Goal: Task Accomplishment & Management: Complete application form

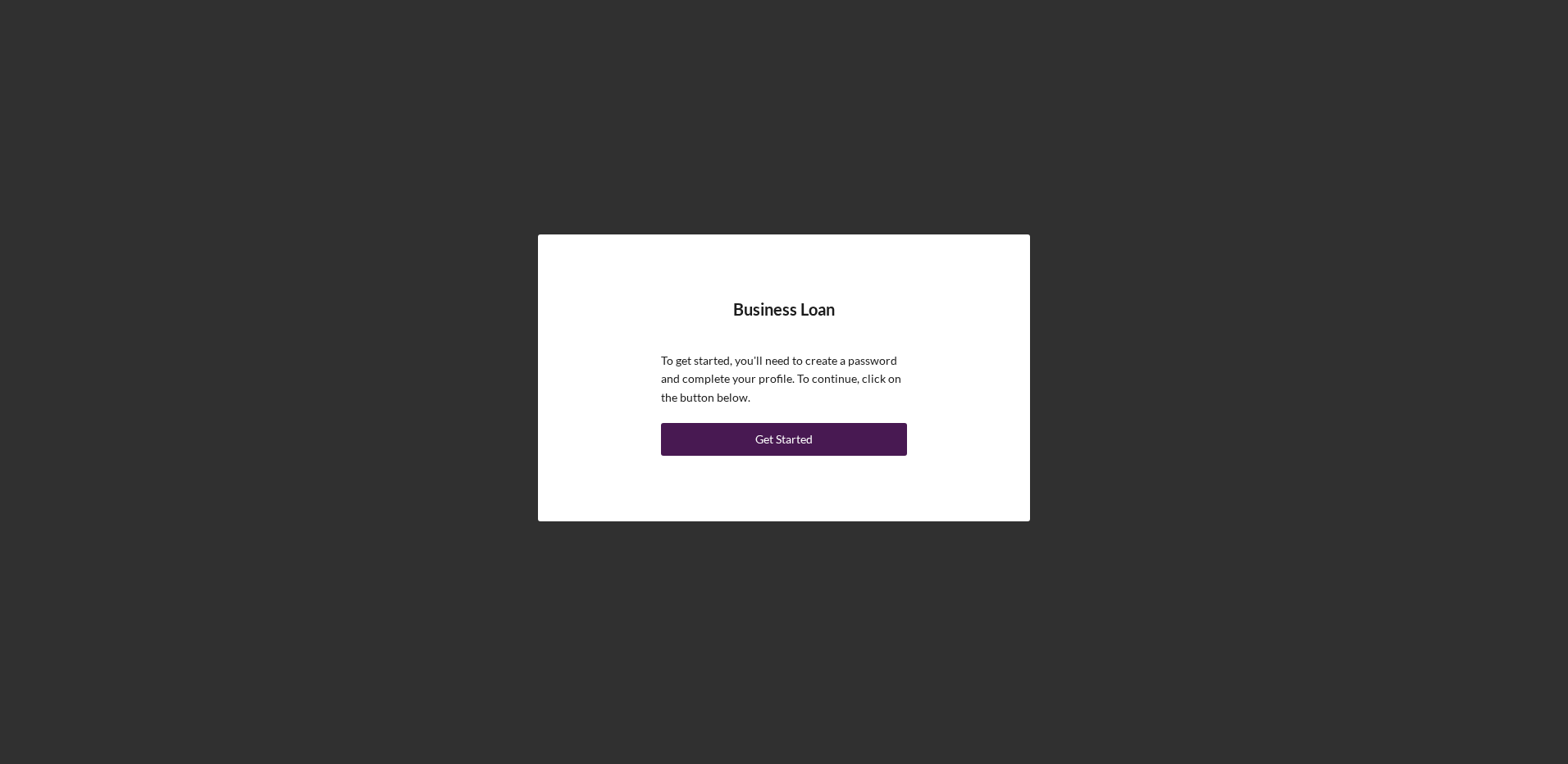
click at [796, 439] on div "Get Started" at bounding box center [784, 439] width 58 height 33
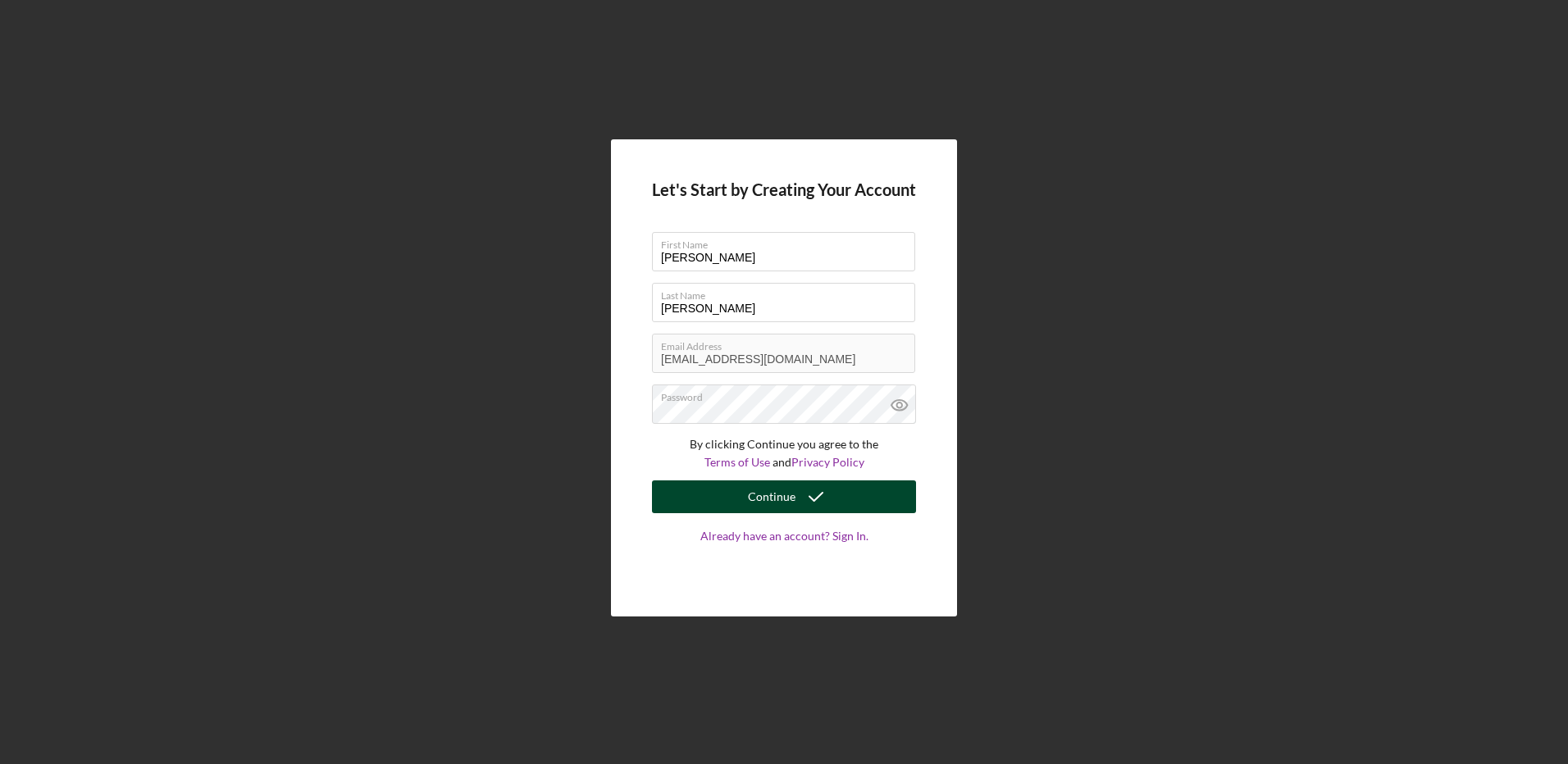
click at [774, 490] on div "Continue" at bounding box center [771, 497] width 47 height 33
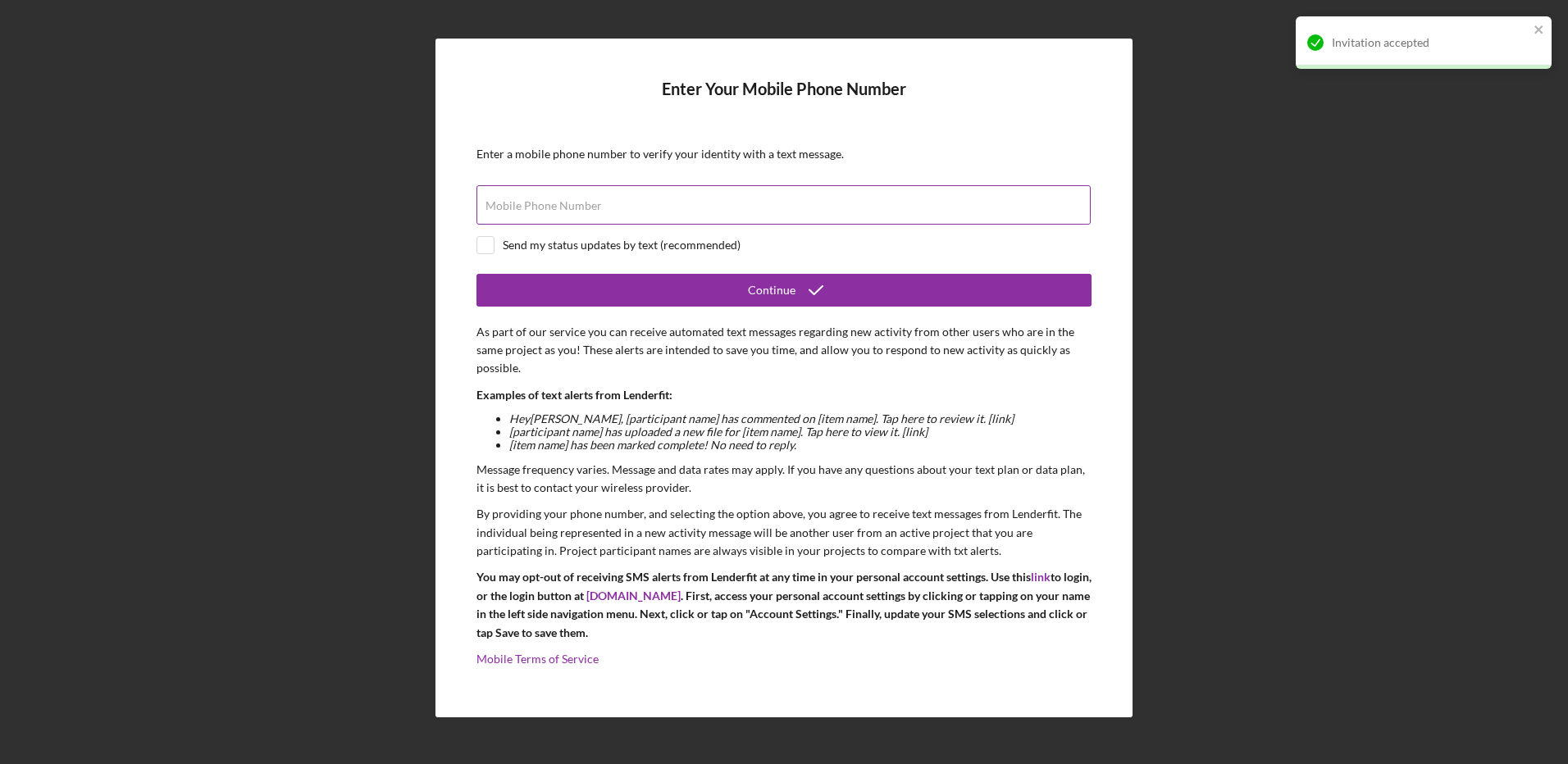
click at [609, 194] on div "Mobile Phone Number" at bounding box center [784, 206] width 615 height 41
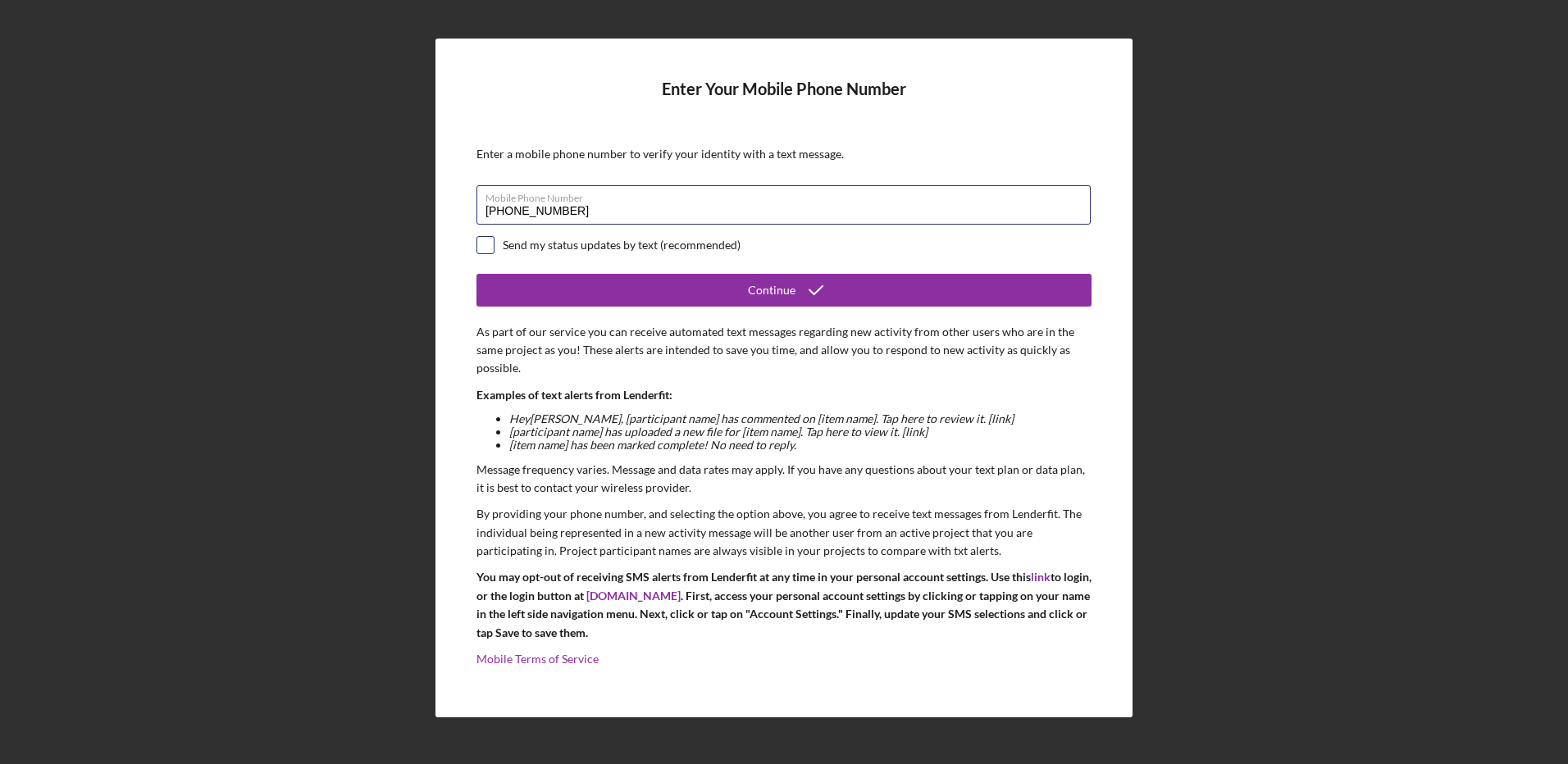
type input "[PHONE_NUMBER]"
click at [488, 245] on input "checkbox" at bounding box center [485, 245] width 16 height 16
checkbox input "true"
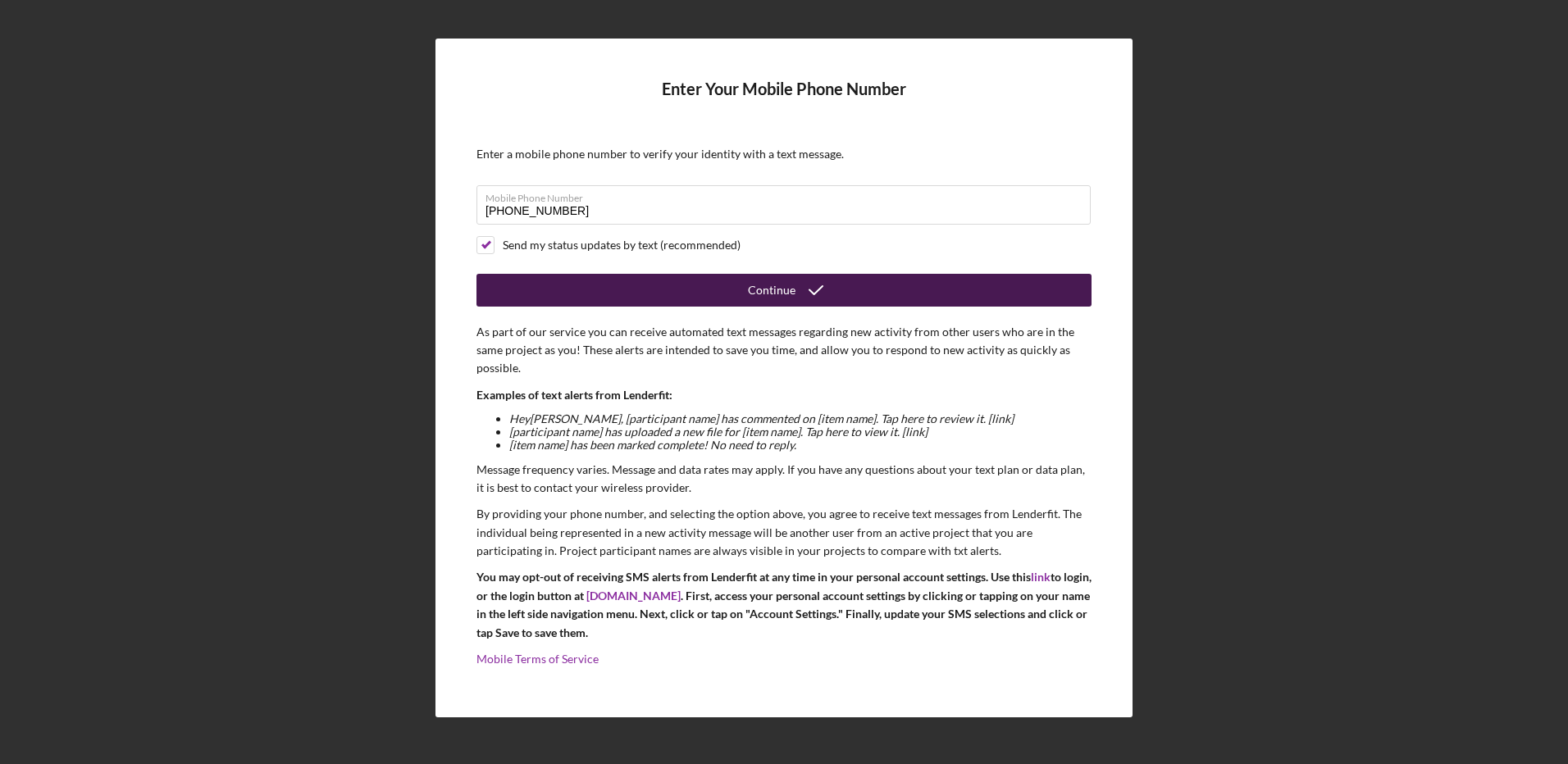
click at [781, 286] on div "Continue" at bounding box center [771, 290] width 47 height 33
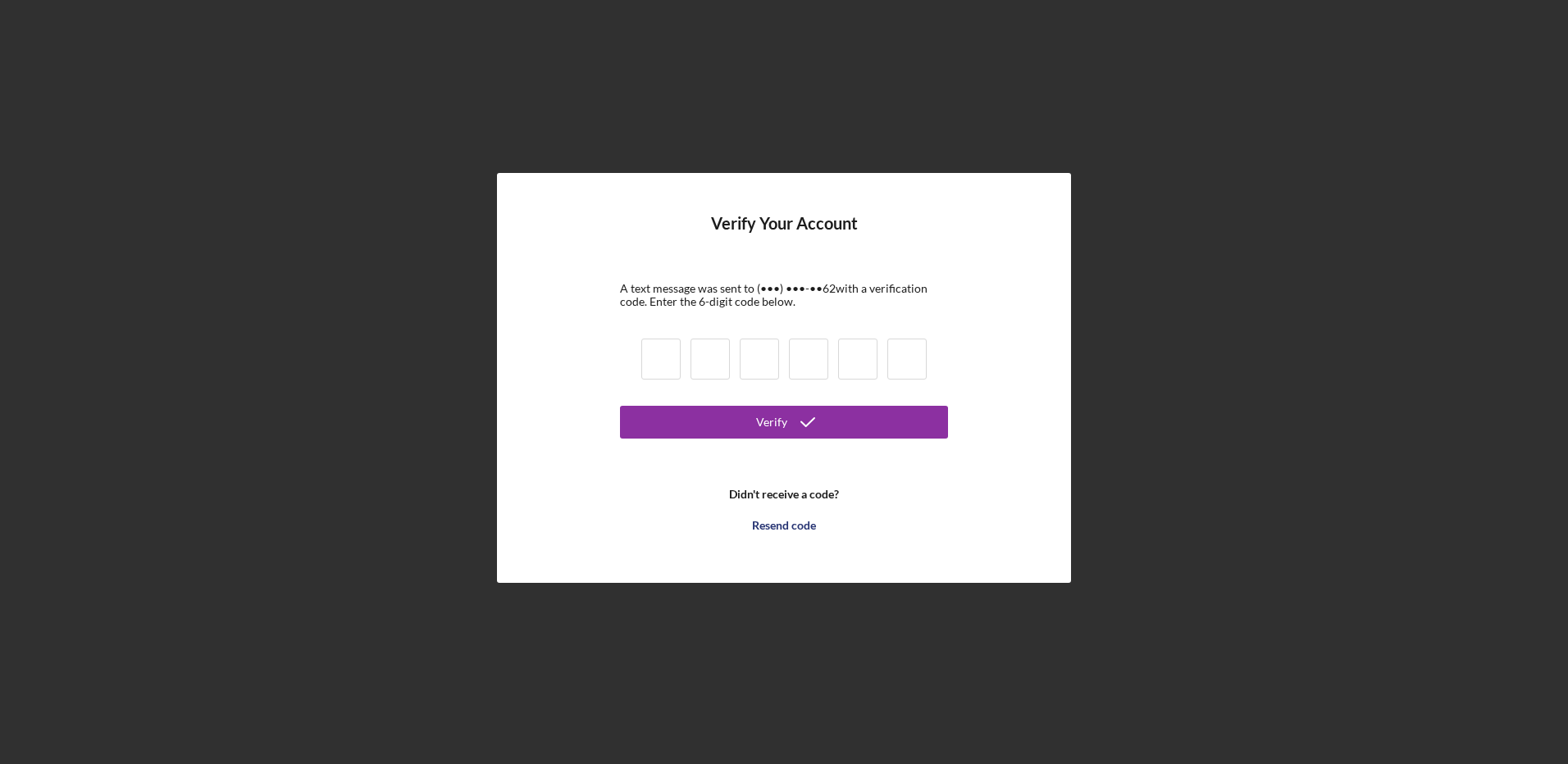
click at [652, 354] on input at bounding box center [662, 359] width 40 height 41
type input "3"
type input "1"
type input "5"
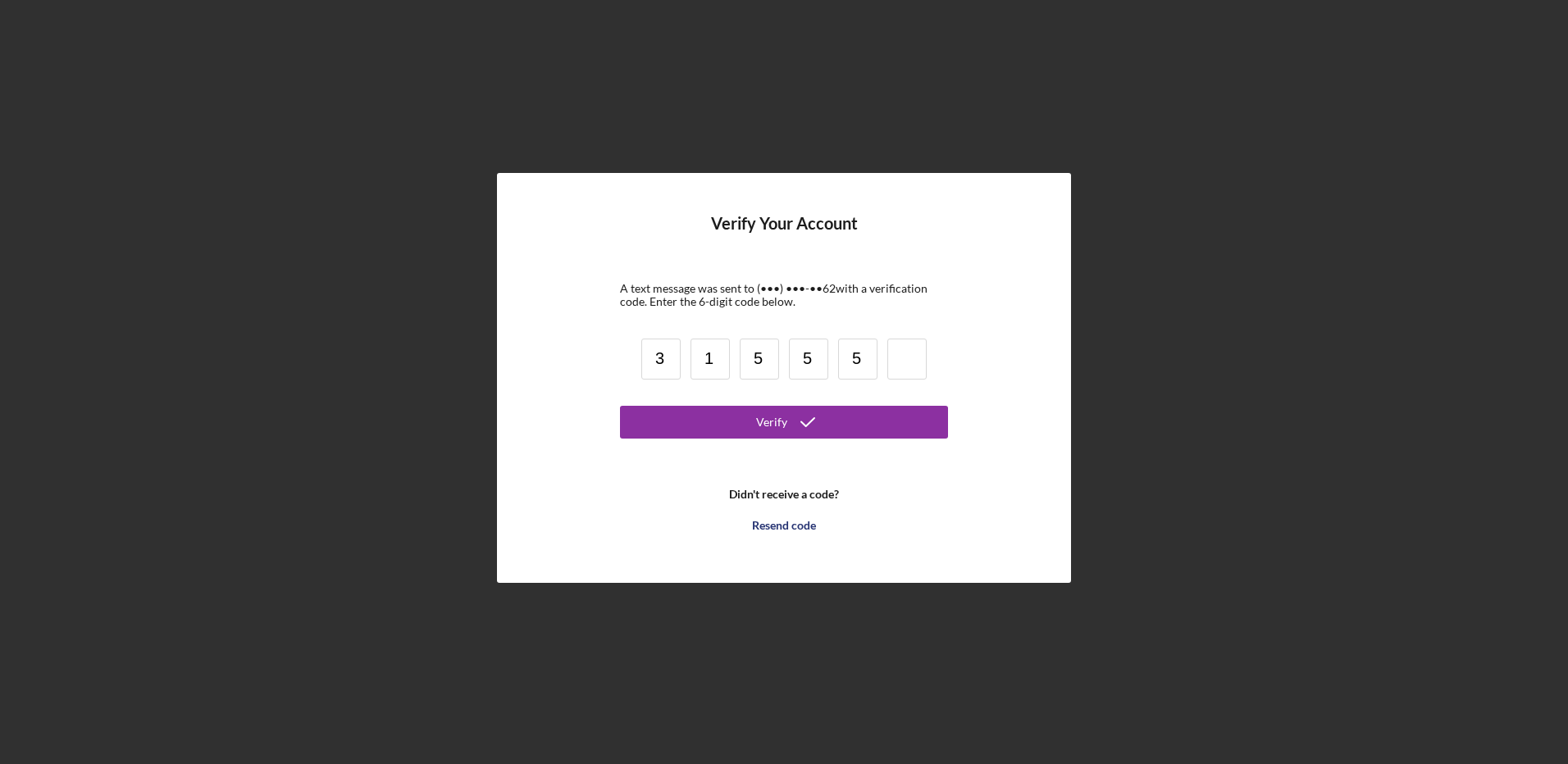
type input "5"
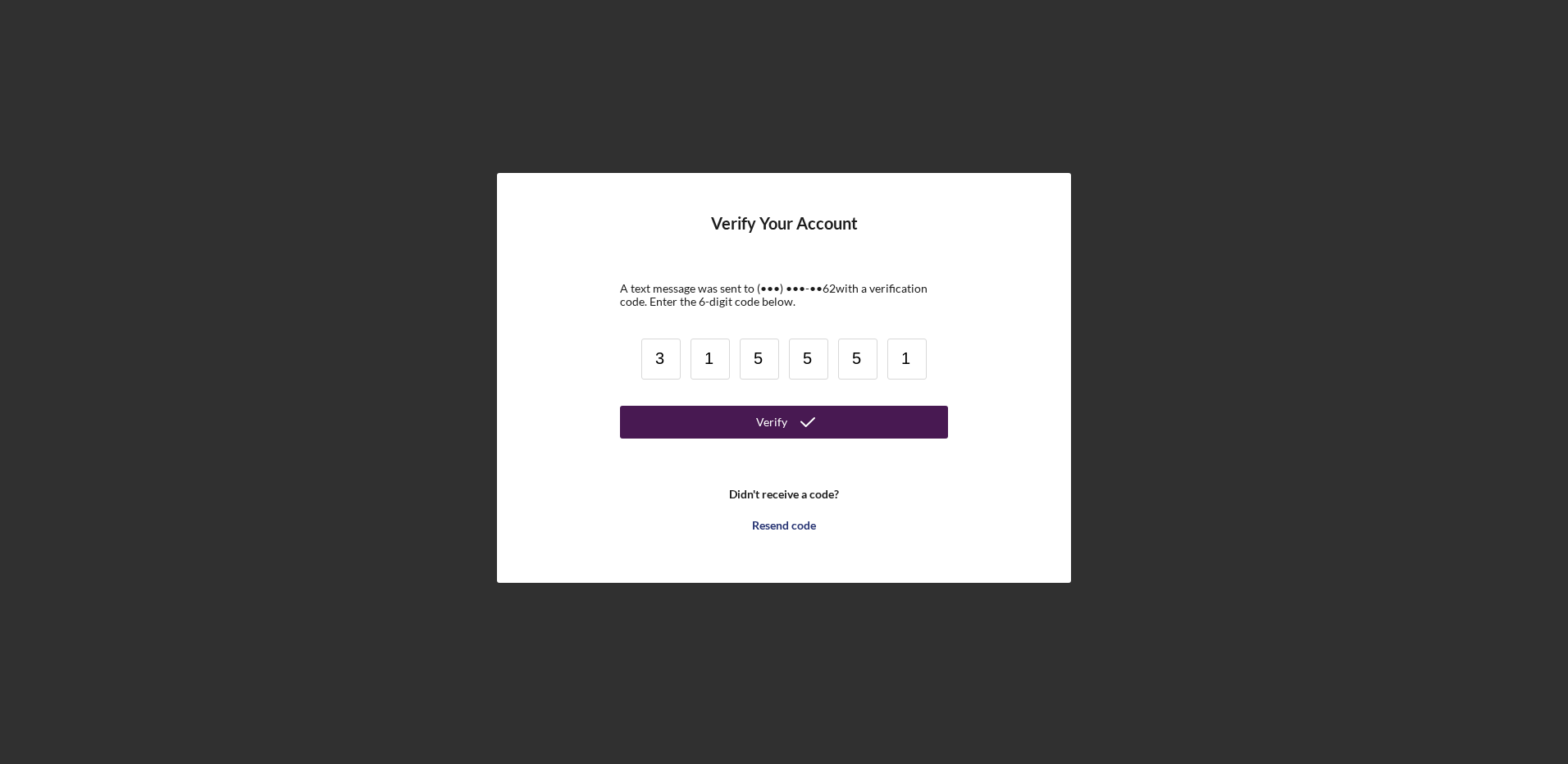
type input "1"
click at [762, 419] on div "Verify" at bounding box center [772, 422] width 31 height 33
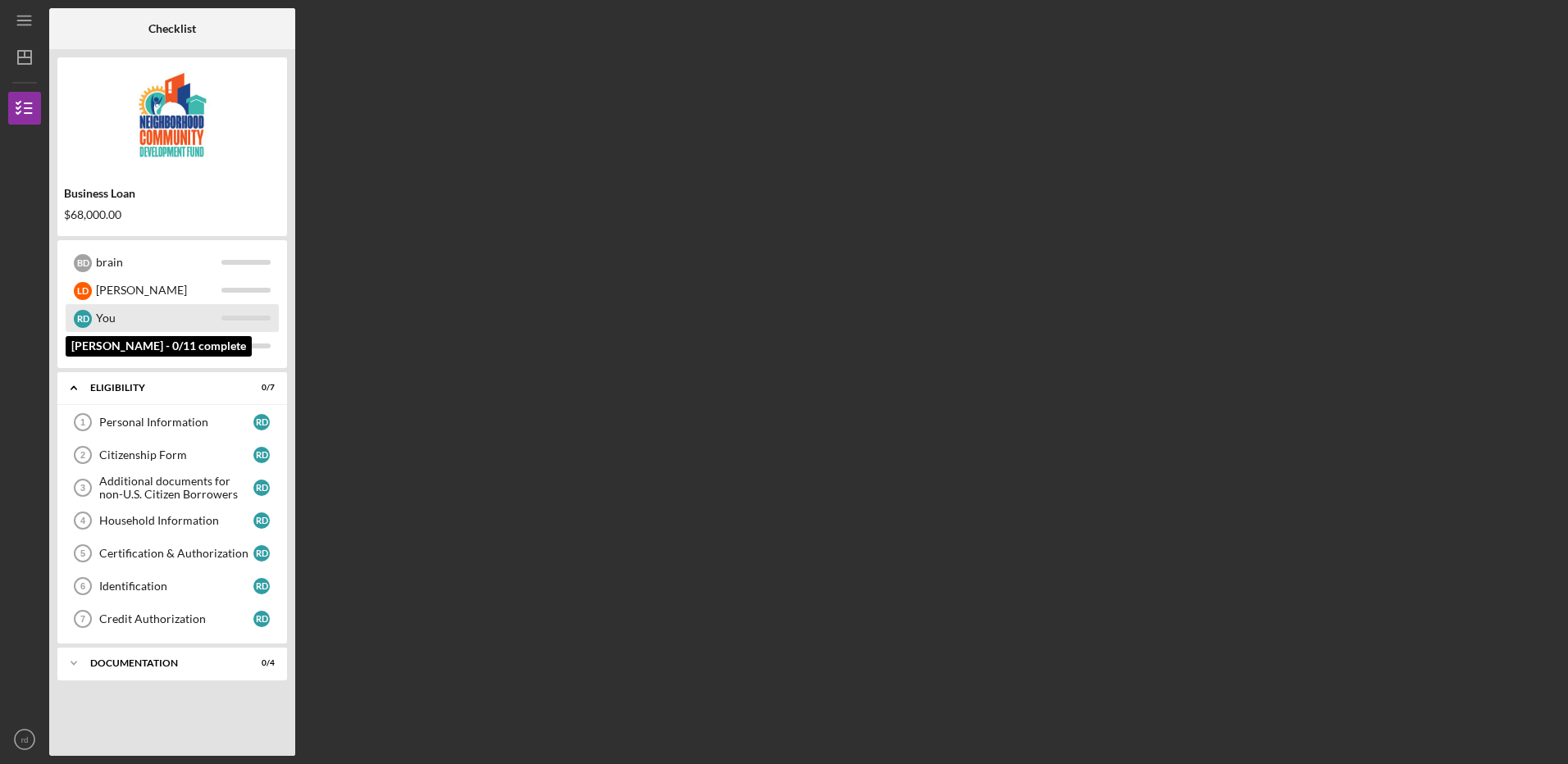
click at [90, 316] on div "r d" at bounding box center [83, 319] width 18 height 18
click at [178, 421] on div "Personal Information" at bounding box center [176, 422] width 154 height 13
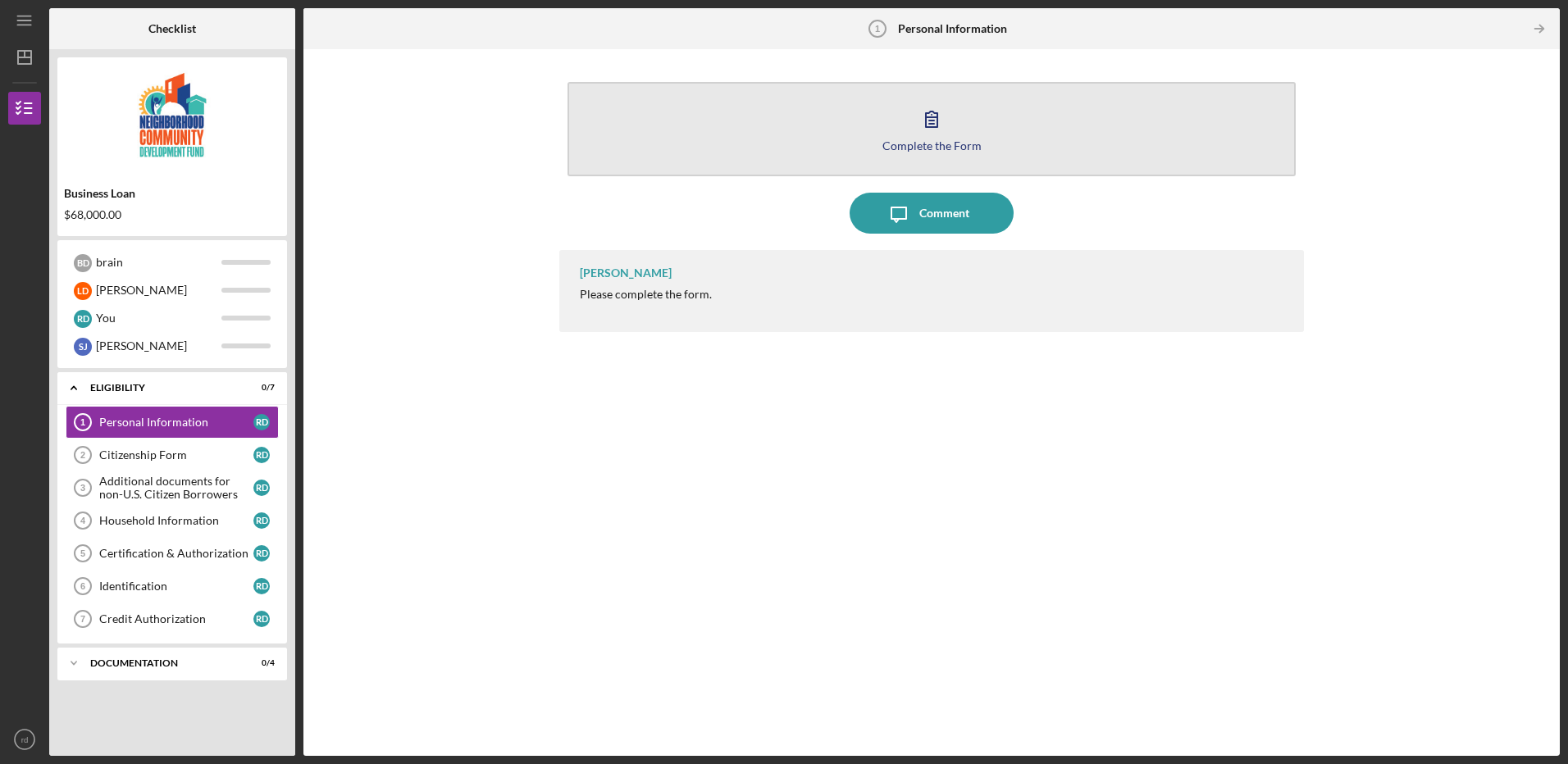
click at [930, 119] on icon "button" at bounding box center [932, 119] width 41 height 41
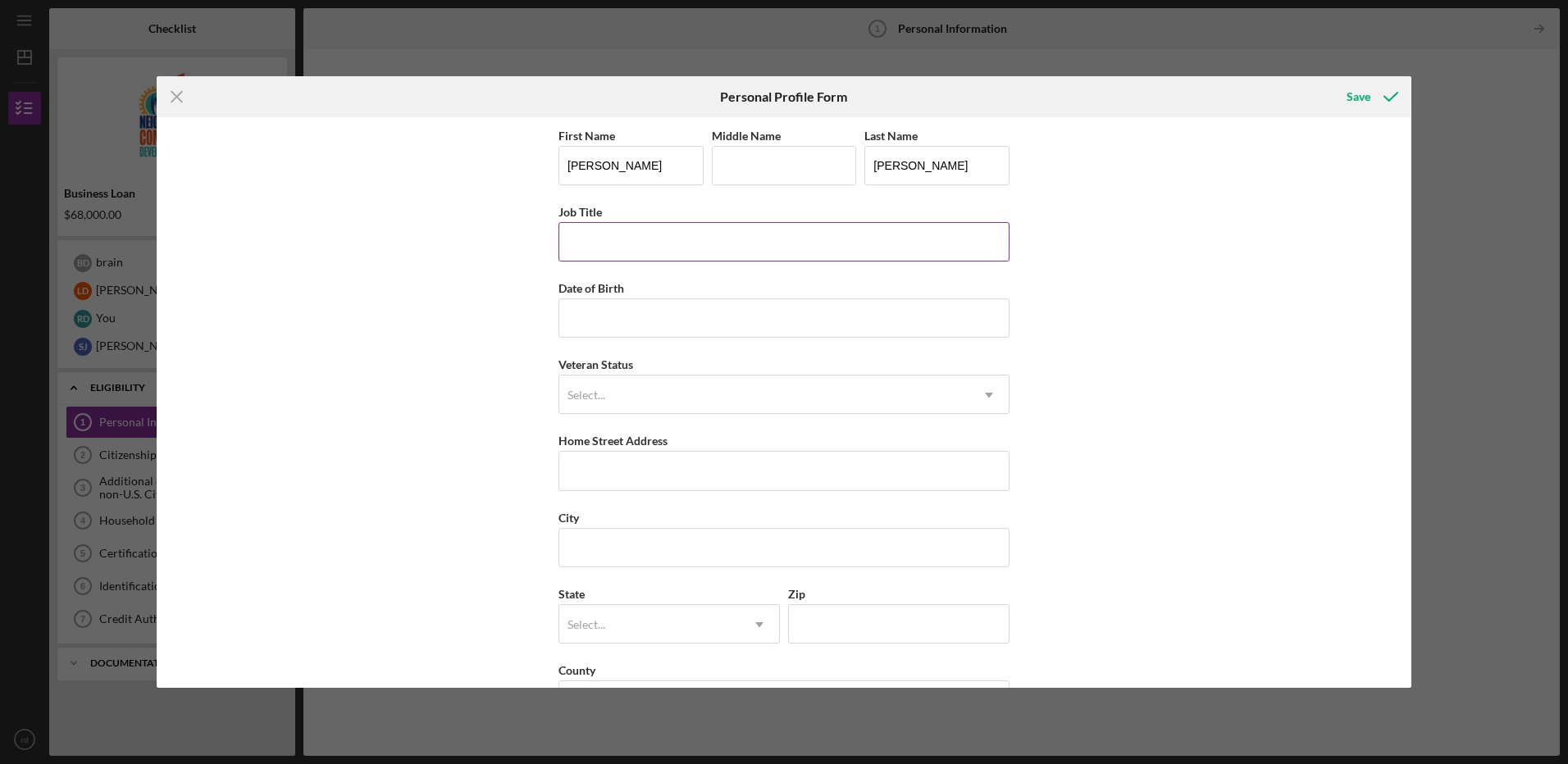
click at [687, 237] on input "Job Title" at bounding box center [784, 242] width 451 height 40
type input "p"
click at [618, 311] on input "Date of Birth" at bounding box center [784, 319] width 451 height 40
type input "[DATE]"
click at [644, 392] on div "Select..." at bounding box center [764, 395] width 410 height 38
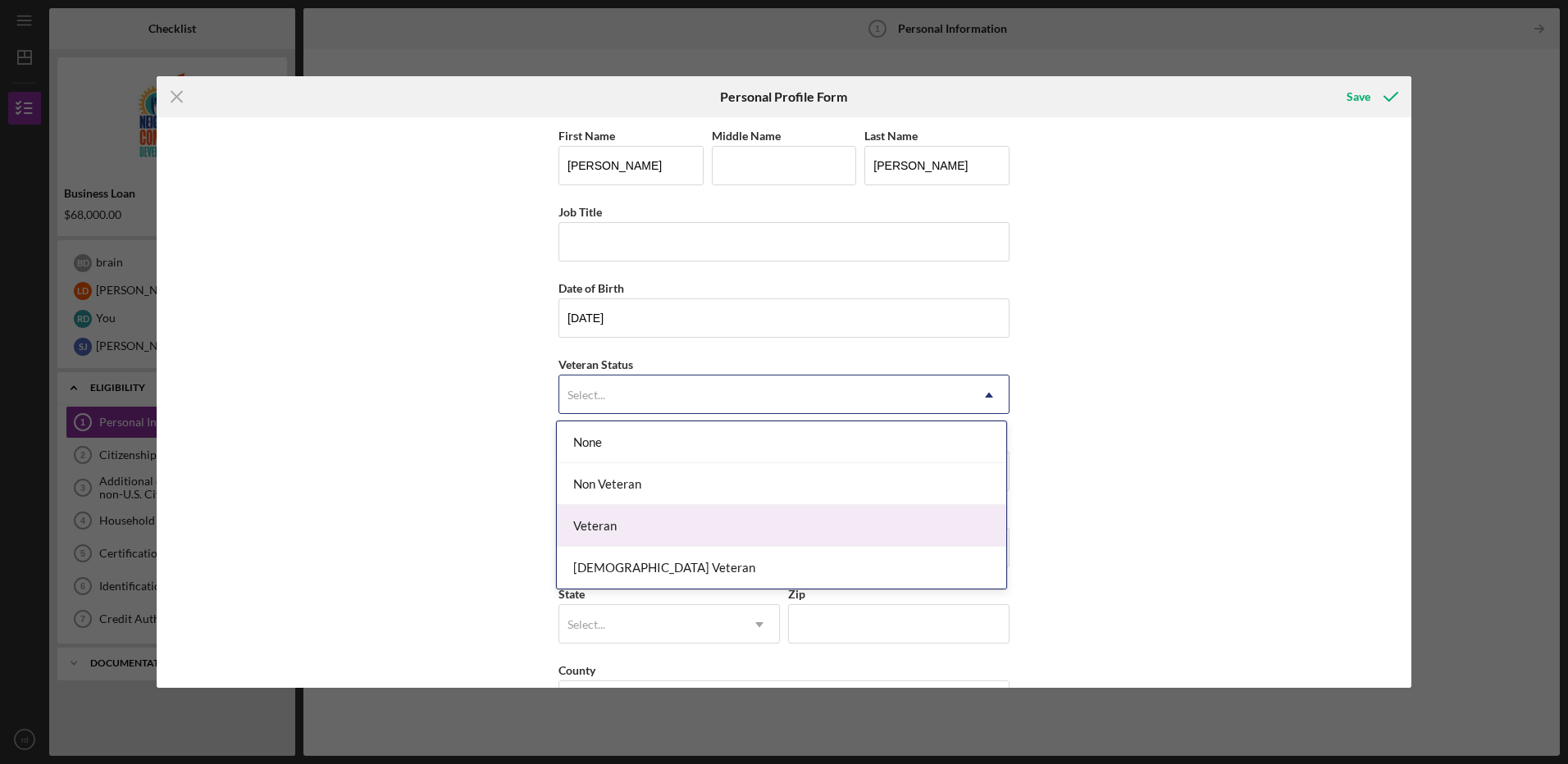
click at [635, 525] on div "Veteran" at bounding box center [781, 525] width 450 height 42
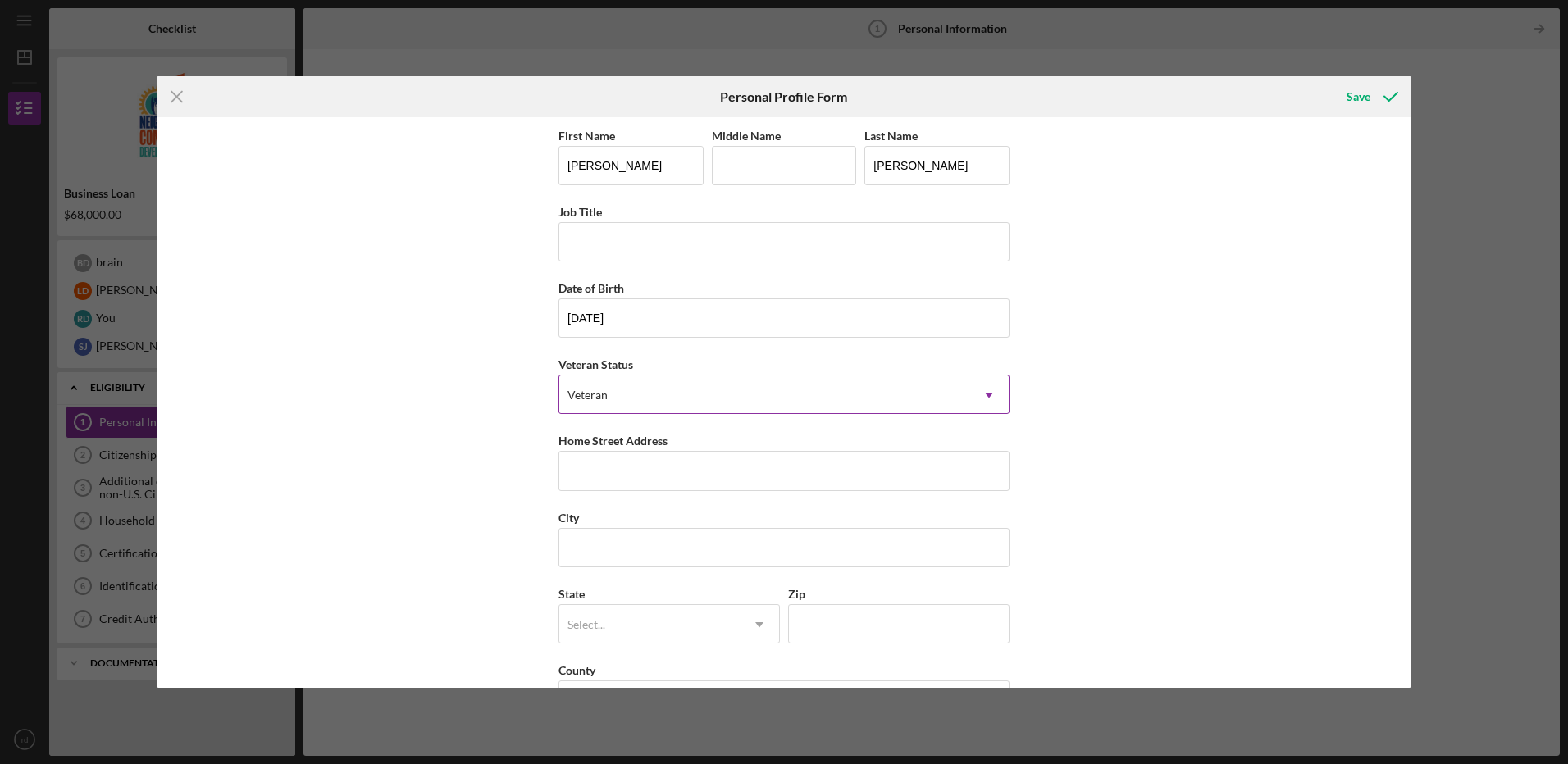
click at [649, 394] on div "Veteran" at bounding box center [764, 395] width 410 height 38
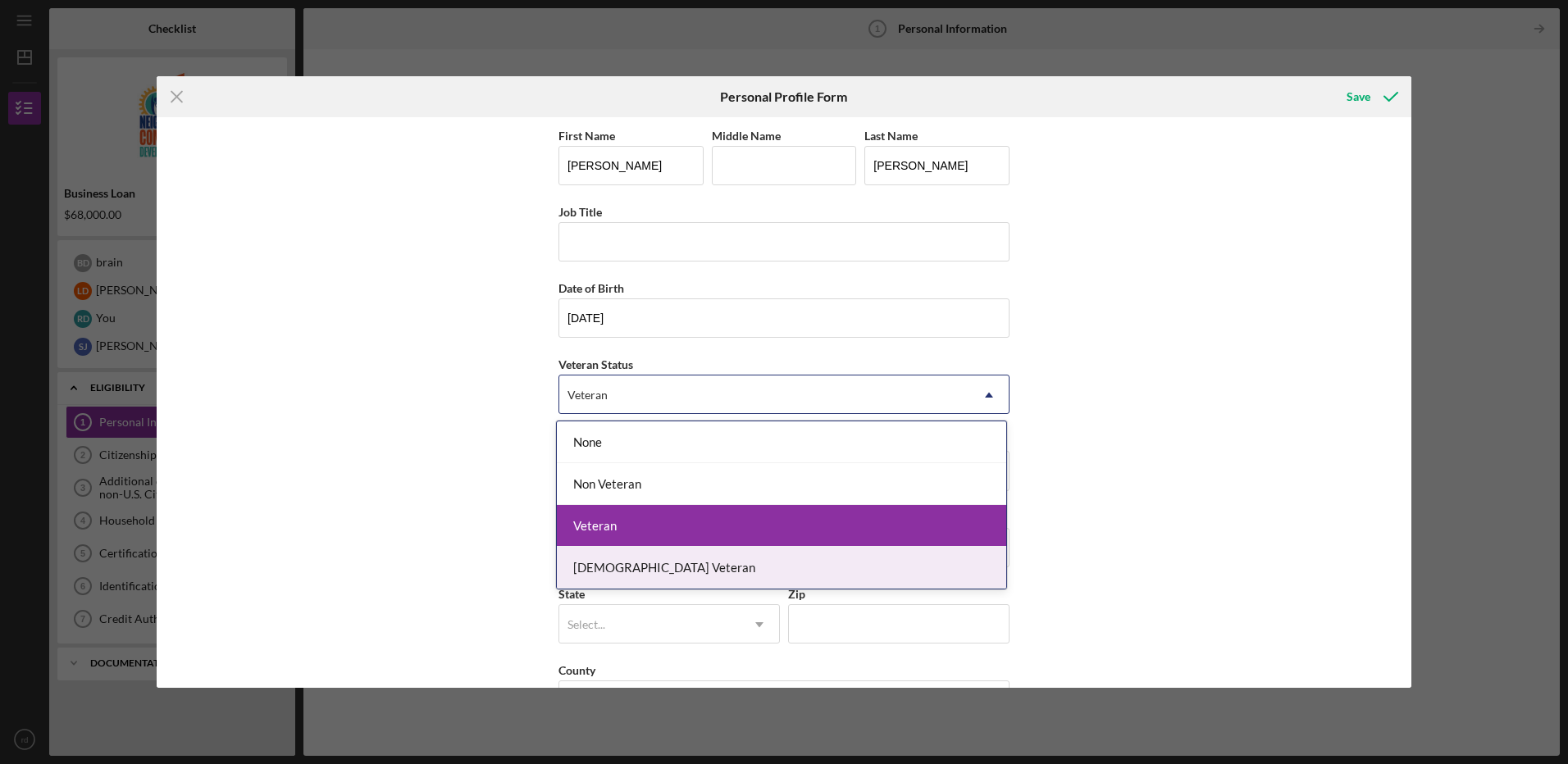
click at [651, 568] on div "[DEMOGRAPHIC_DATA] Veteran" at bounding box center [781, 568] width 450 height 42
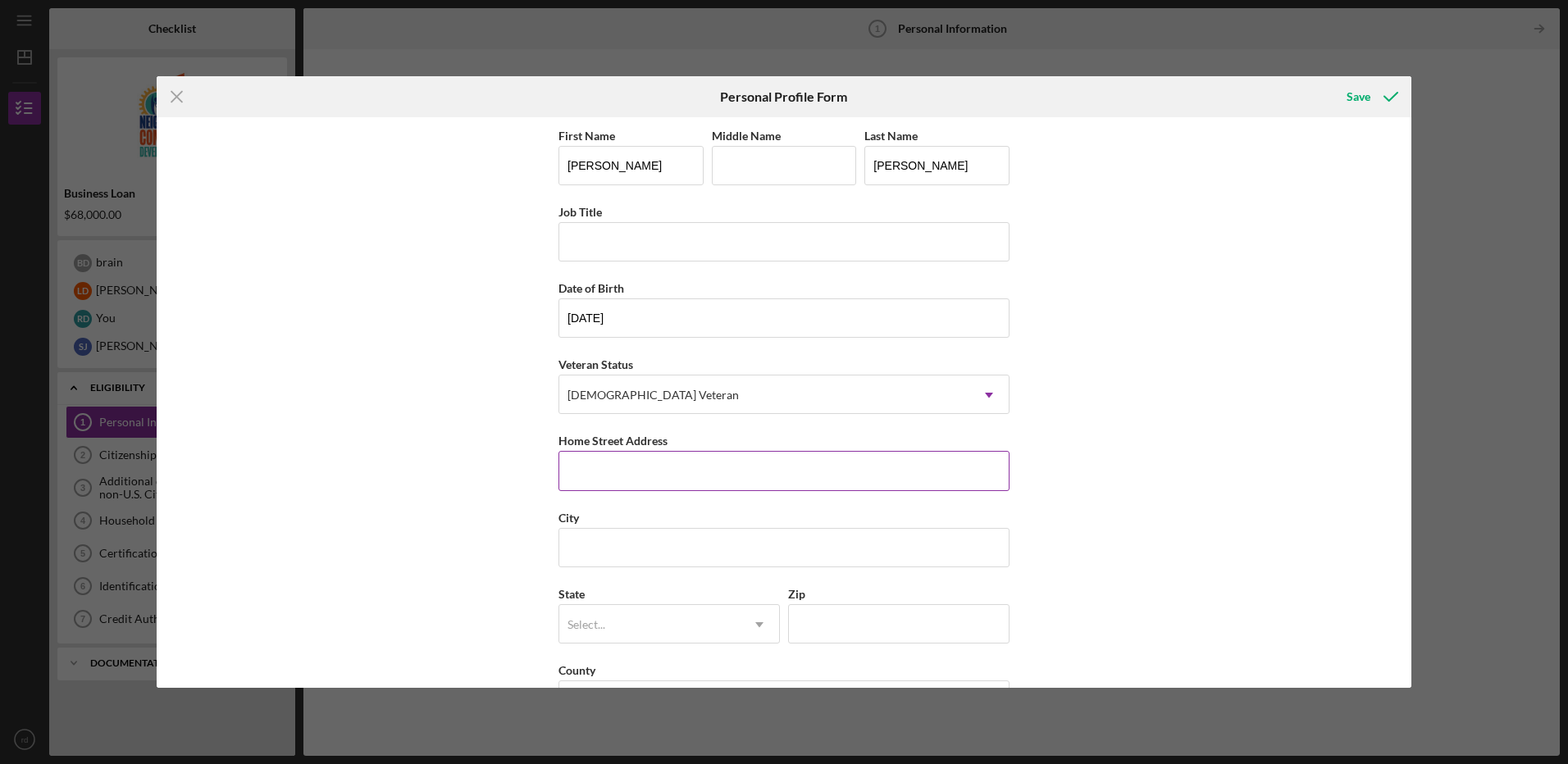
click at [750, 475] on input "Home Street Address" at bounding box center [784, 471] width 451 height 40
type input "[STREET_ADDRESS]"
click at [663, 545] on input "City" at bounding box center [784, 548] width 451 height 40
type input "Columbus"
click at [623, 630] on div "Select..." at bounding box center [649, 625] width 180 height 38
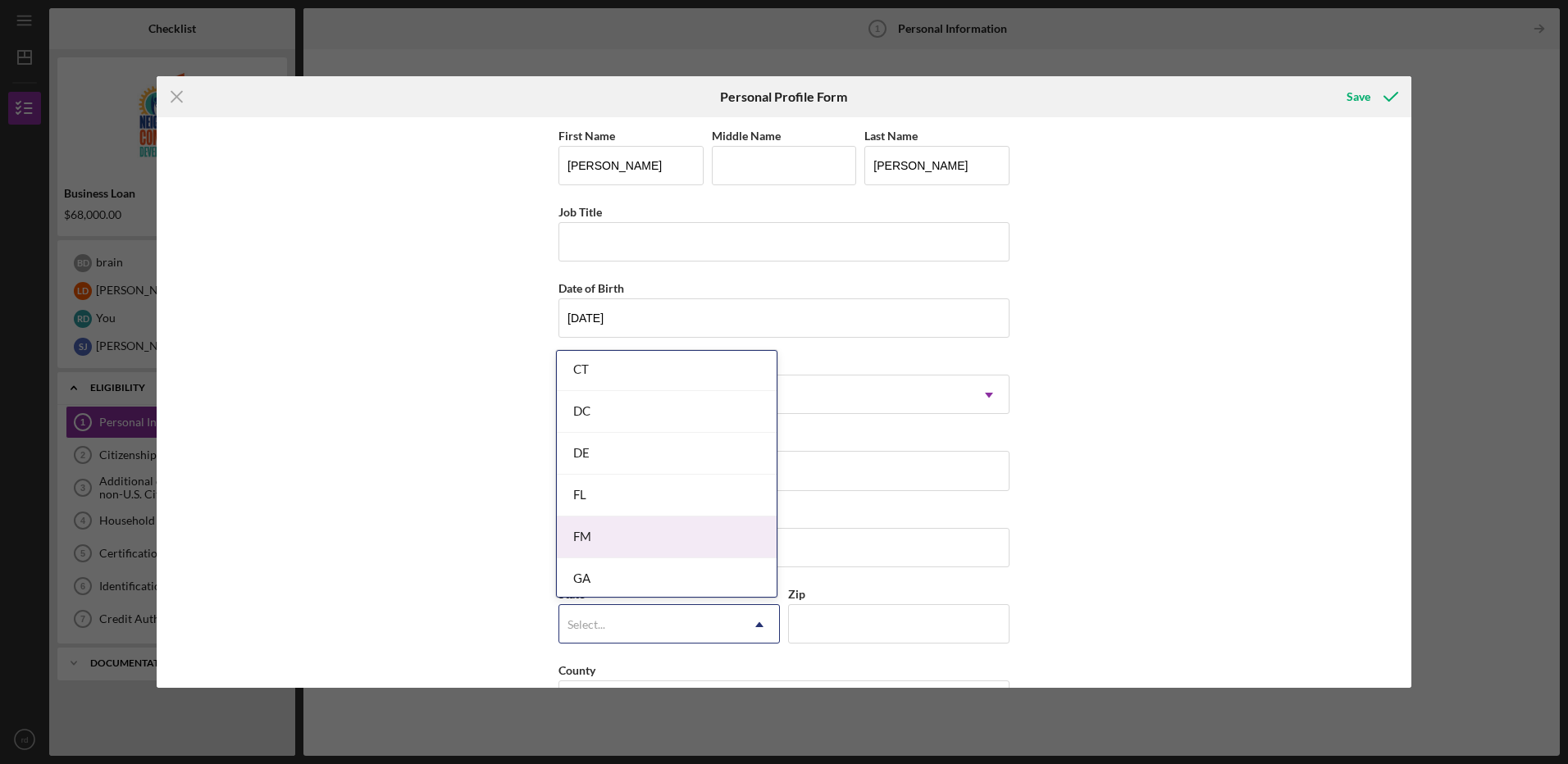
scroll to position [547, 0]
click at [600, 575] on div "GA" at bounding box center [666, 577] width 220 height 42
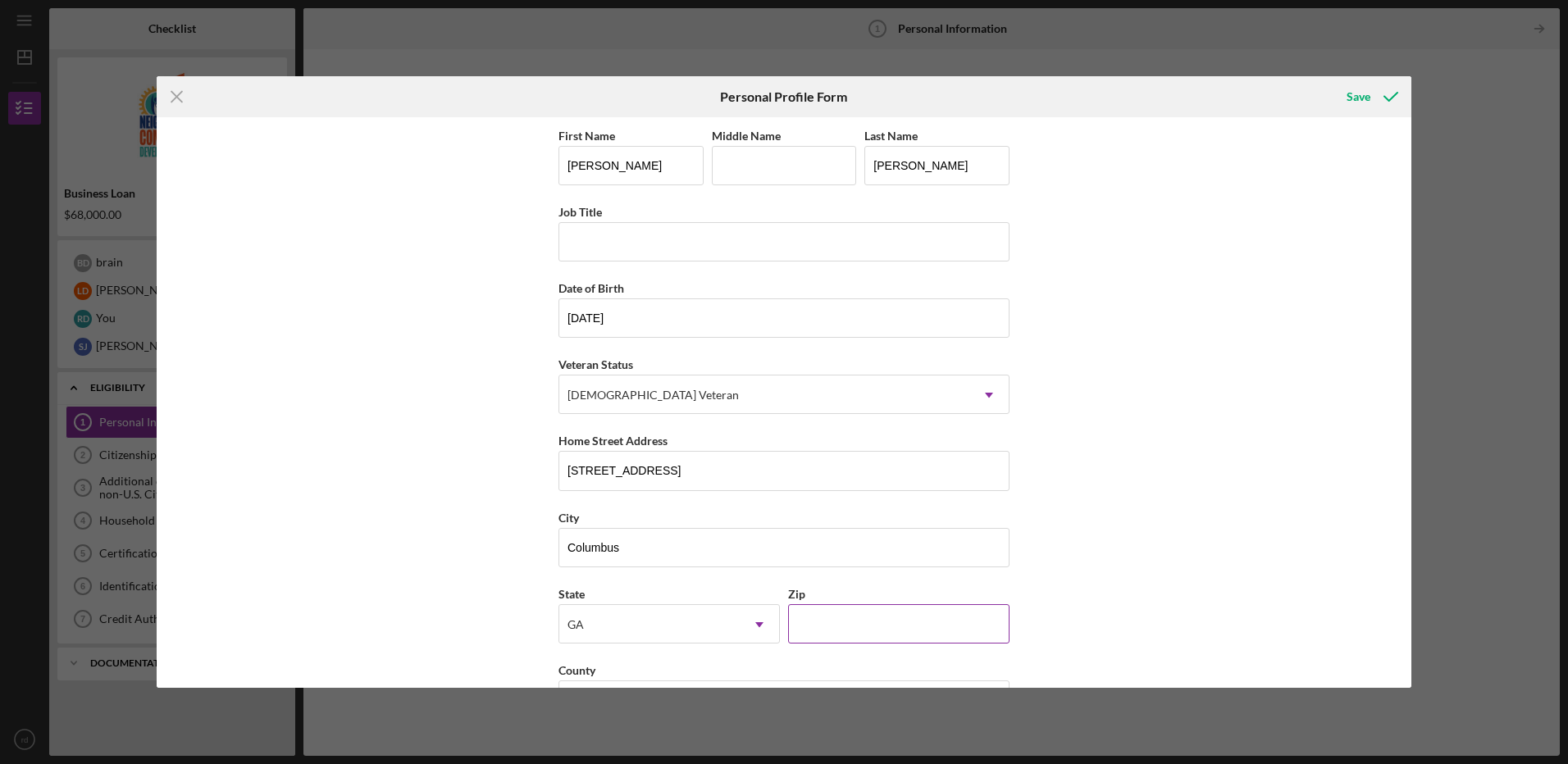
click at [823, 631] on input "Zip" at bounding box center [899, 624] width 221 height 40
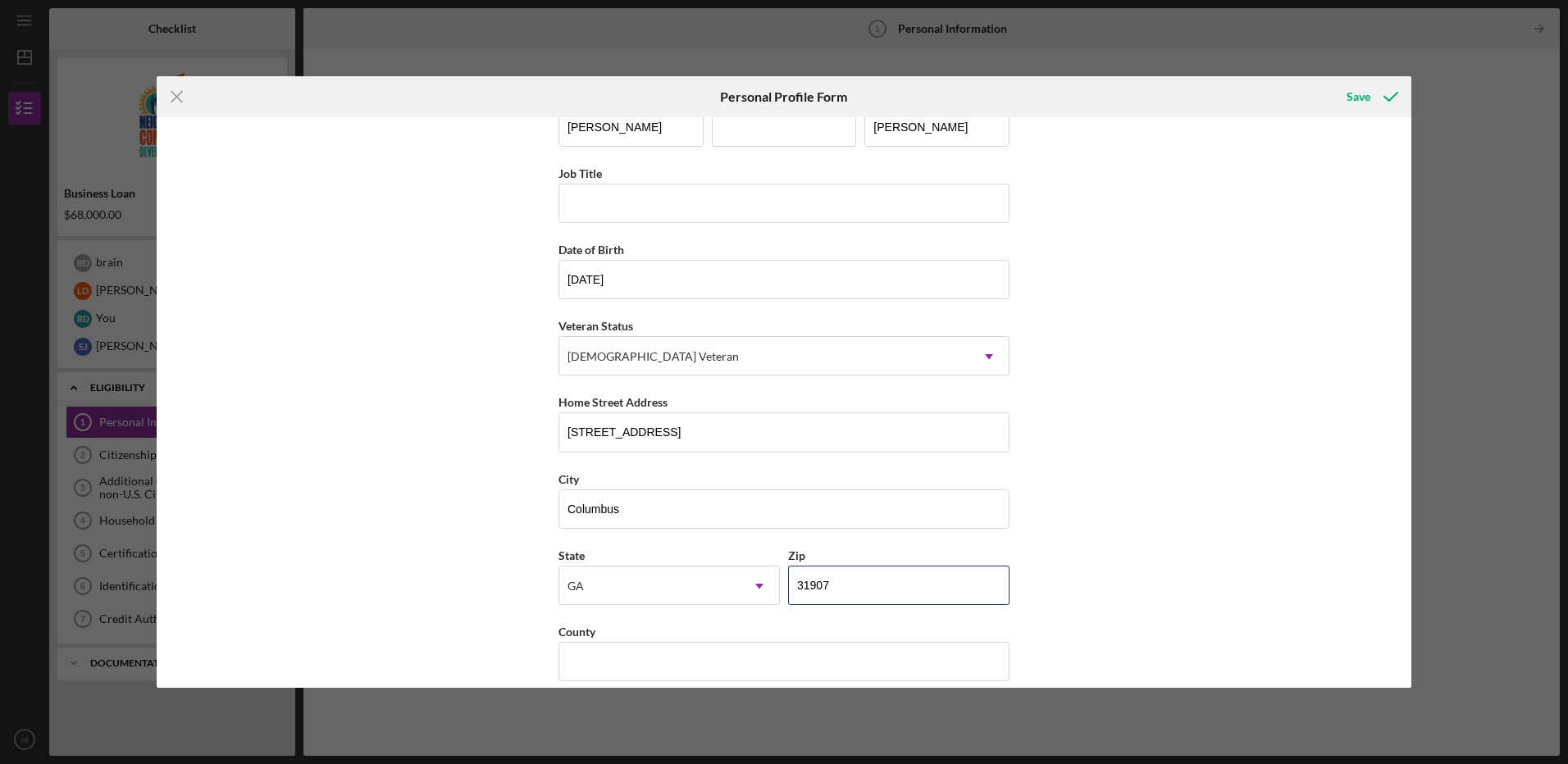
scroll to position [57, 0]
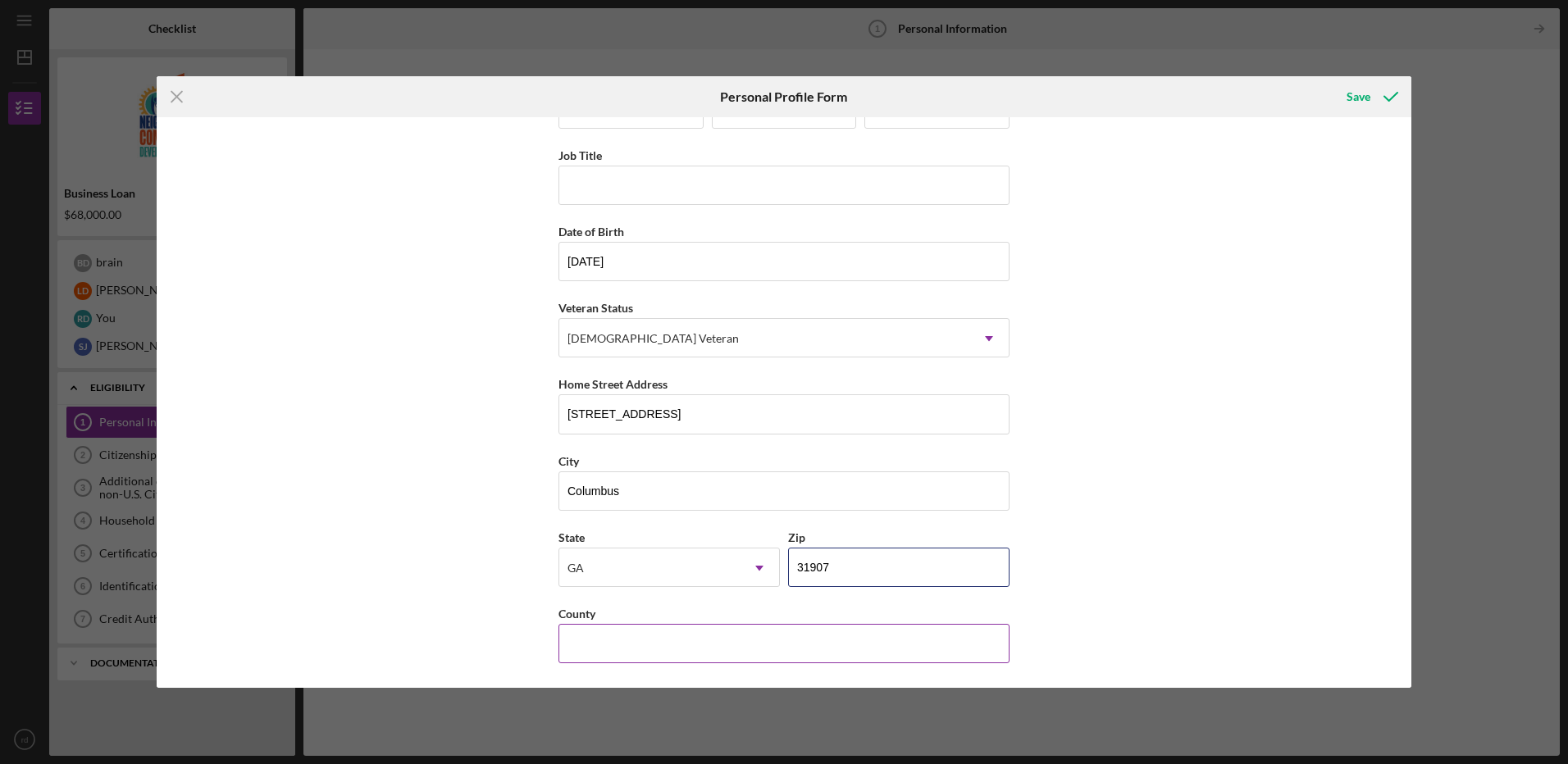
type input "31907"
click at [601, 644] on input "County" at bounding box center [784, 644] width 451 height 40
type input "Muscogee"
click at [1361, 96] on div "Save" at bounding box center [1359, 96] width 24 height 33
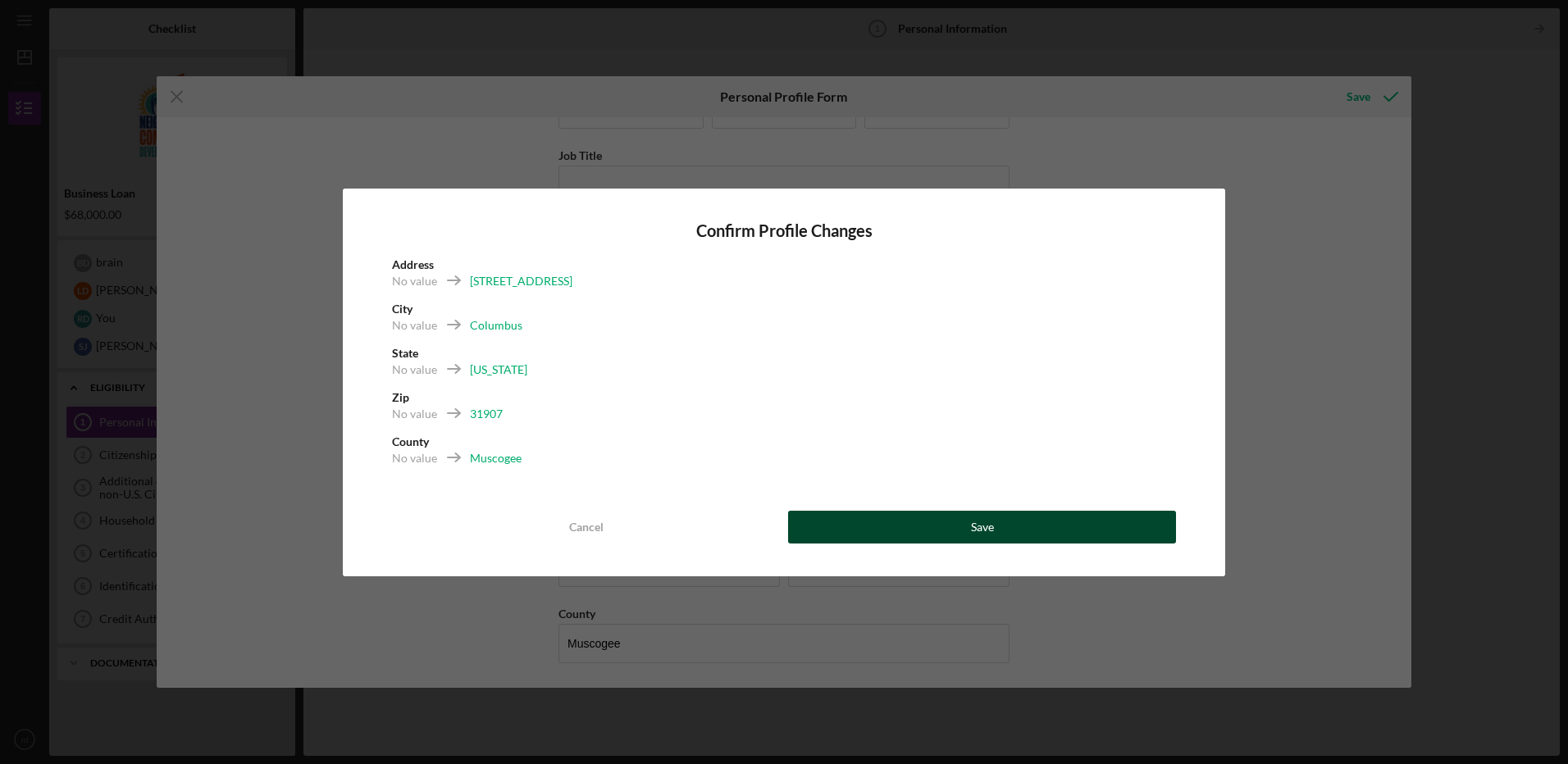
click at [985, 529] on div "Save" at bounding box center [982, 527] width 23 height 33
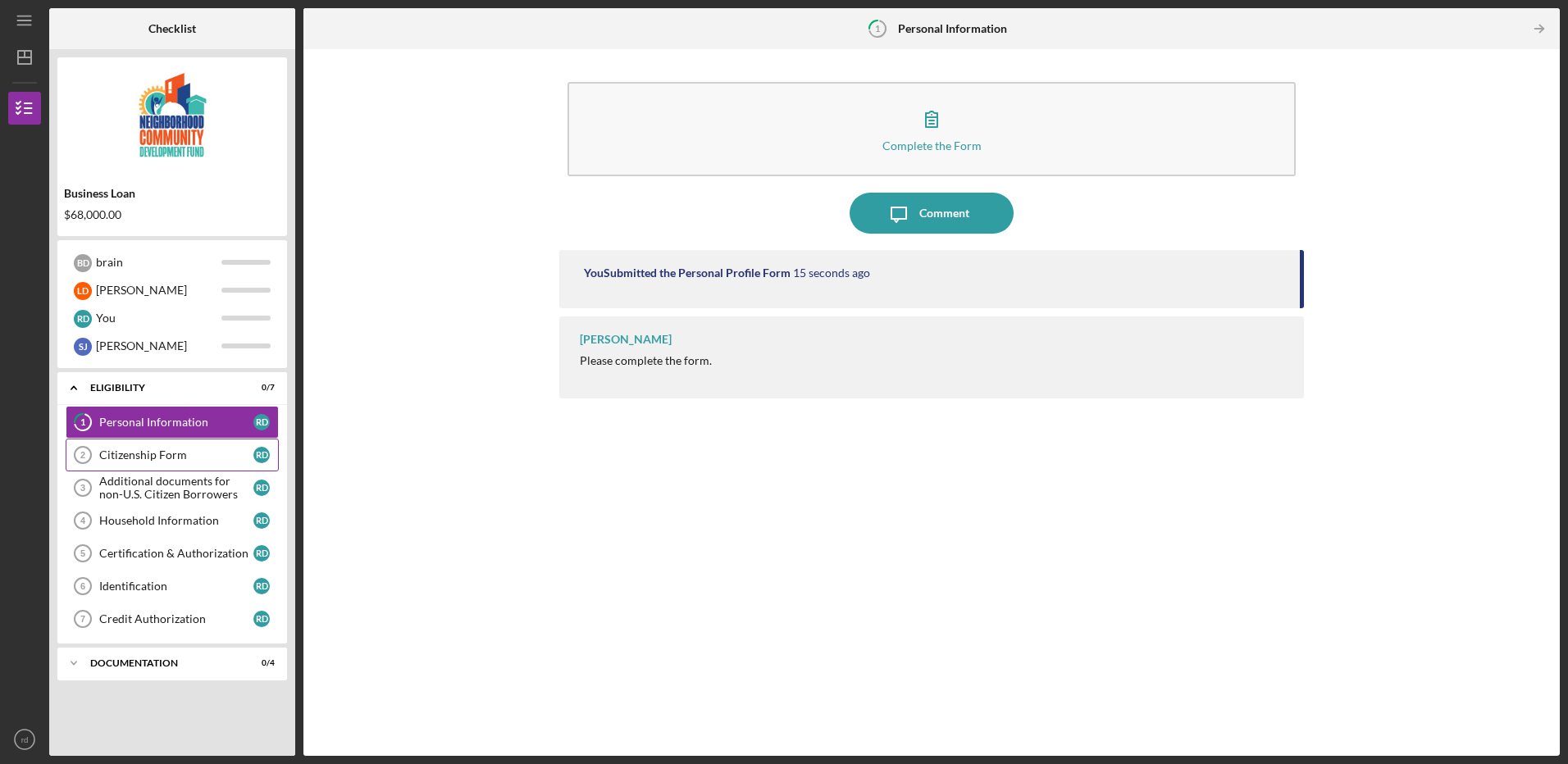
click at [152, 454] on div "Citizenship Form" at bounding box center [176, 455] width 154 height 13
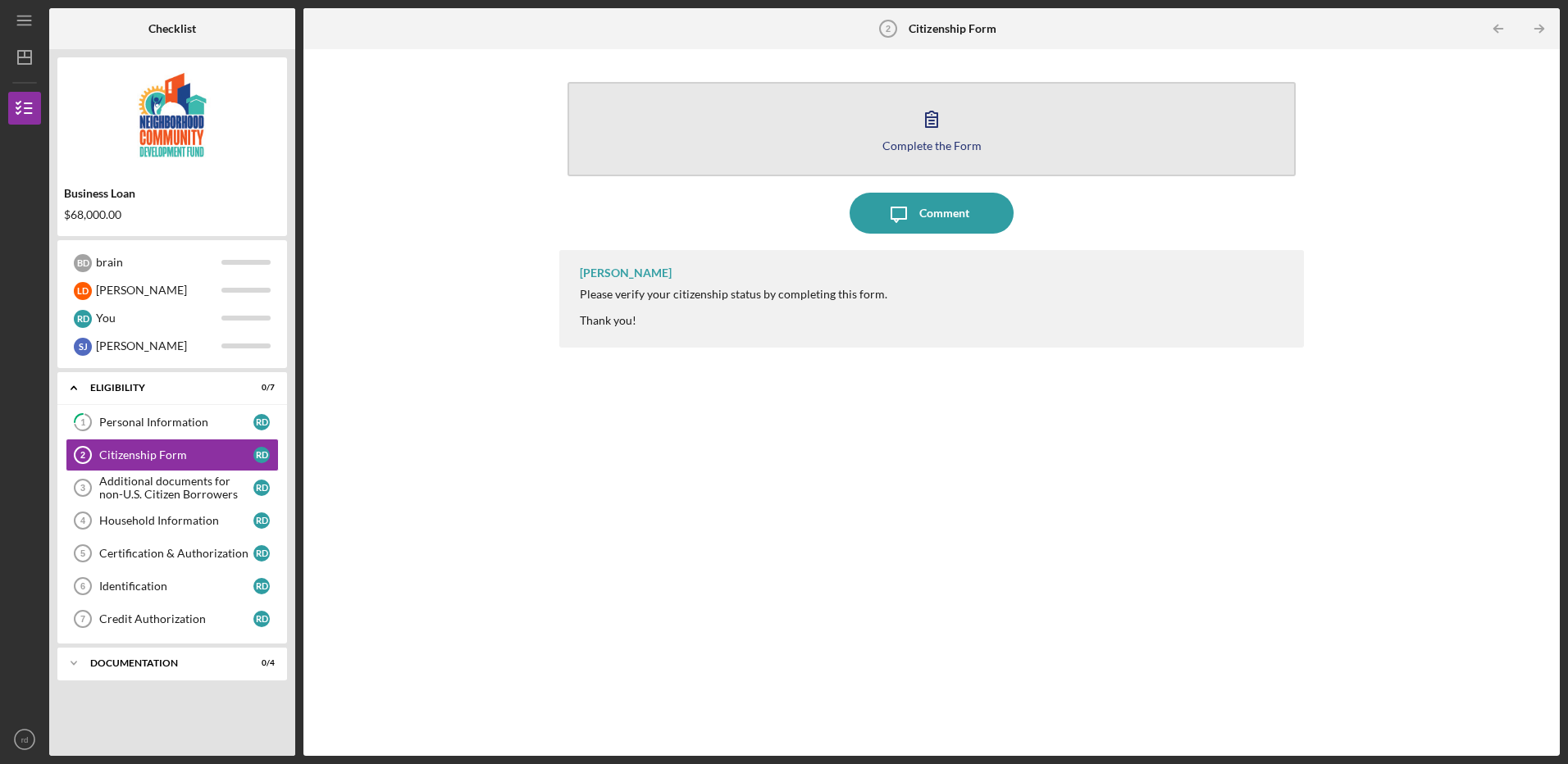
click at [922, 142] on div "Complete the Form" at bounding box center [931, 146] width 99 height 12
click at [934, 130] on icon "button" at bounding box center [932, 119] width 41 height 41
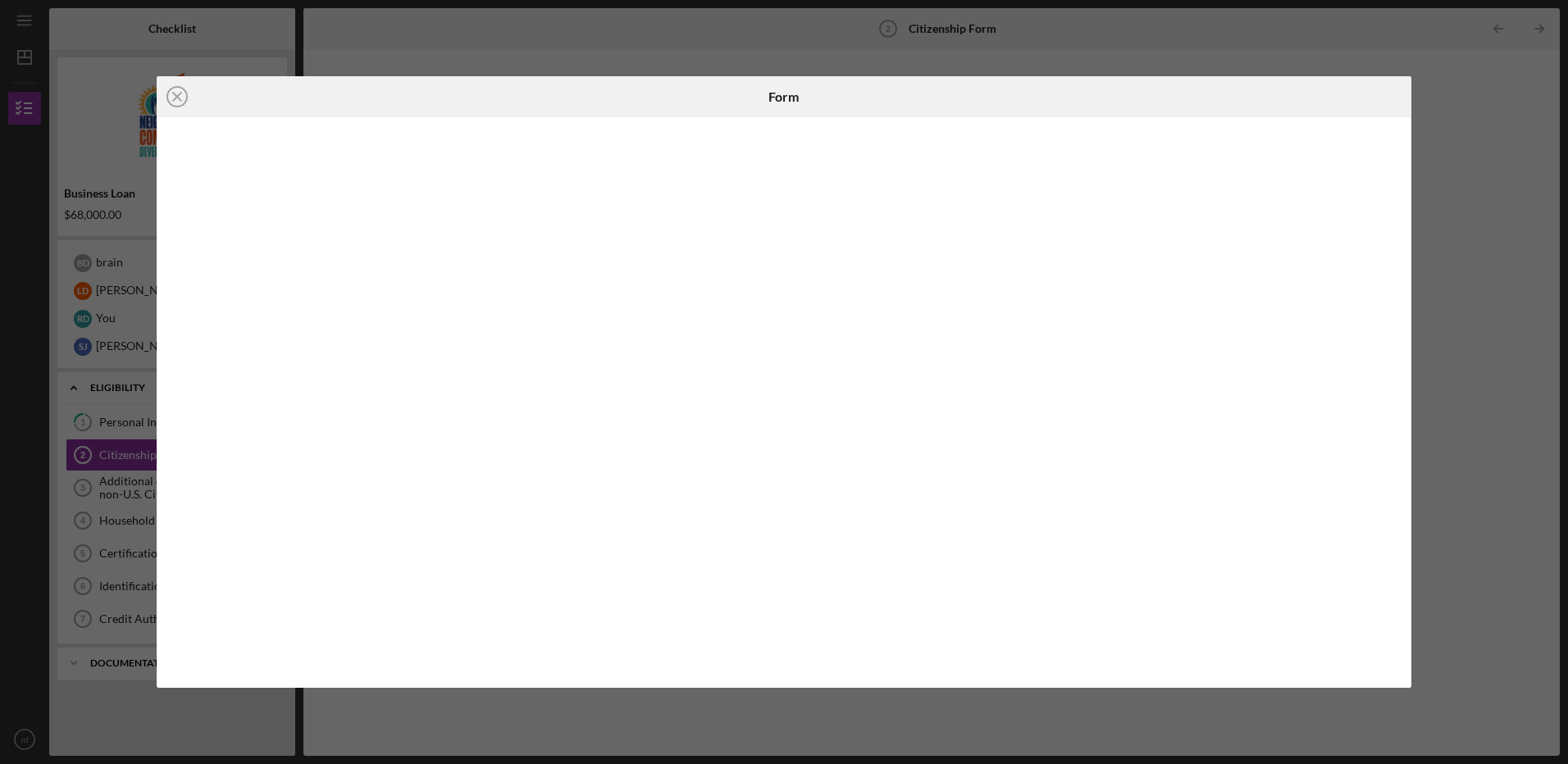
click at [1393, 101] on div at bounding box center [1203, 97] width 419 height 41
click at [1484, 223] on div "Icon/Close Form" at bounding box center [784, 382] width 1568 height 764
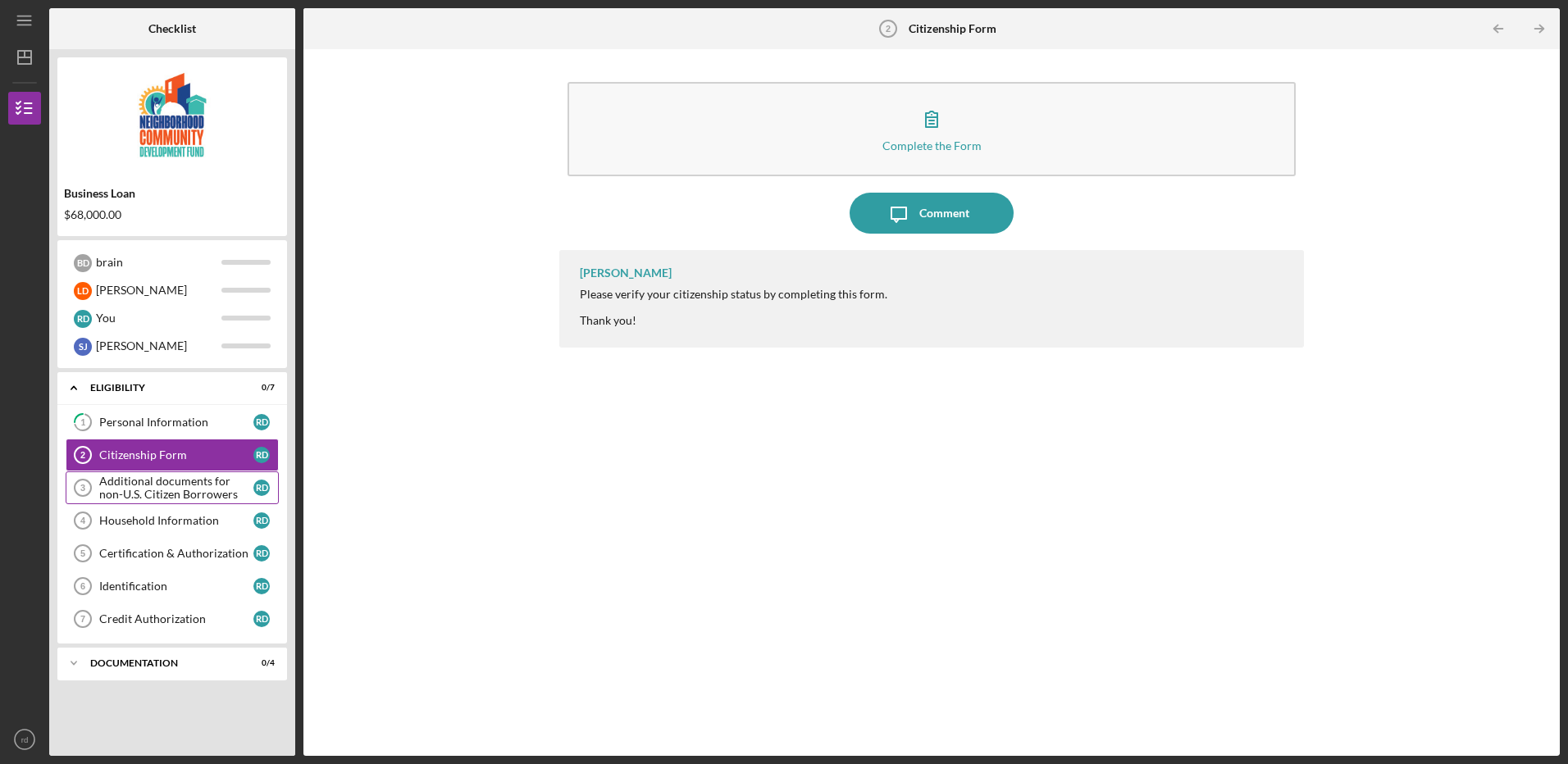
click at [159, 487] on div "Additional documents for non-U.S. Citizen Borrowers" at bounding box center [176, 488] width 154 height 26
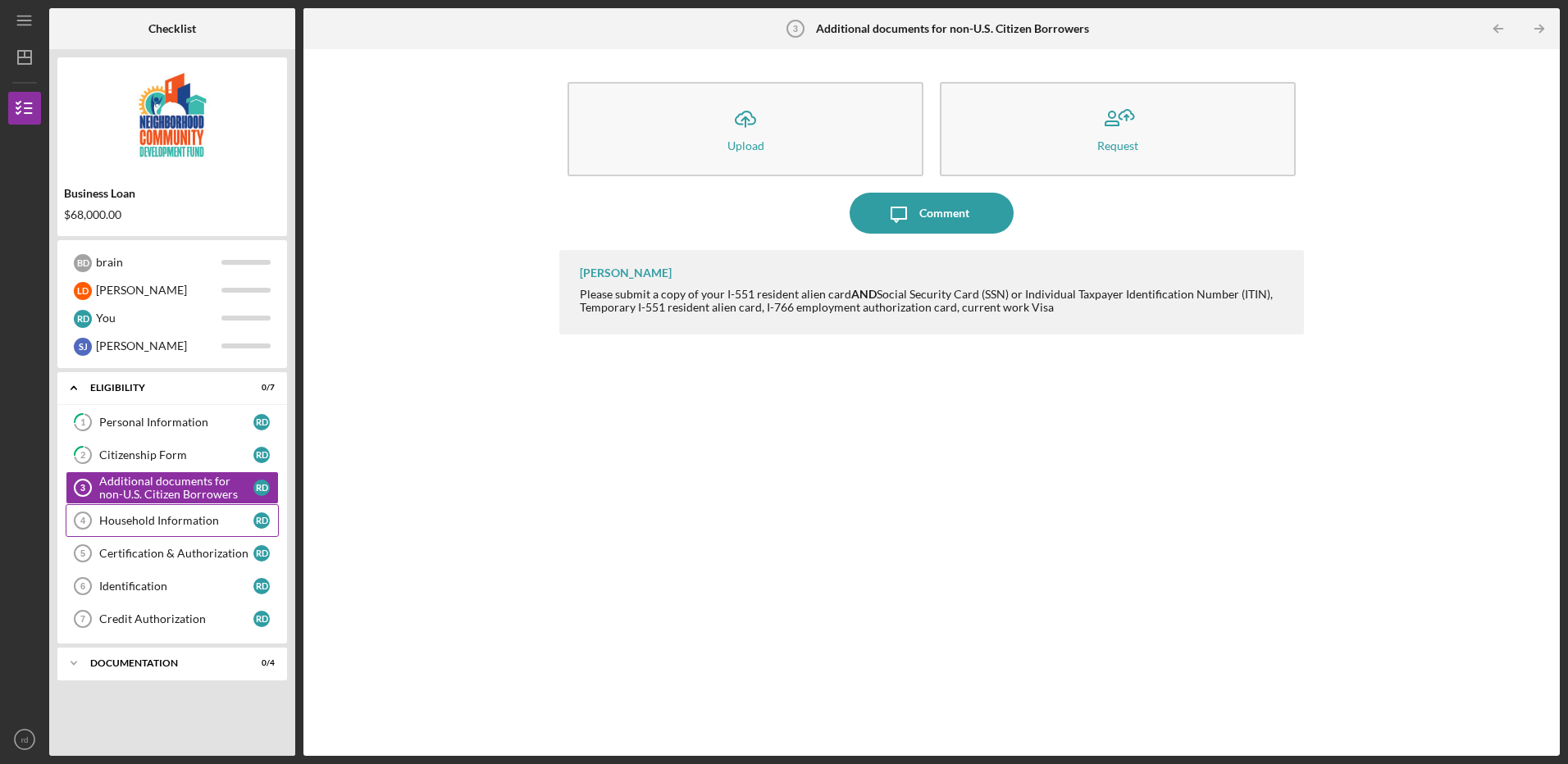
click at [159, 522] on div "Household Information" at bounding box center [176, 520] width 154 height 13
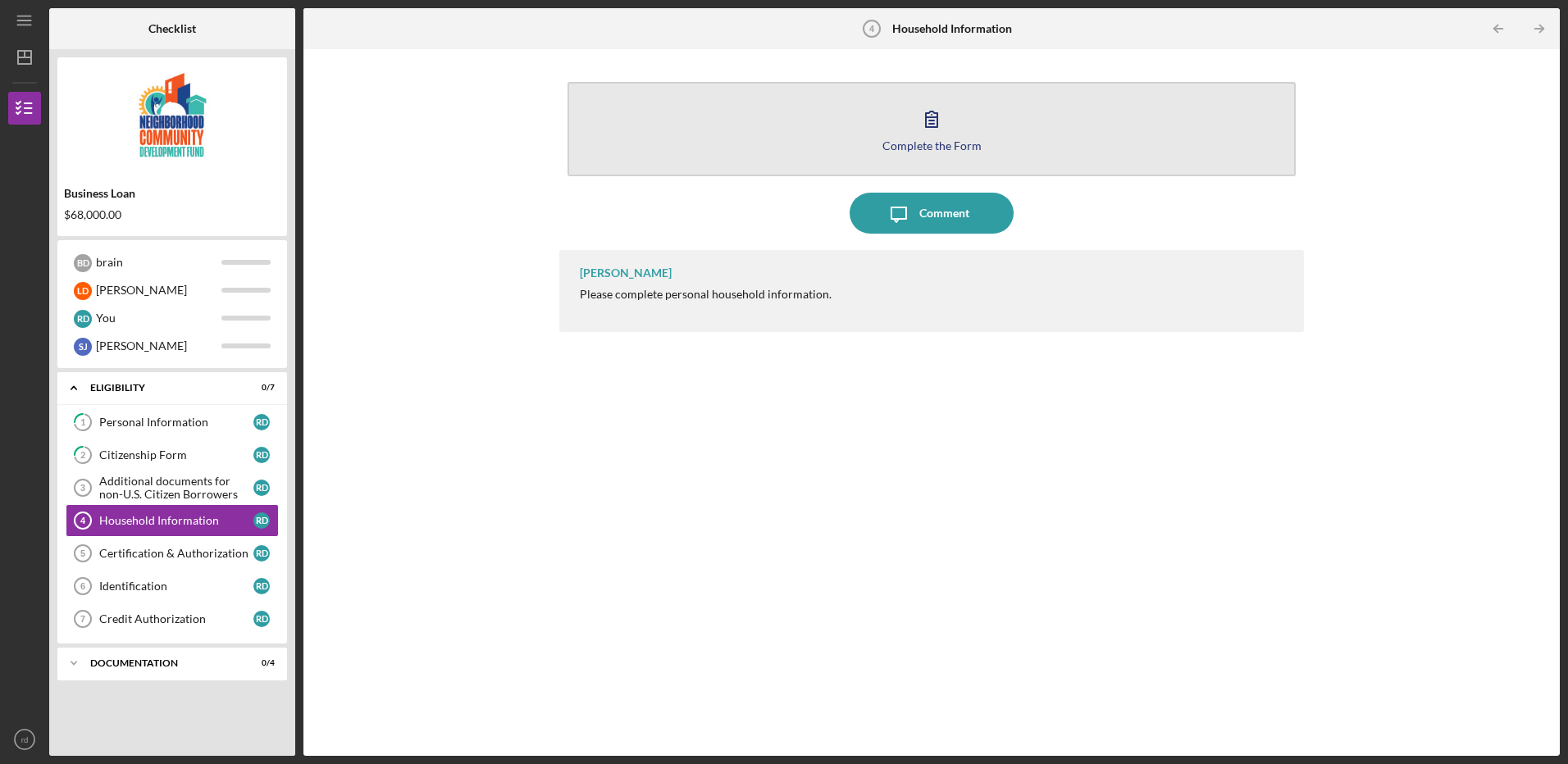
click at [942, 143] on div "Complete the Form" at bounding box center [931, 146] width 99 height 12
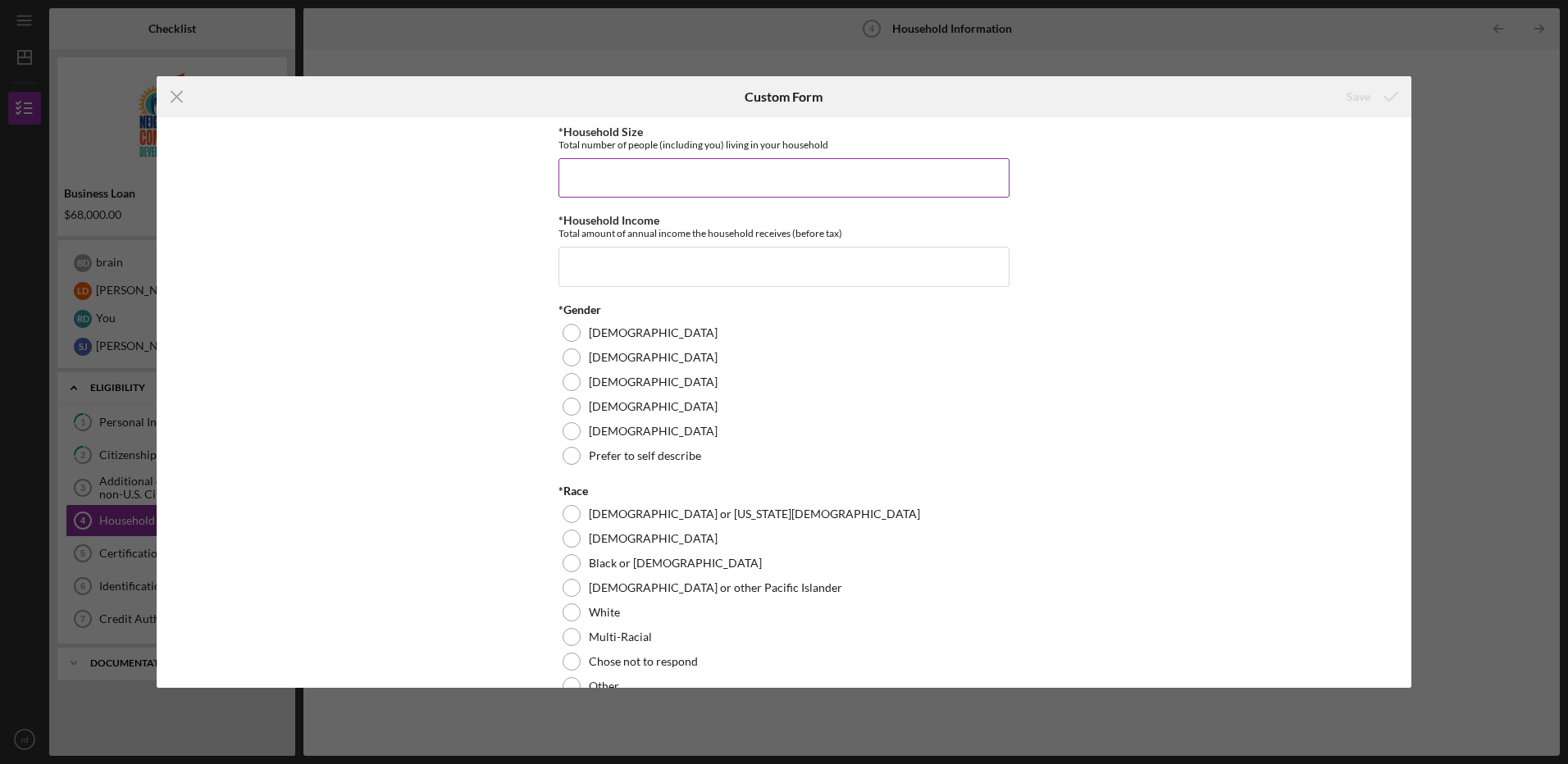
click at [650, 189] on input "*Household Size" at bounding box center [784, 178] width 451 height 40
type input "2"
click at [656, 286] on input "*Household Income" at bounding box center [784, 267] width 451 height 40
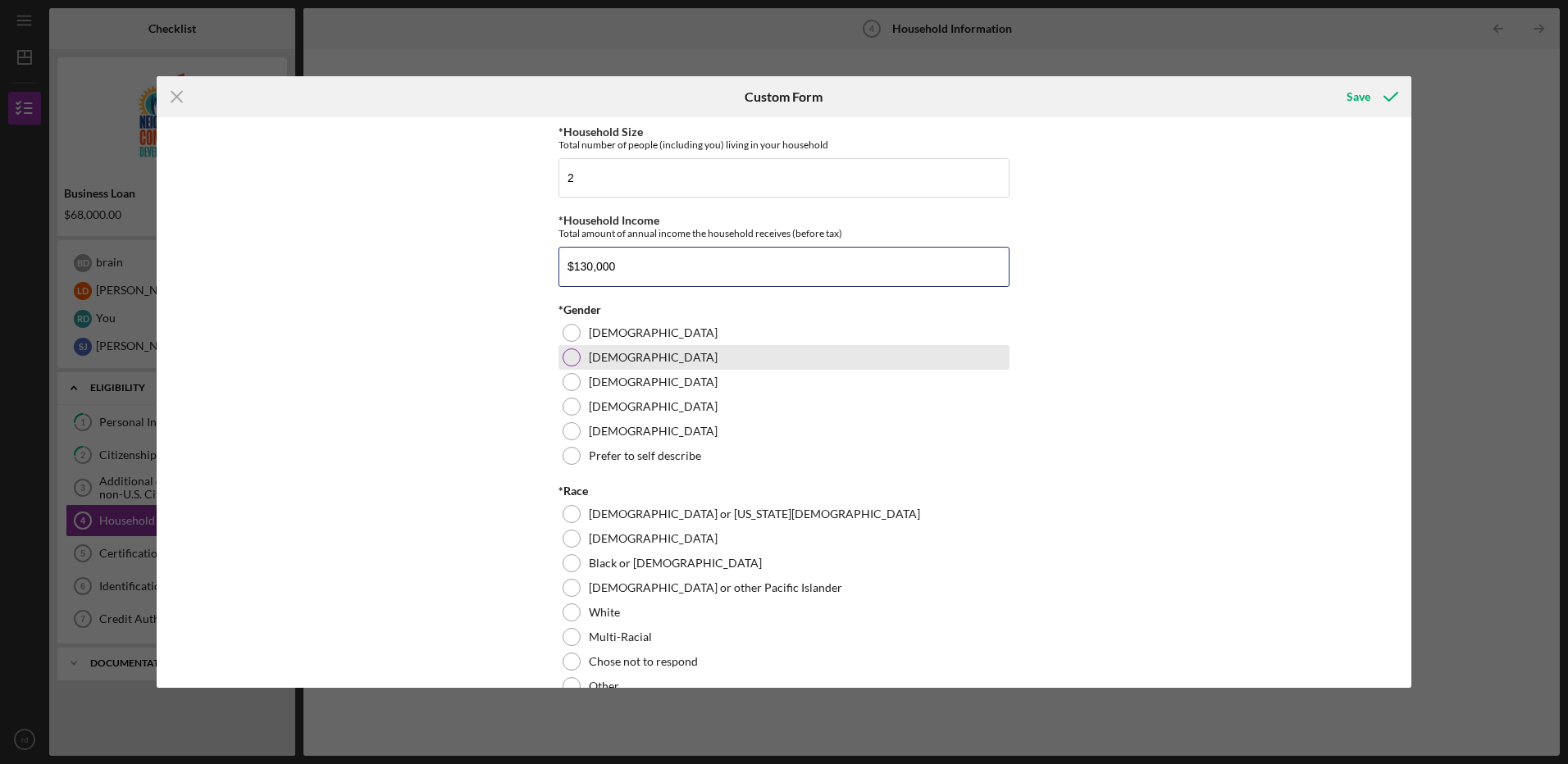
type input "$130,000"
click at [569, 367] on div at bounding box center [571, 357] width 18 height 18
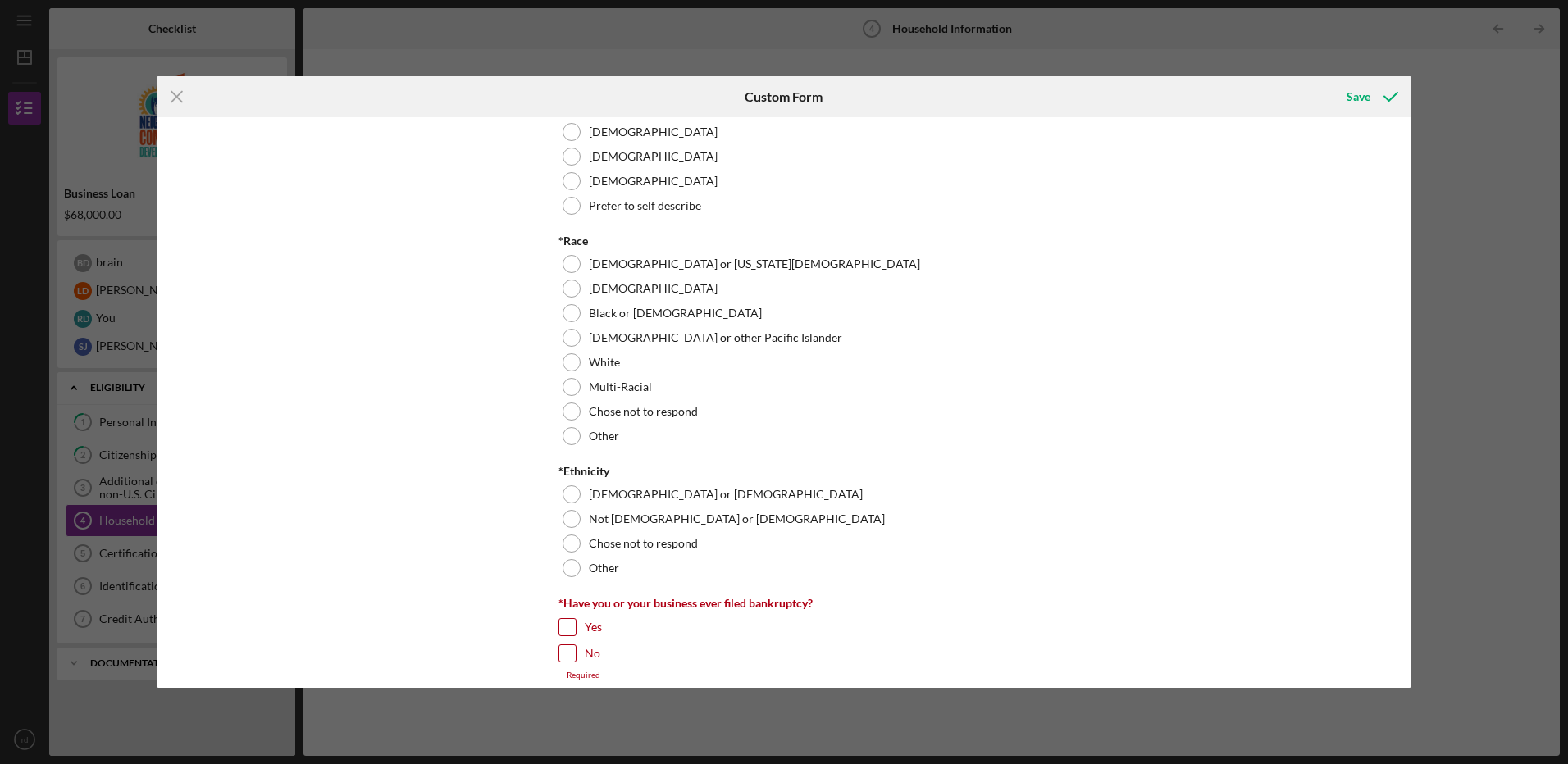
scroll to position [273, 0]
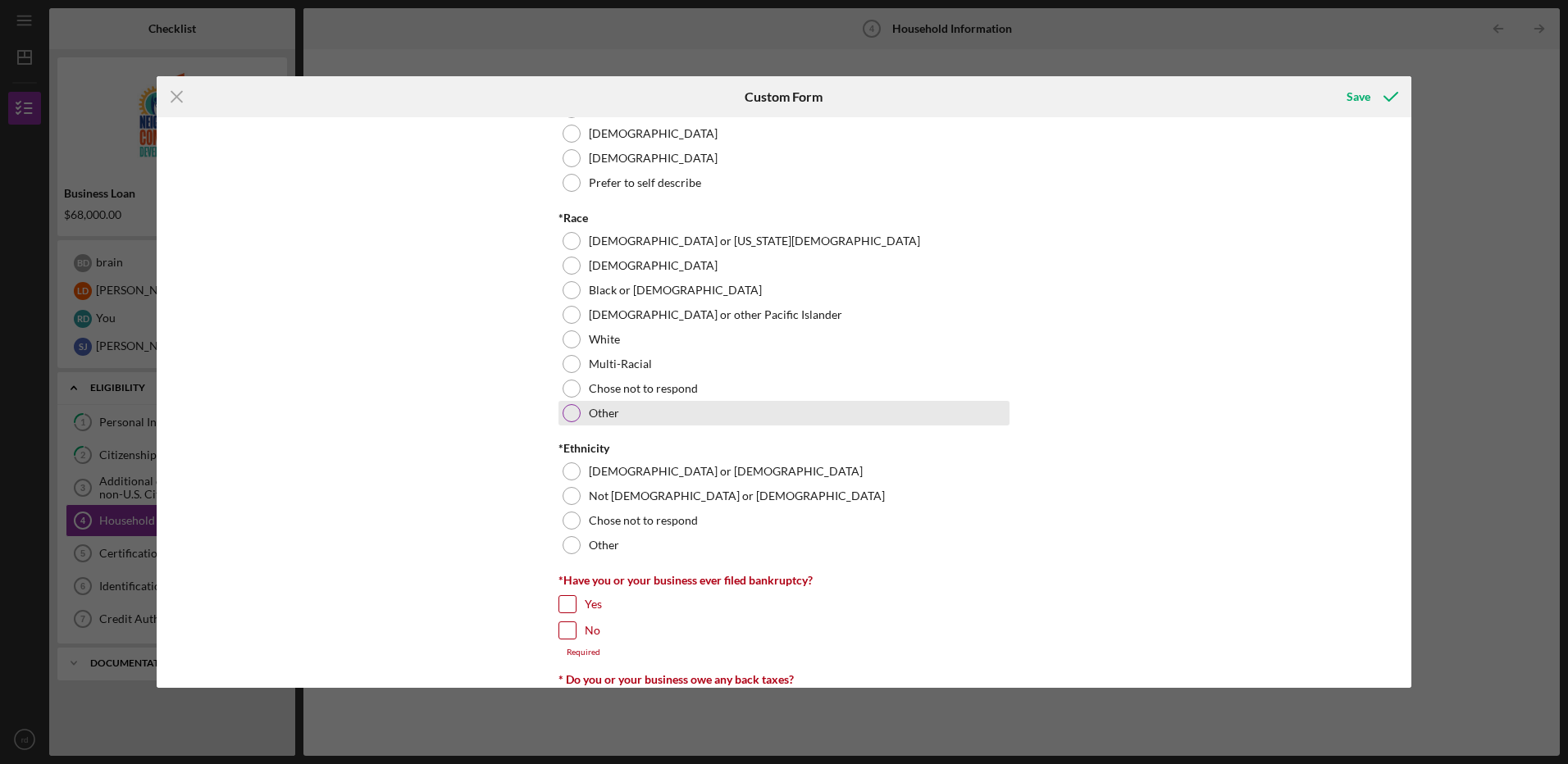
drag, startPoint x: 566, startPoint y: 436, endPoint x: 870, endPoint y: 425, distance: 304.2
click at [569, 422] on div at bounding box center [571, 413] width 18 height 18
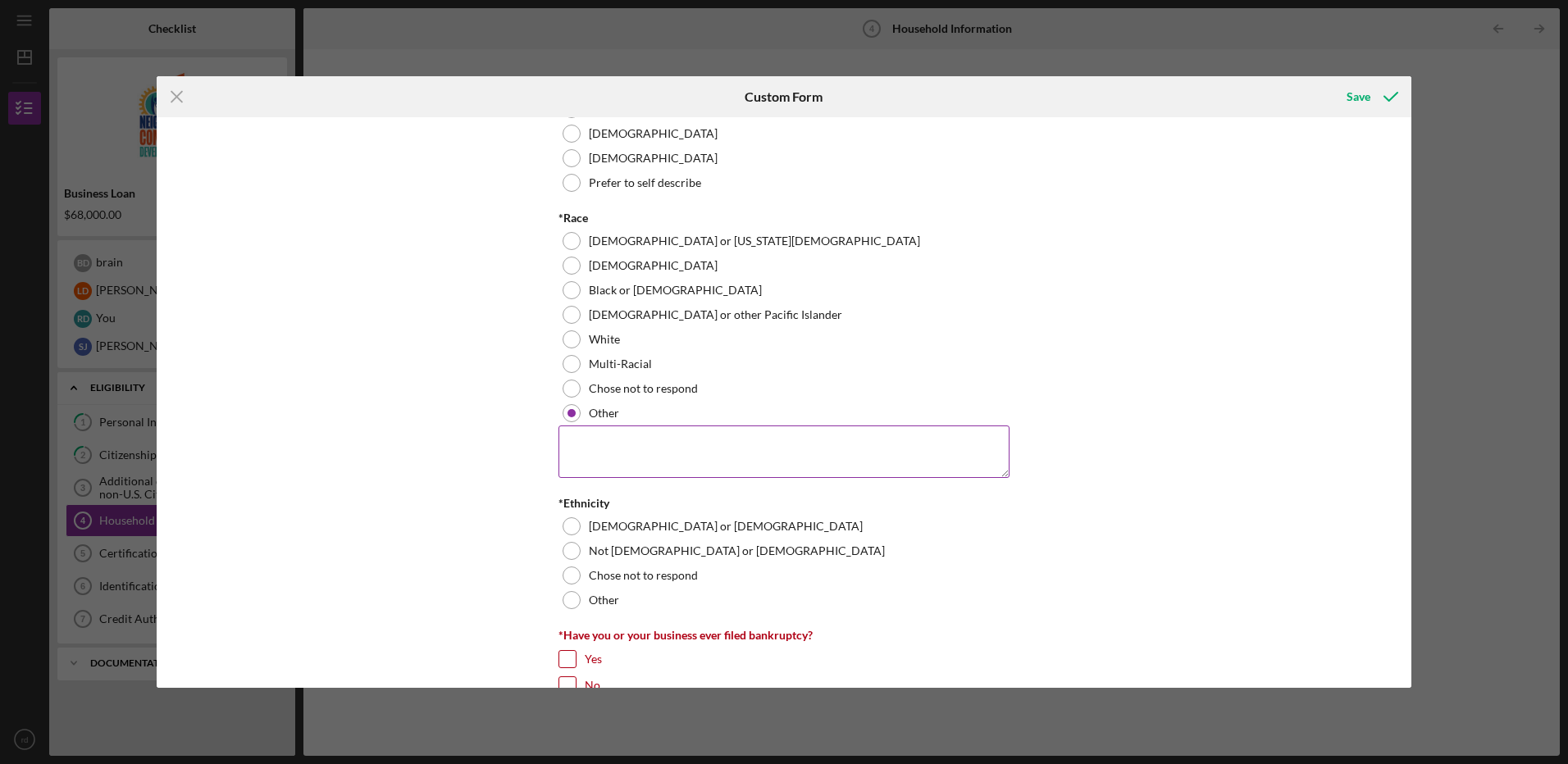
click at [703, 467] on textarea at bounding box center [784, 451] width 451 height 53
click at [573, 470] on textarea "Smerican" at bounding box center [784, 451] width 451 height 53
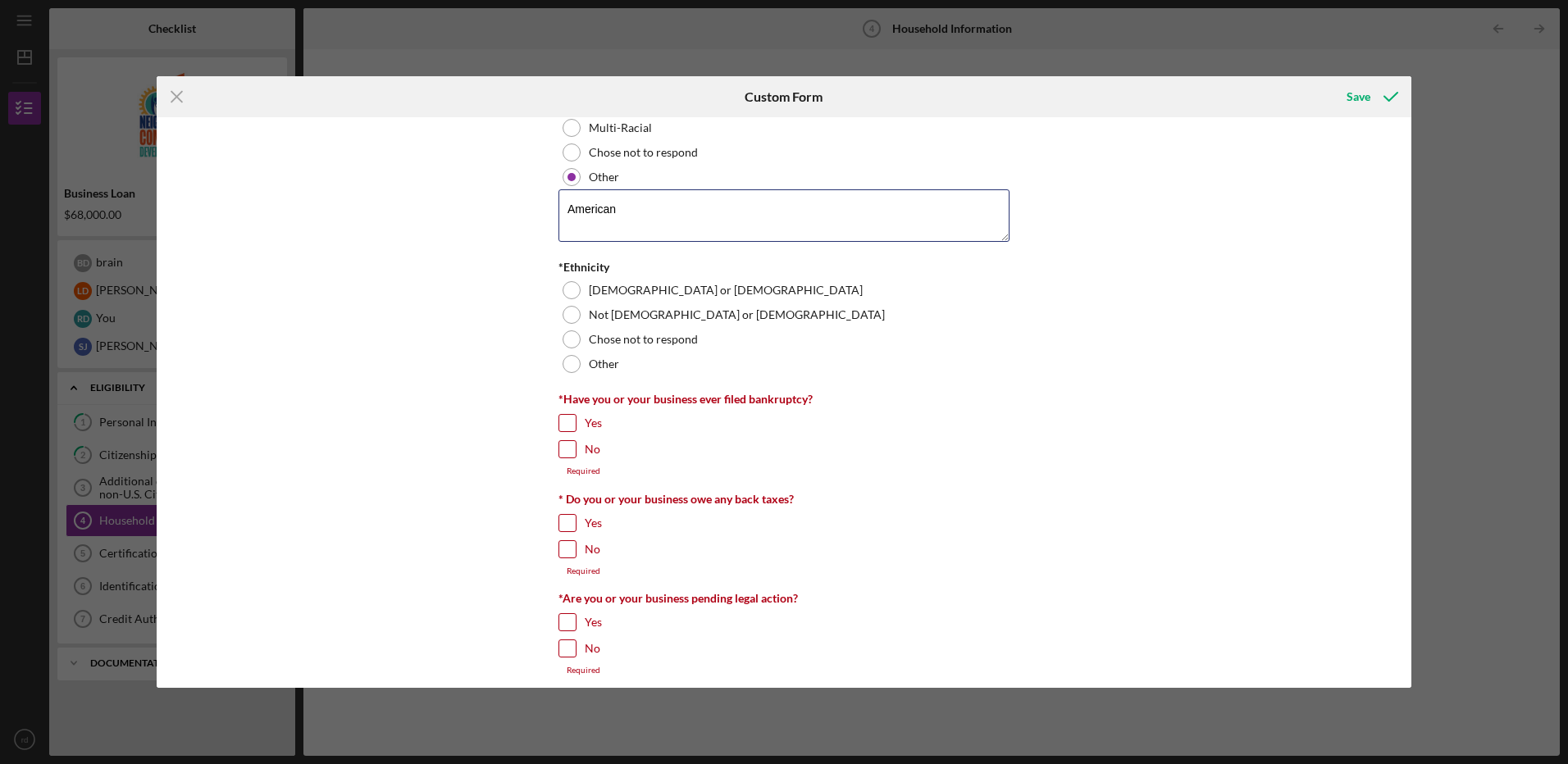
scroll to position [547, 0]
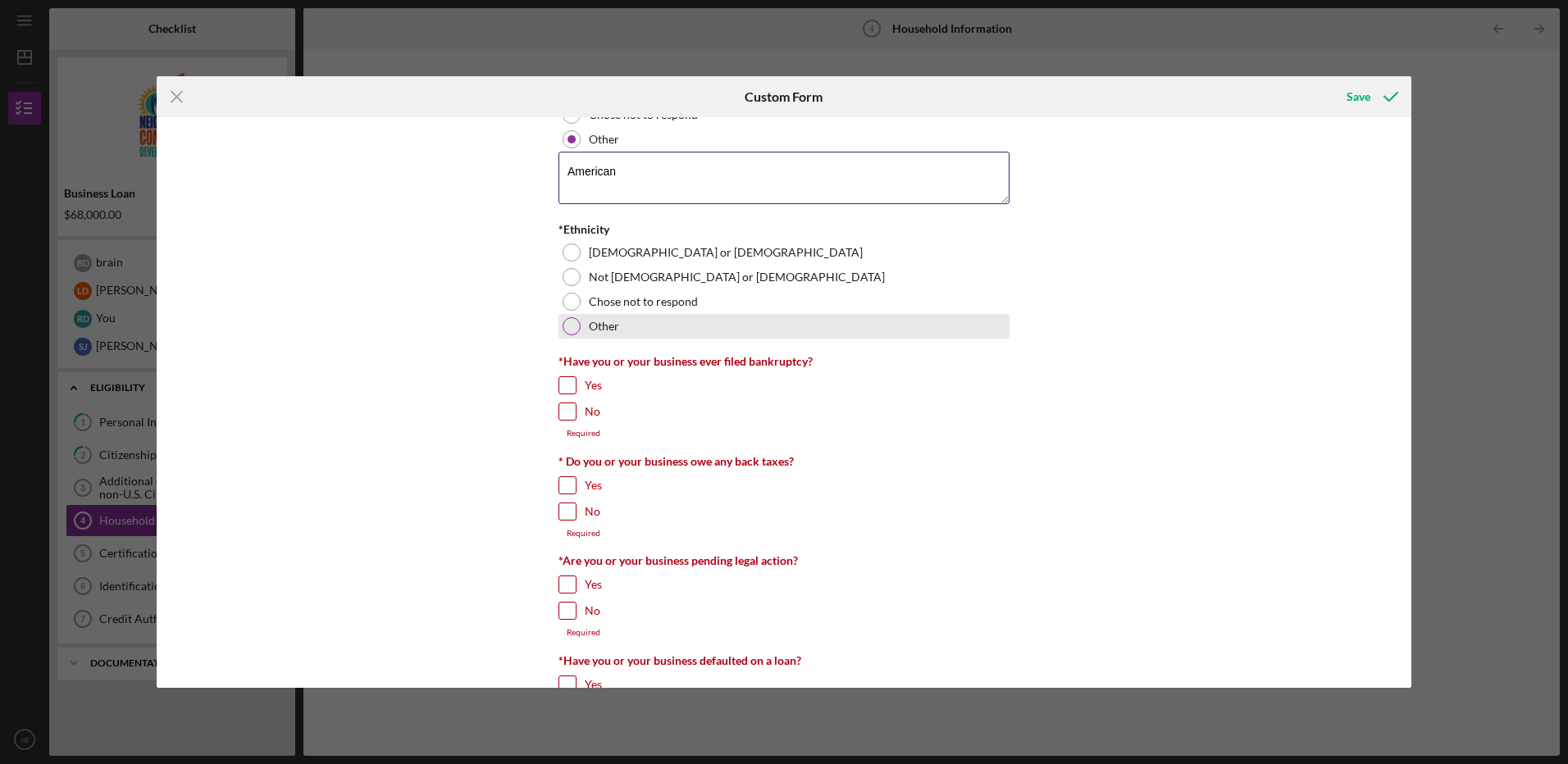
type textarea "American"
click at [566, 335] on div at bounding box center [571, 326] width 18 height 18
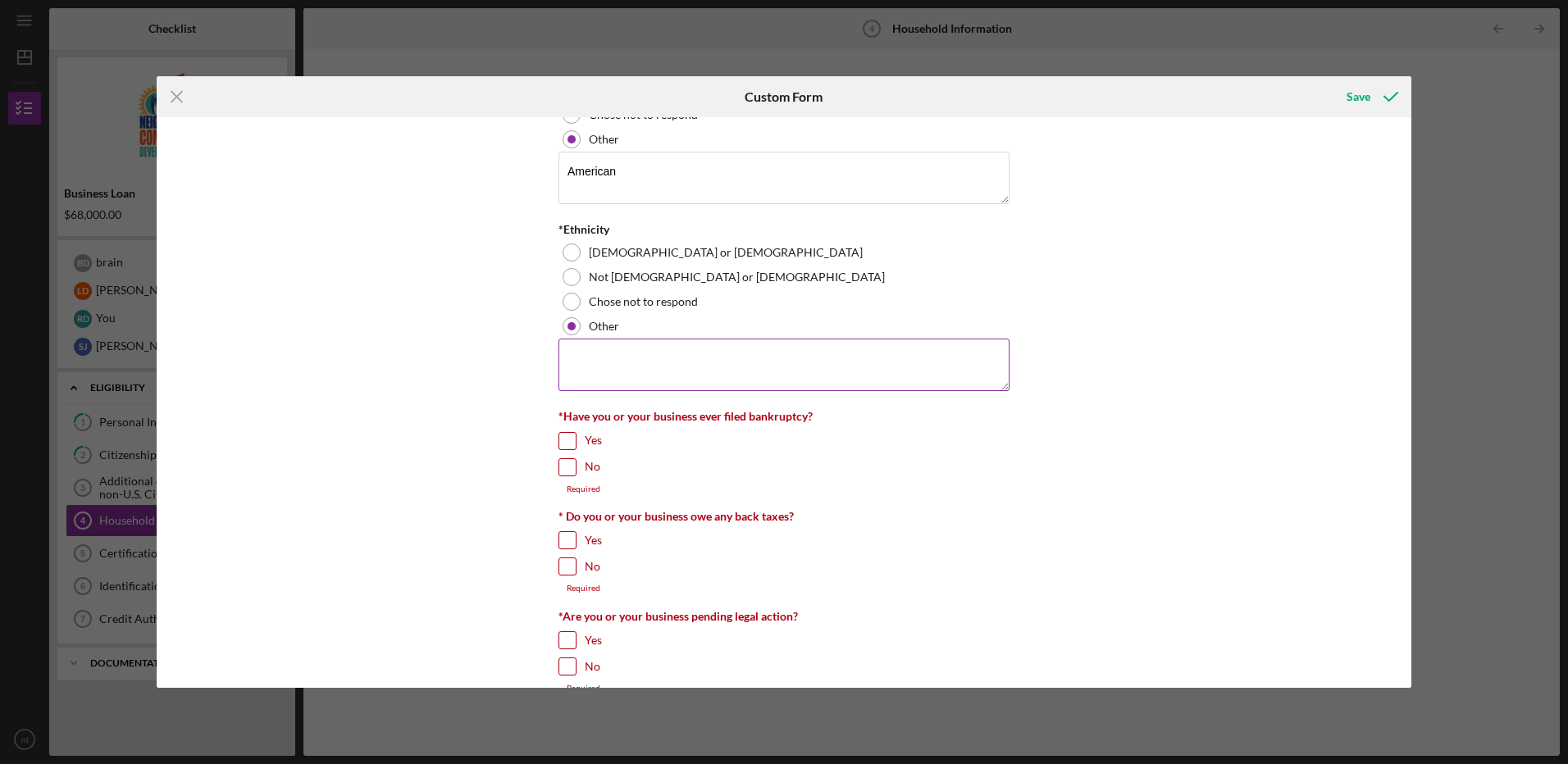
click at [593, 382] on textarea at bounding box center [784, 364] width 451 height 53
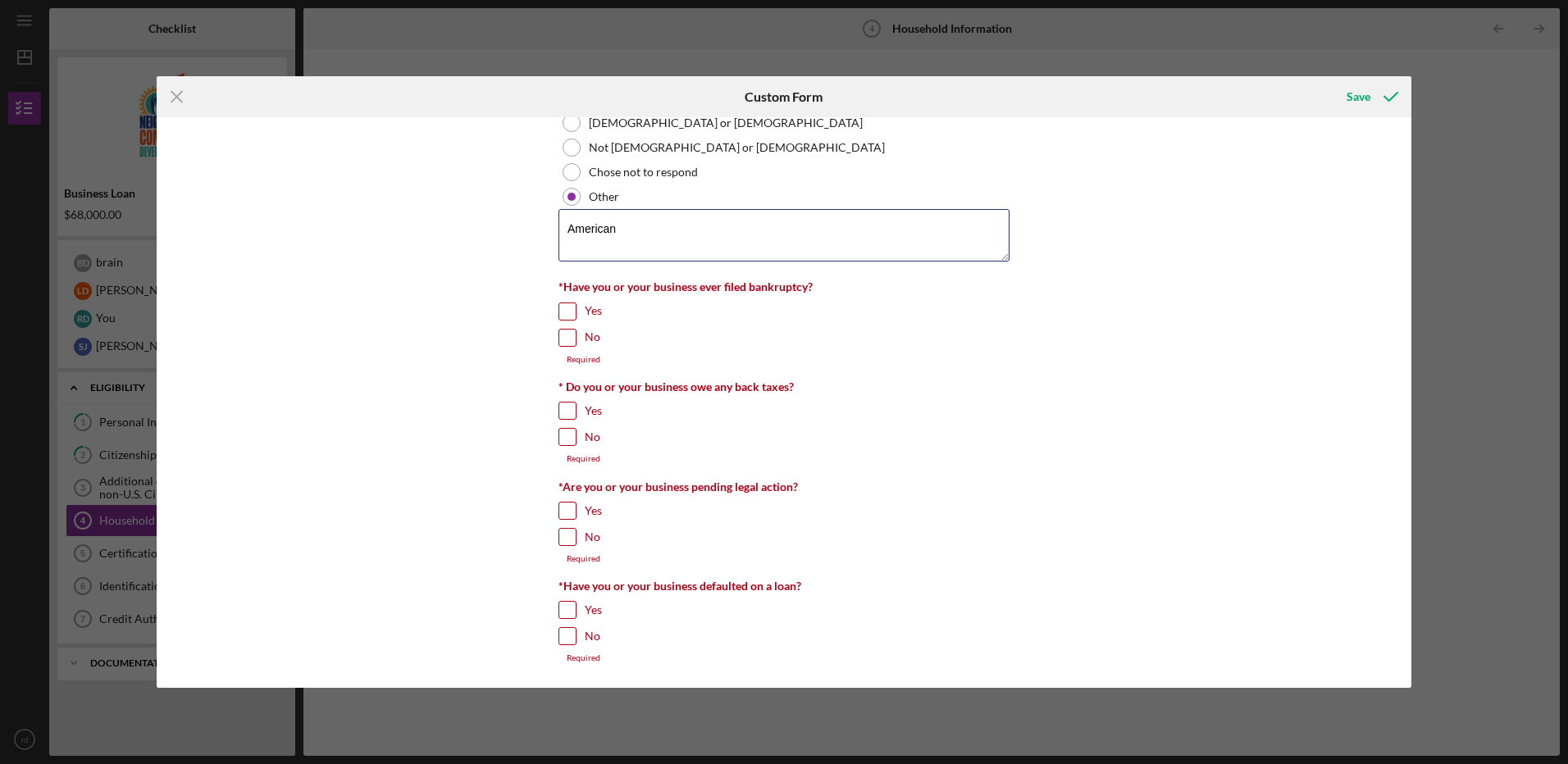
type textarea "American"
click at [565, 346] on input "No" at bounding box center [567, 338] width 16 height 16
checkbox input "true"
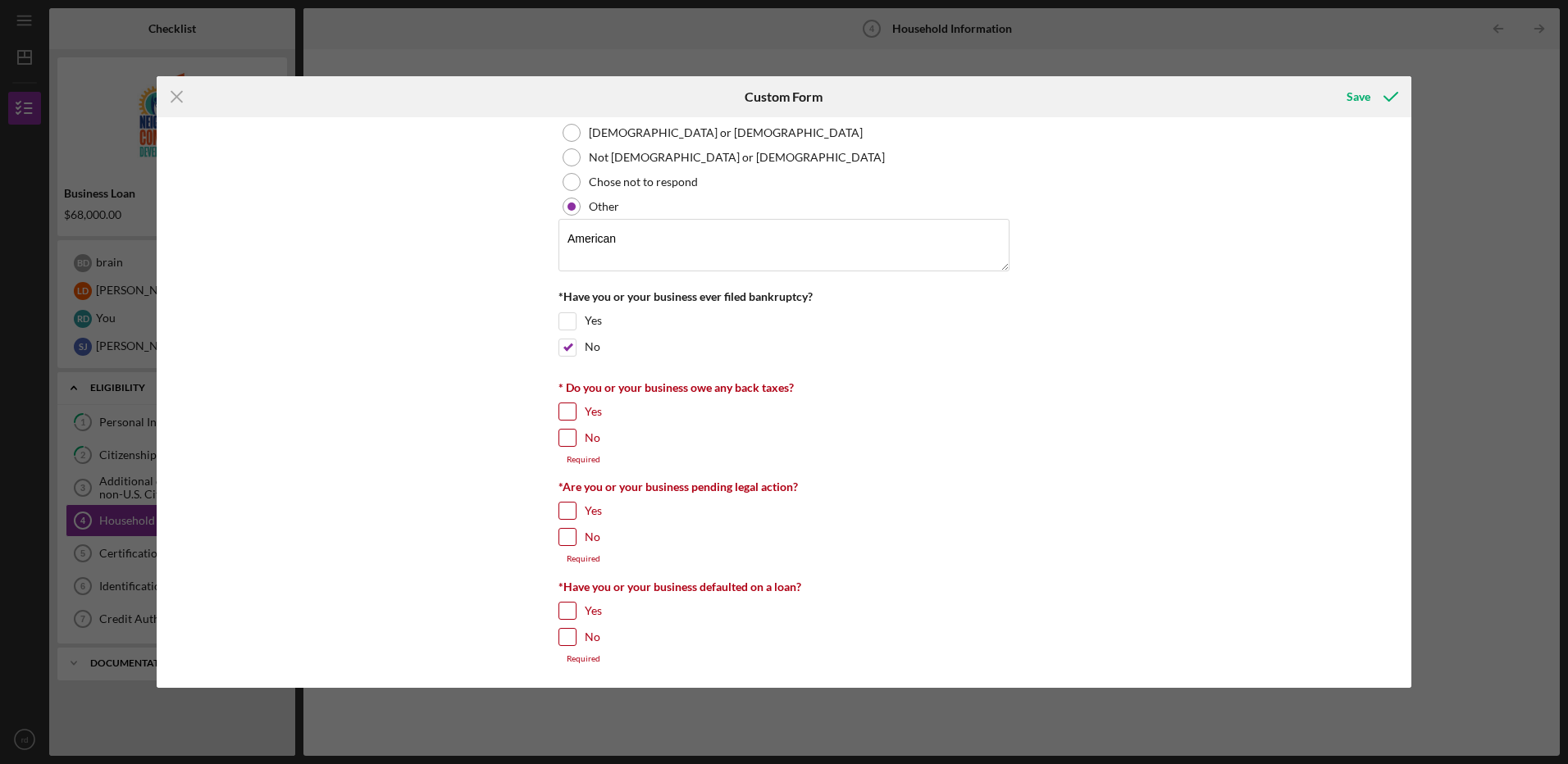
scroll to position [692, 0]
drag, startPoint x: 563, startPoint y: 432, endPoint x: 938, endPoint y: 432, distance: 375.0
click at [564, 432] on input "No" at bounding box center [567, 438] width 16 height 16
checkbox input "true"
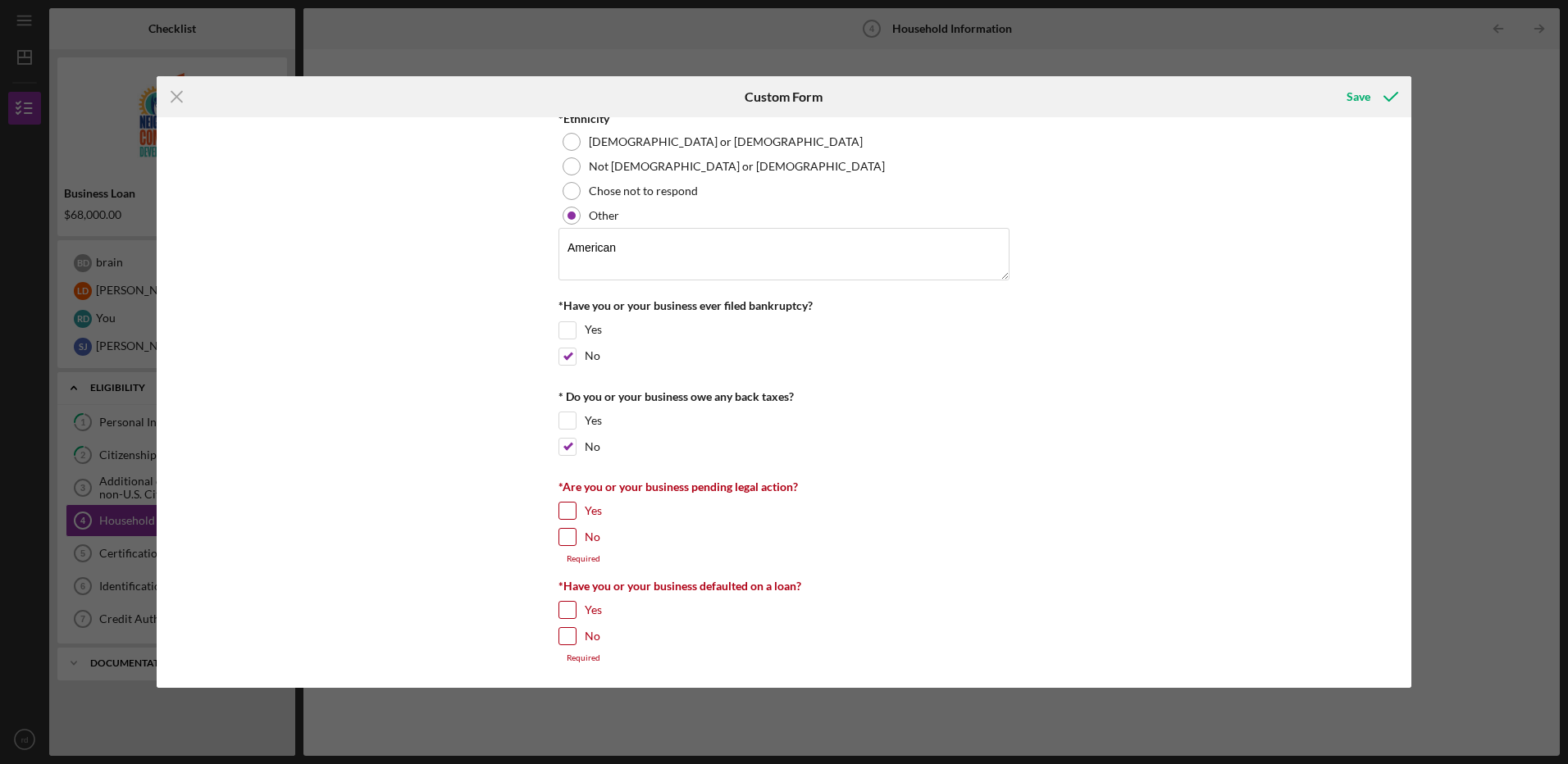
click at [563, 536] on input "No" at bounding box center [567, 537] width 16 height 16
checkbox input "true"
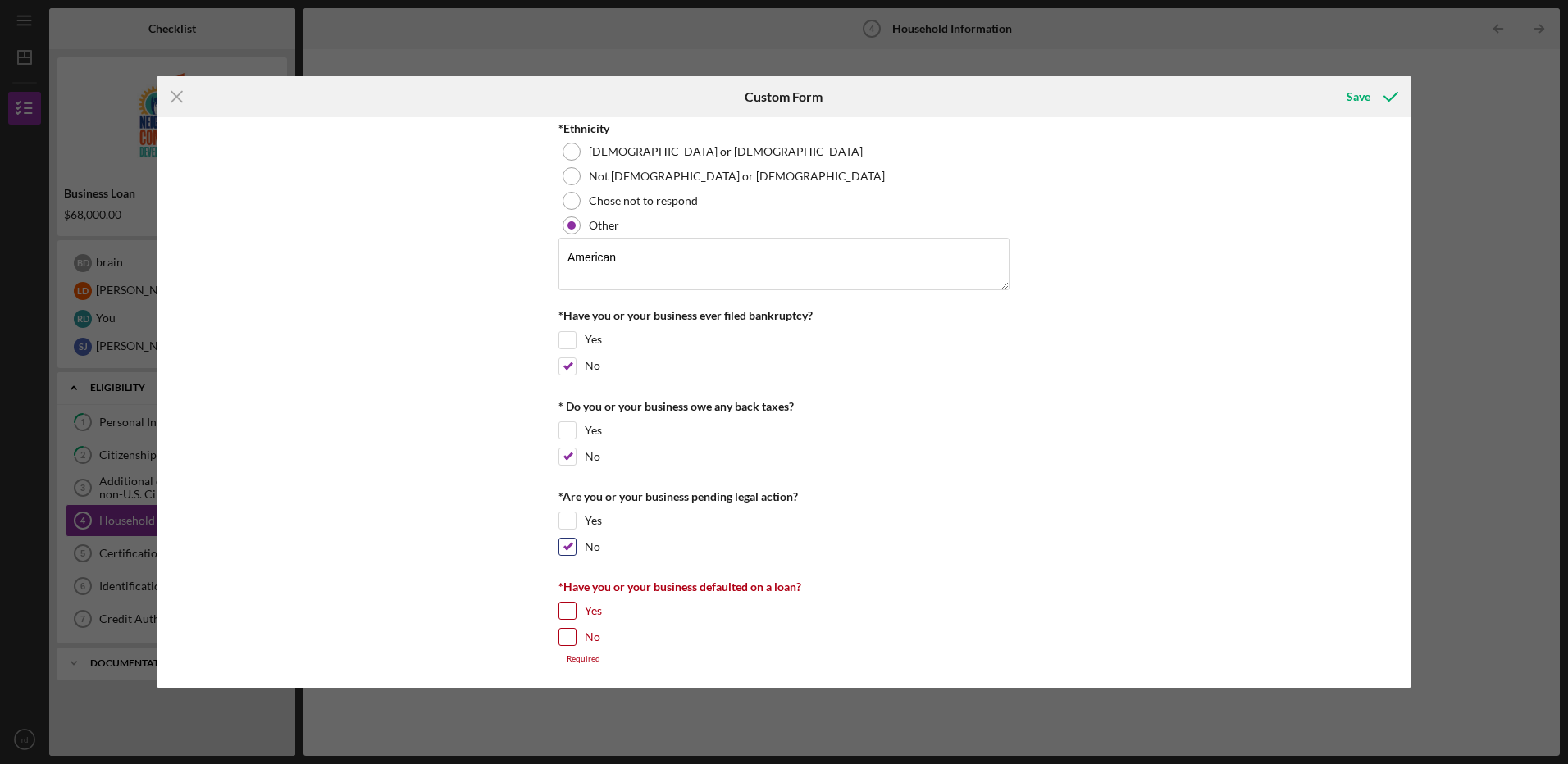
scroll to position [673, 0]
click at [564, 637] on input "No" at bounding box center [567, 637] width 16 height 16
checkbox input "true"
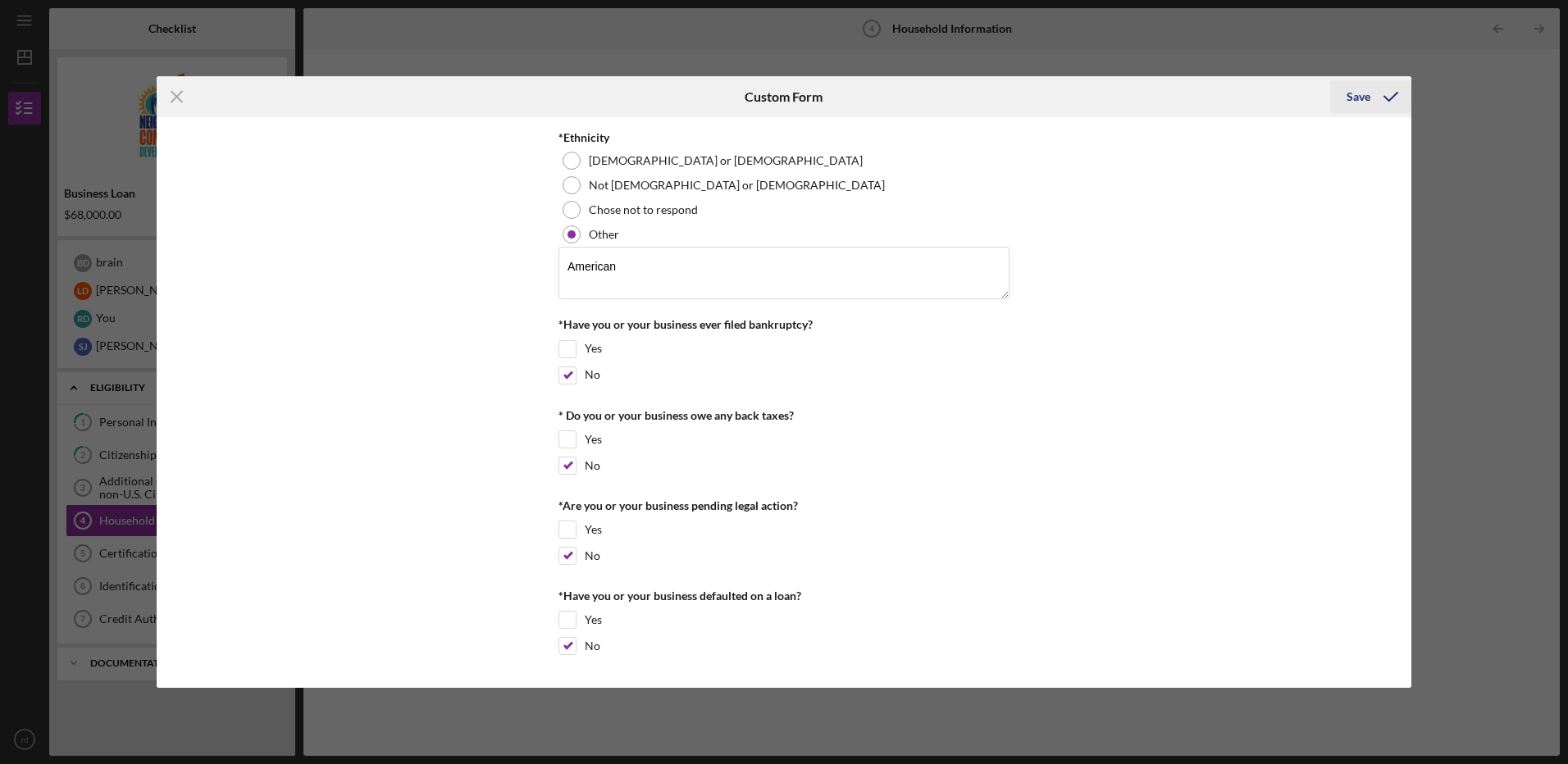
click at [1360, 96] on div "Save" at bounding box center [1359, 96] width 24 height 33
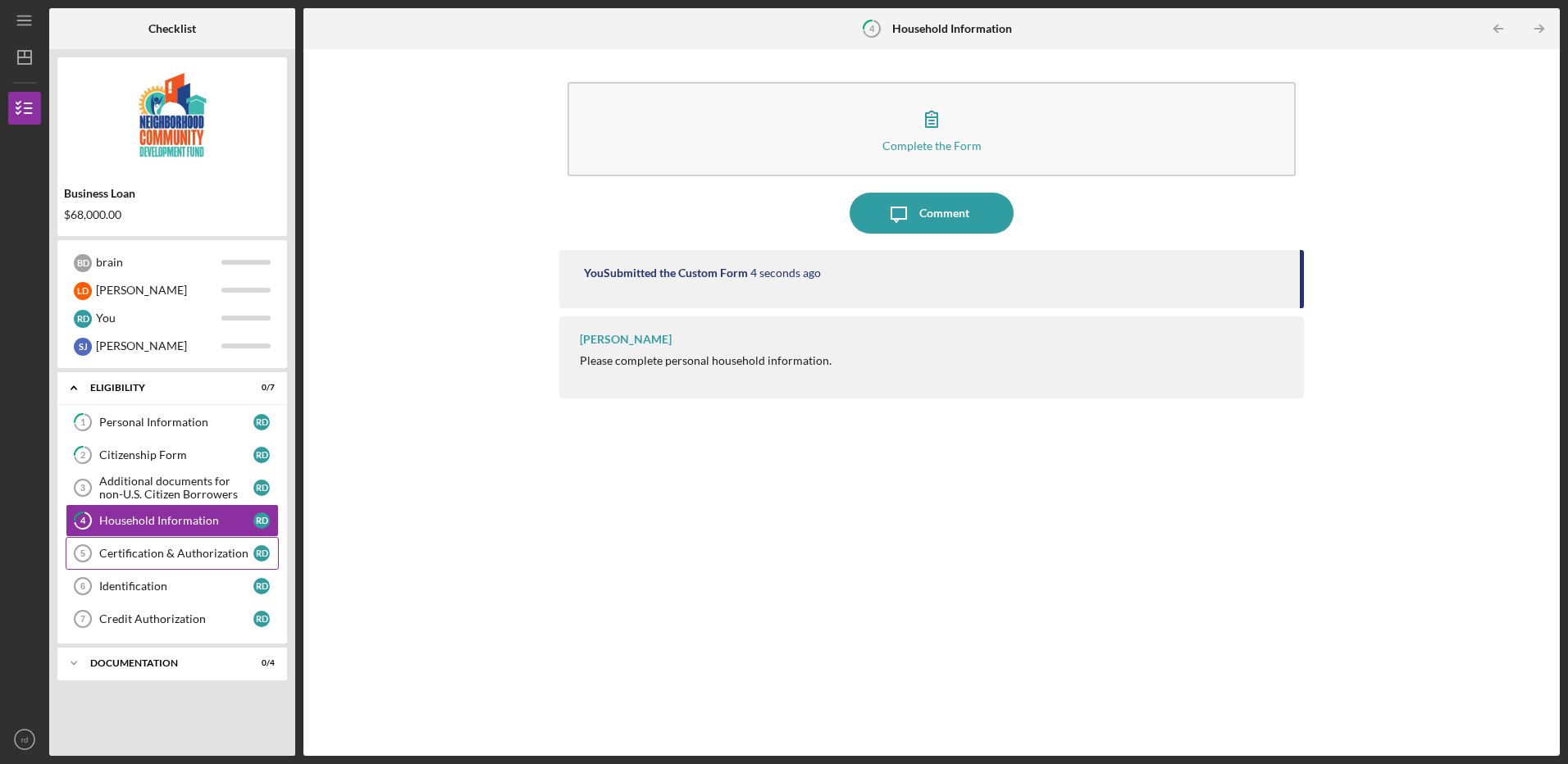
click at [183, 555] on div "Certification & Authorization" at bounding box center [176, 553] width 154 height 13
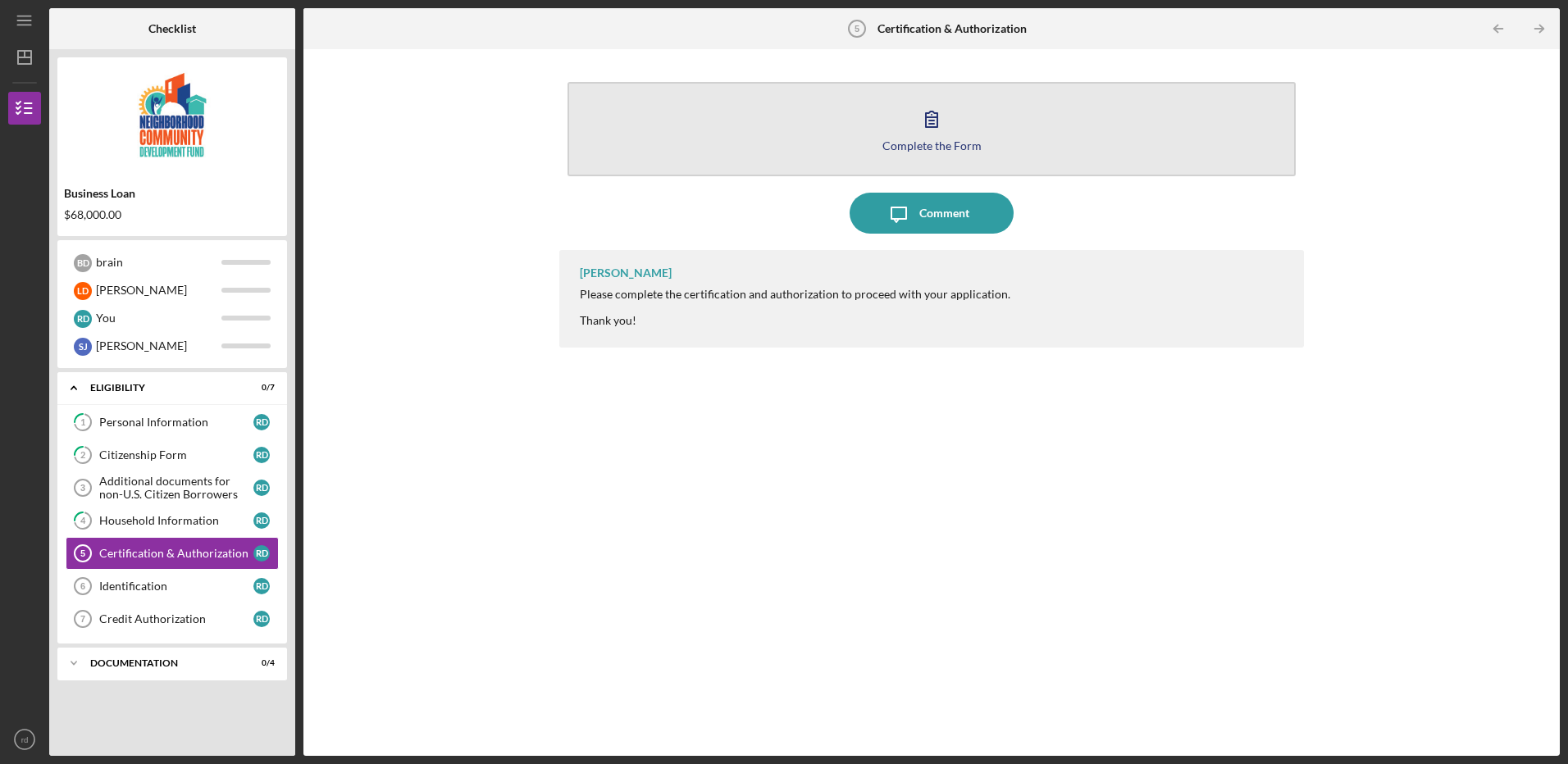
click at [935, 143] on div "Complete the Form" at bounding box center [931, 146] width 99 height 12
click at [933, 145] on div "Complete the Form" at bounding box center [931, 146] width 99 height 12
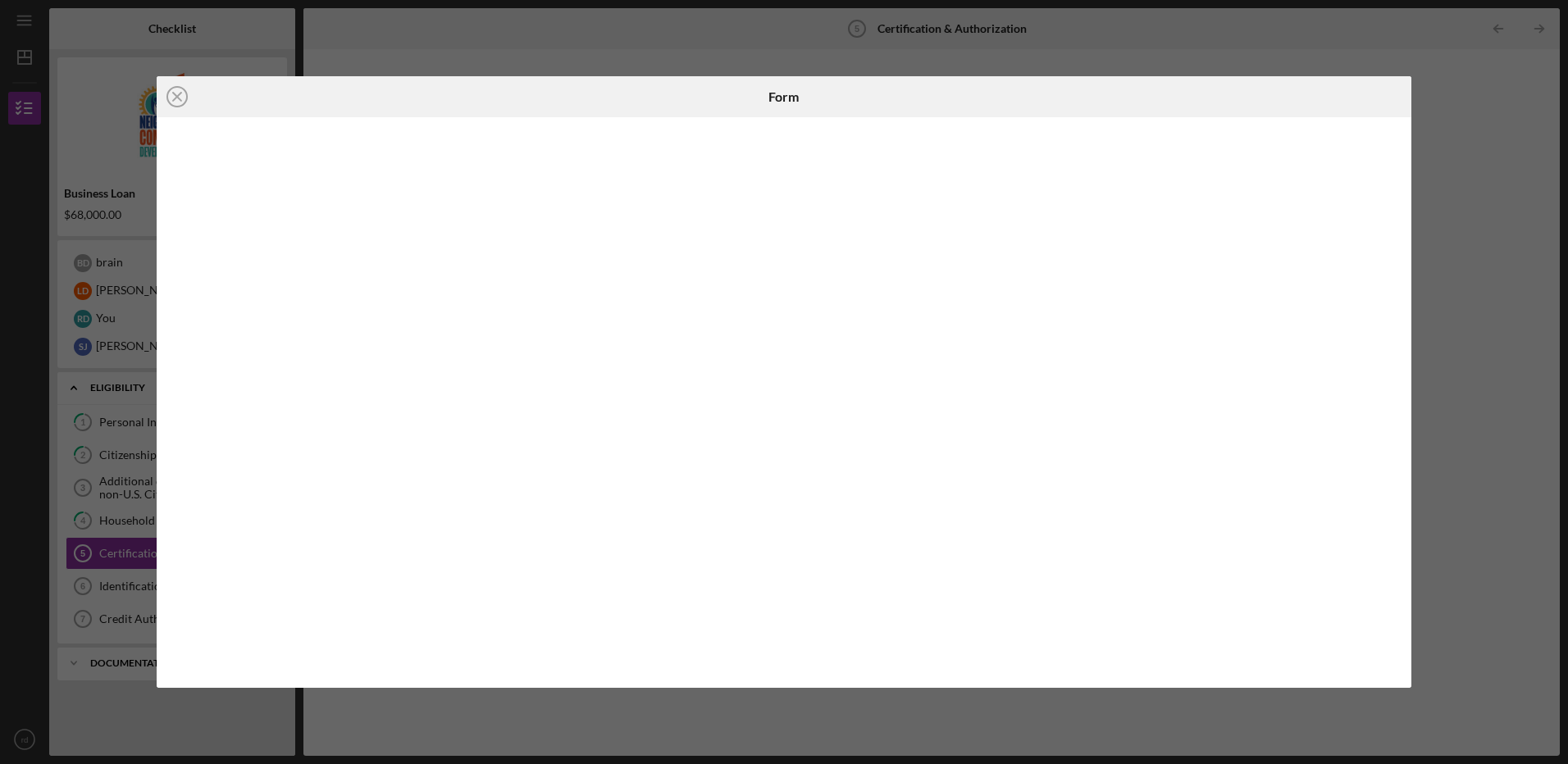
click at [1459, 151] on div "Icon/Close Form" at bounding box center [784, 382] width 1568 height 764
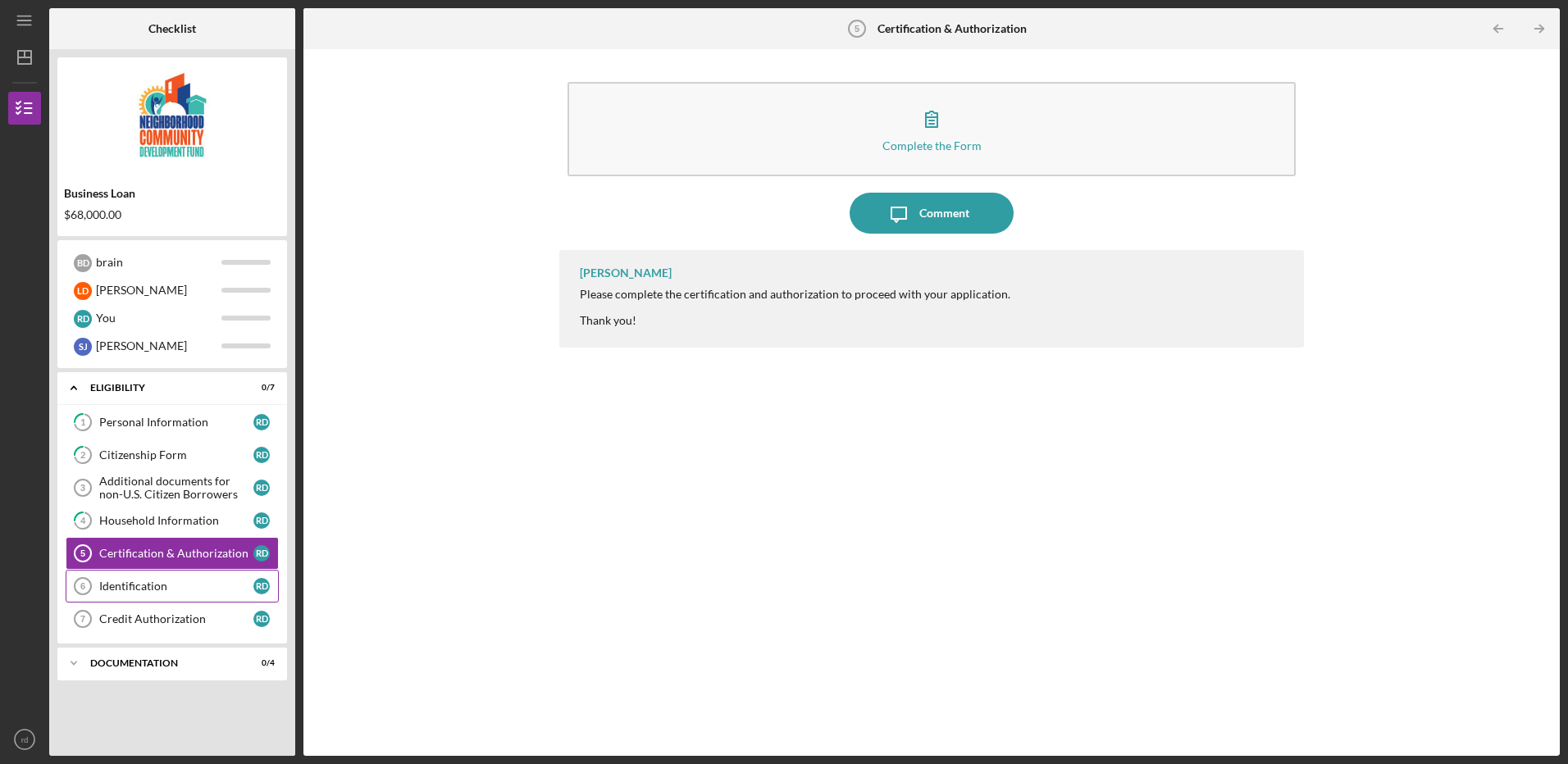
click at [140, 585] on div "Identification" at bounding box center [176, 586] width 154 height 13
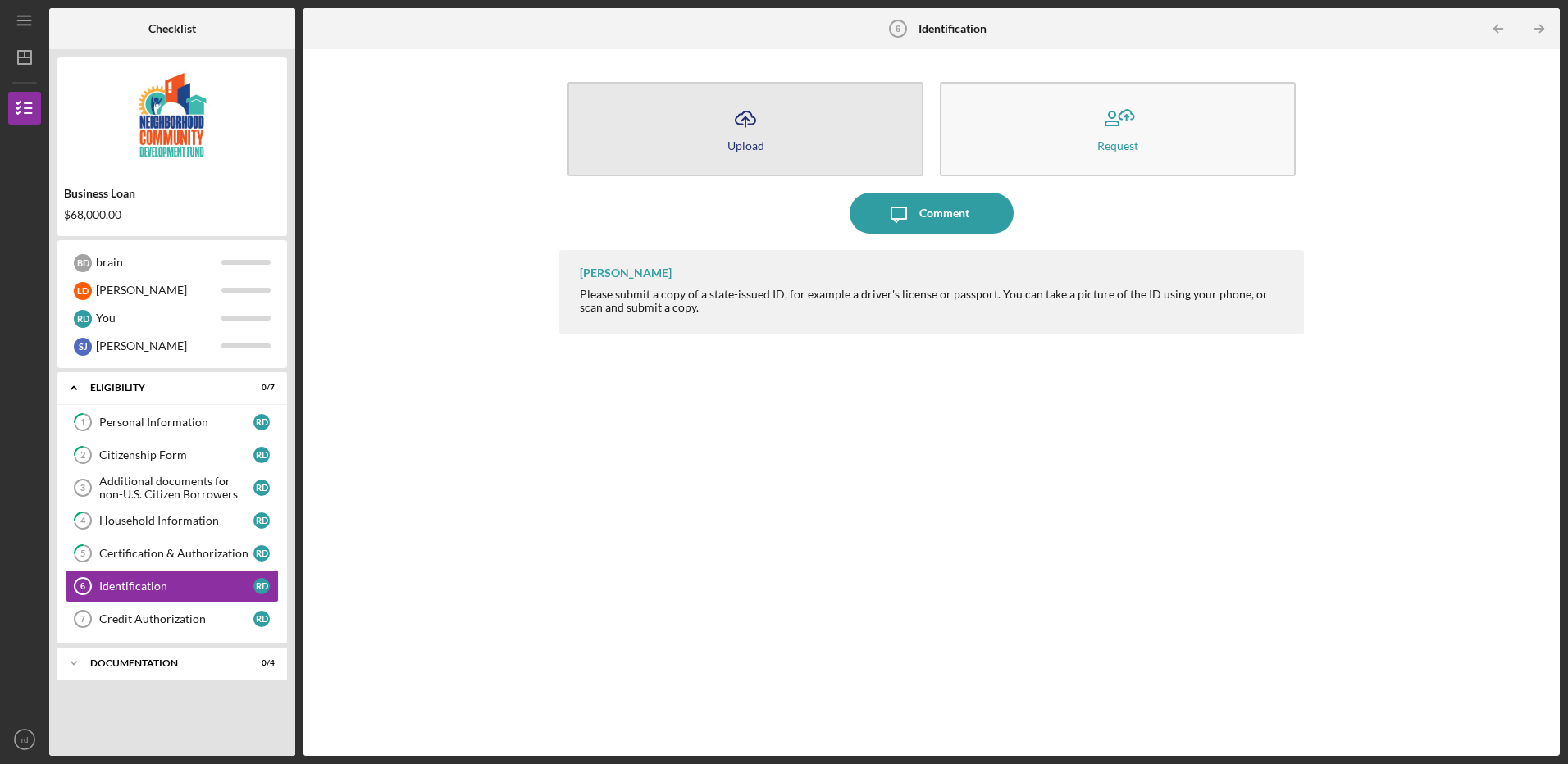
click at [746, 116] on icon "Icon/Upload" at bounding box center [746, 119] width 41 height 41
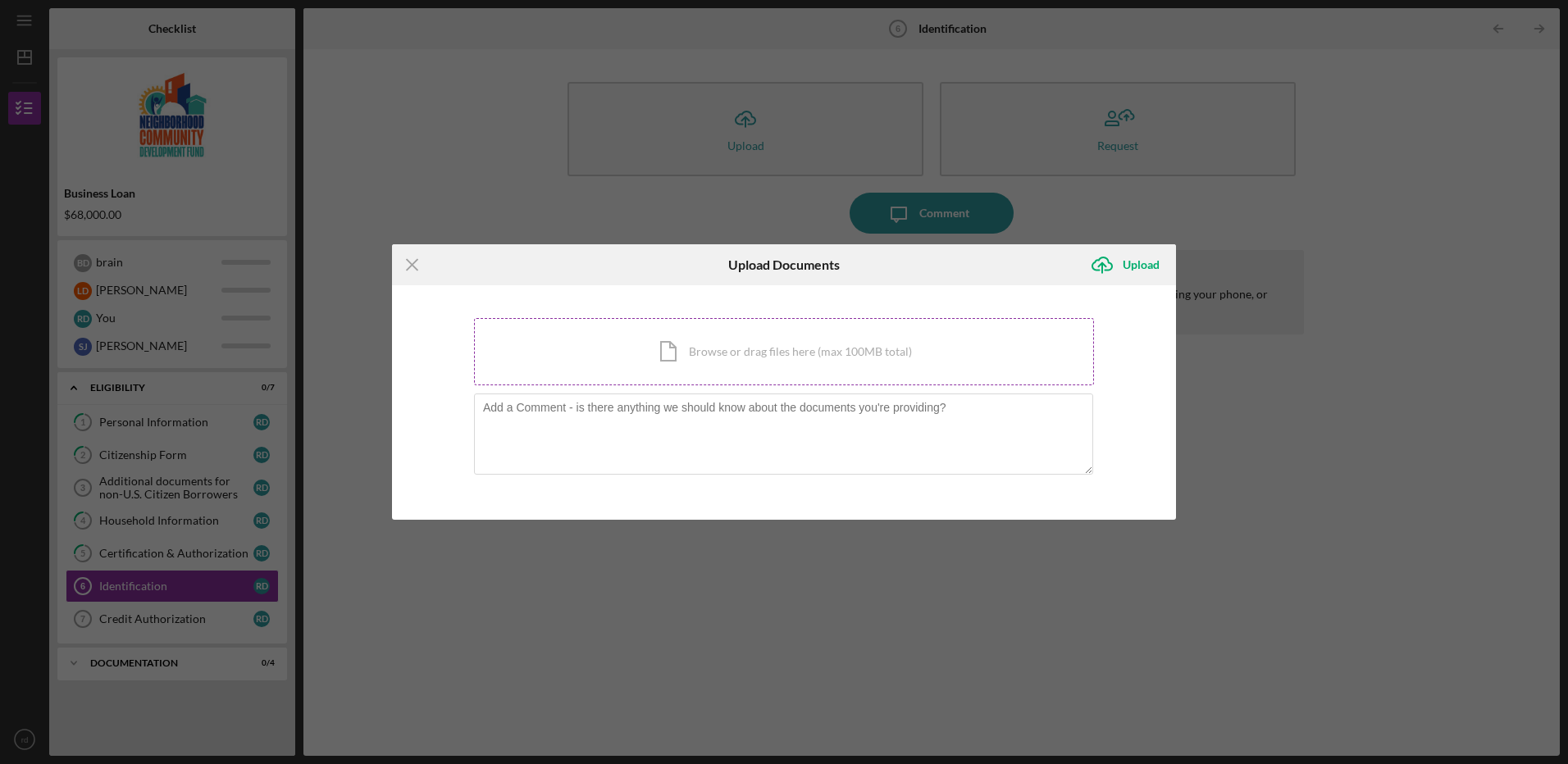
click at [800, 353] on div "Icon/Document Browse or drag files here (max 100MB total) Tap to choose files o…" at bounding box center [784, 351] width 620 height 67
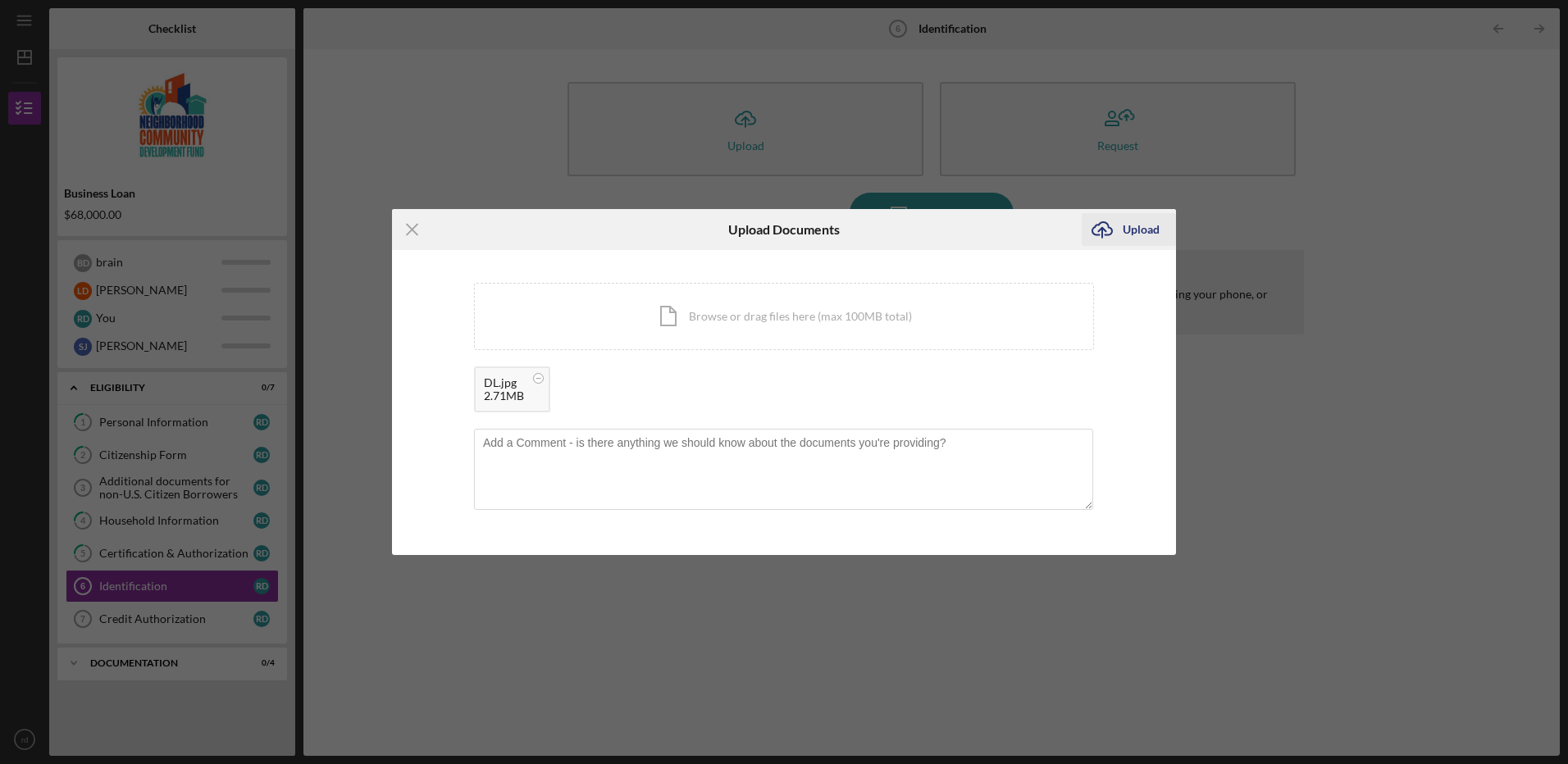
click at [1138, 228] on div "Upload" at bounding box center [1141, 230] width 37 height 33
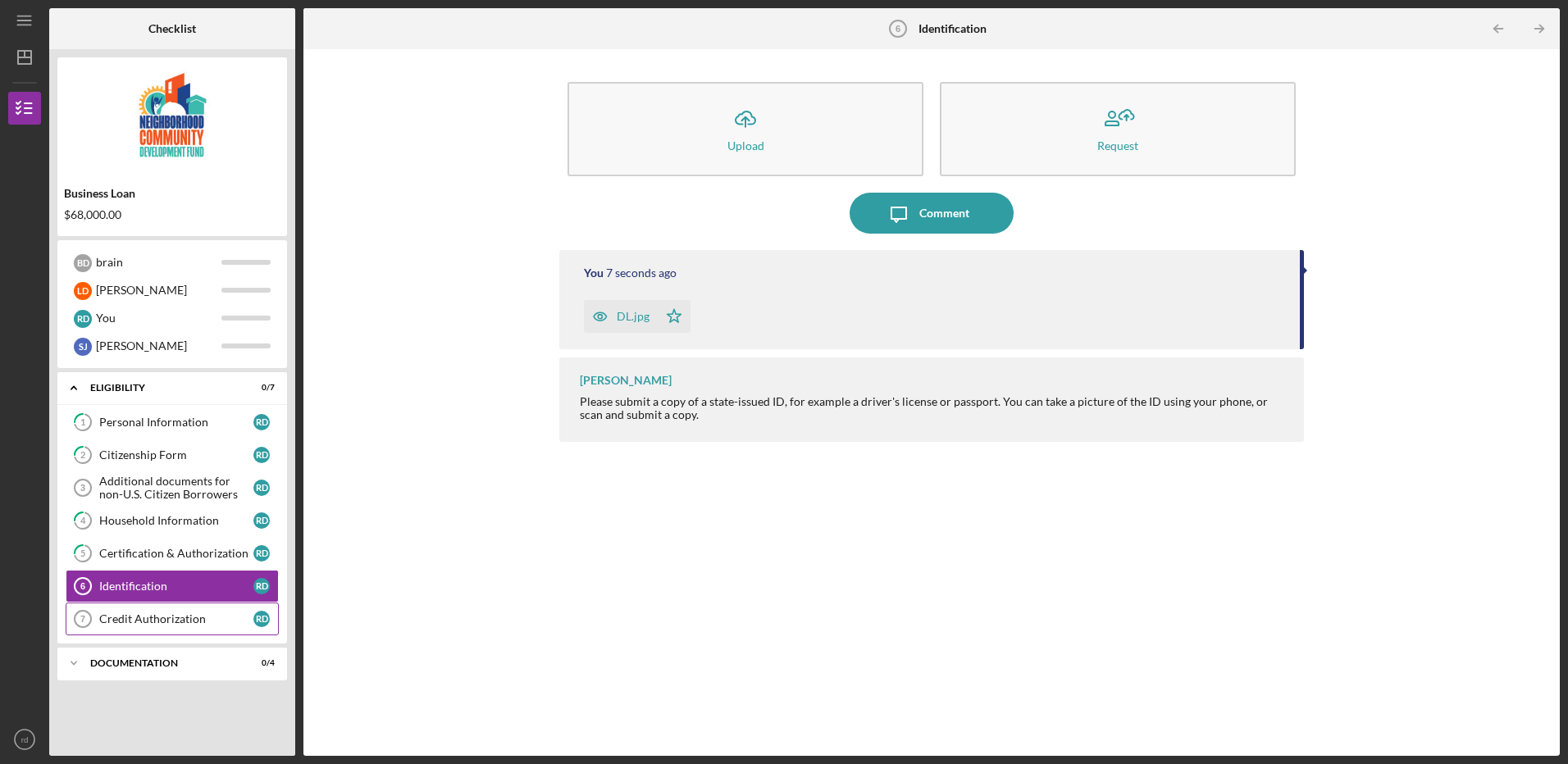
click at [171, 618] on div "Credit Authorization" at bounding box center [176, 618] width 154 height 13
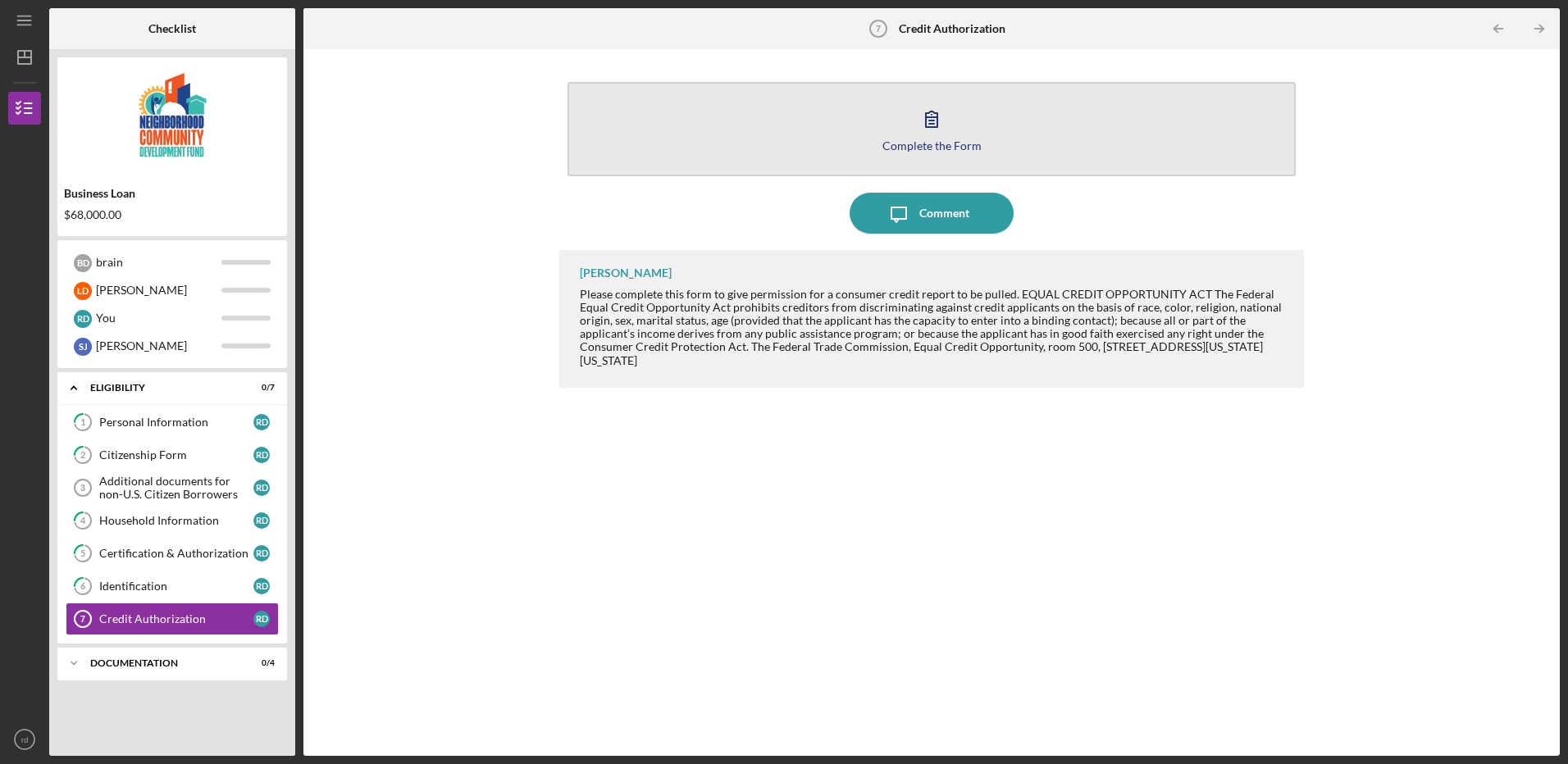
click at [941, 146] on div "Complete the Form" at bounding box center [931, 146] width 99 height 12
click at [939, 145] on div "Complete the Form" at bounding box center [931, 146] width 99 height 12
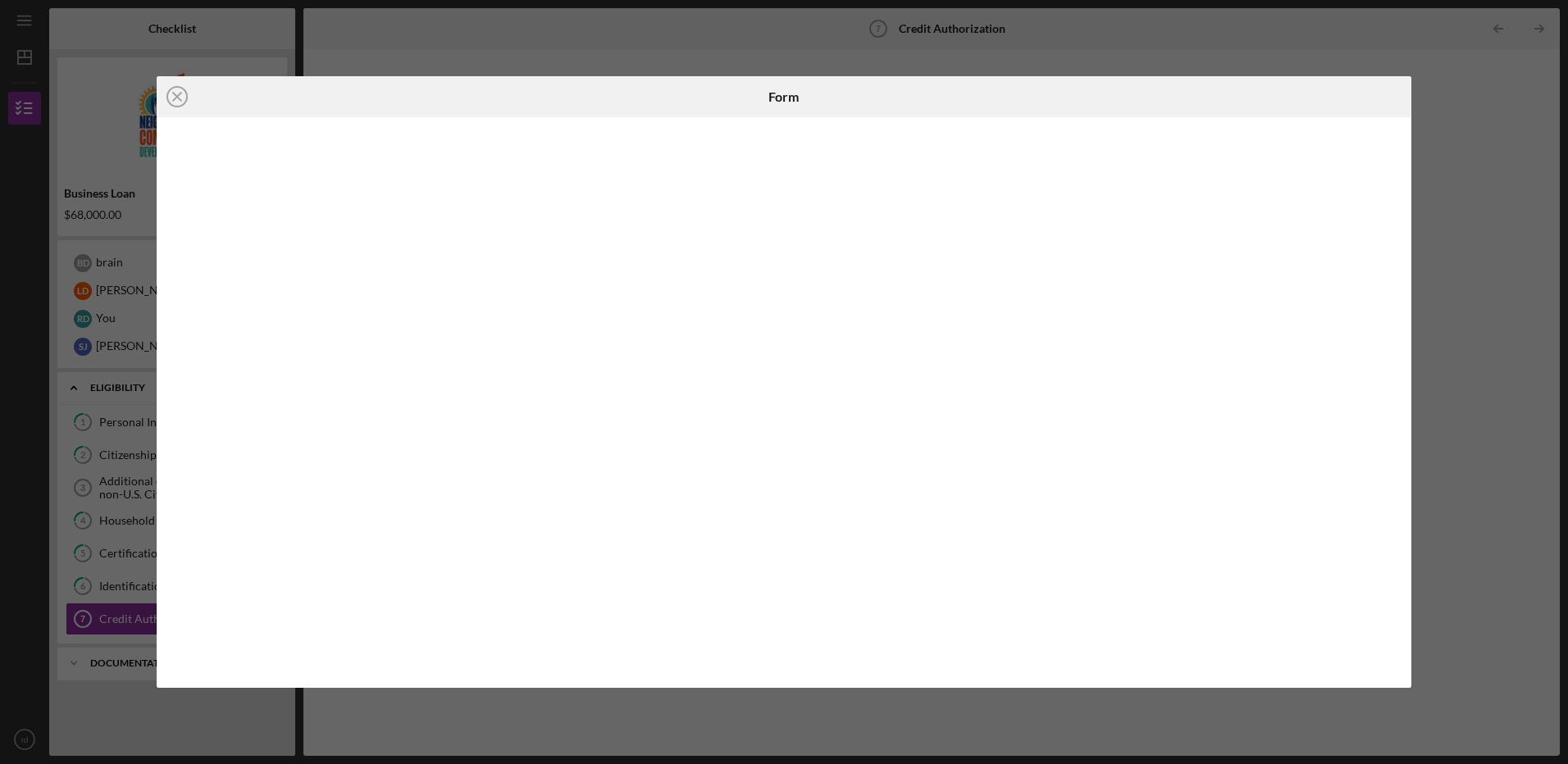
click at [1474, 257] on div "Icon/Close Form" at bounding box center [784, 382] width 1568 height 764
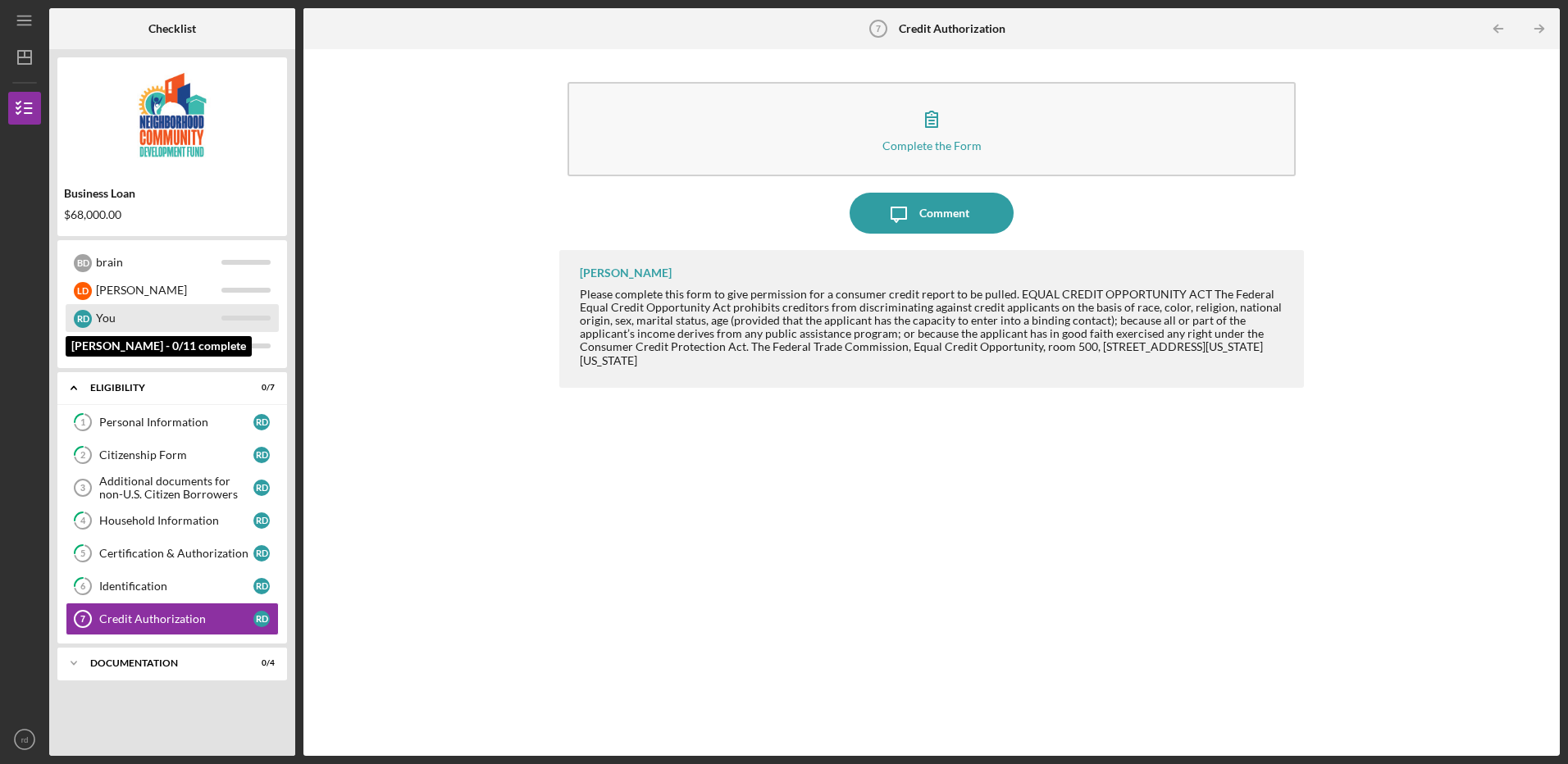
click at [109, 312] on div "You" at bounding box center [159, 318] width 126 height 28
click at [158, 659] on div "documentation" at bounding box center [178, 663] width 177 height 9
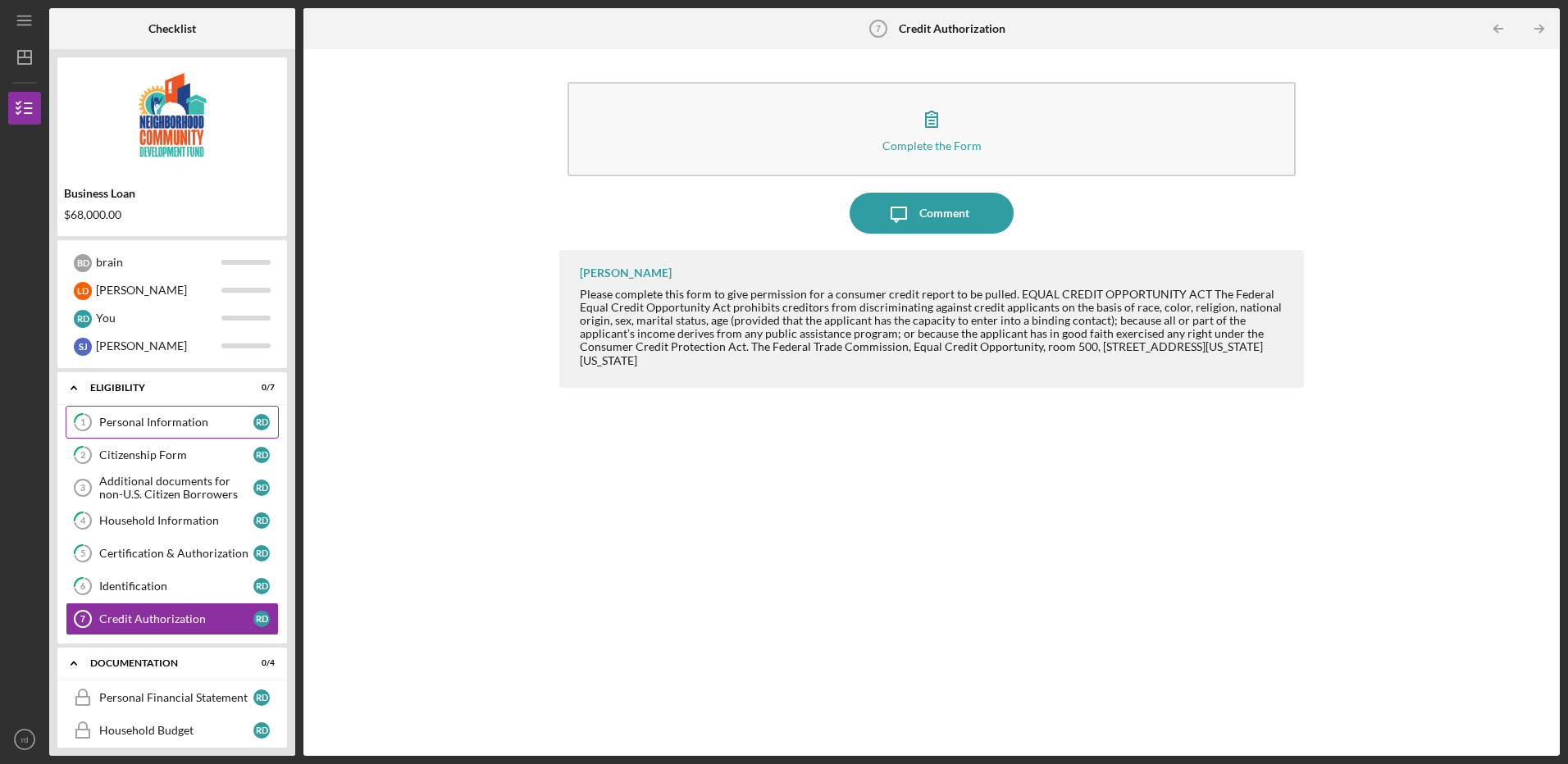
click at [175, 421] on div "Personal Information" at bounding box center [176, 422] width 154 height 13
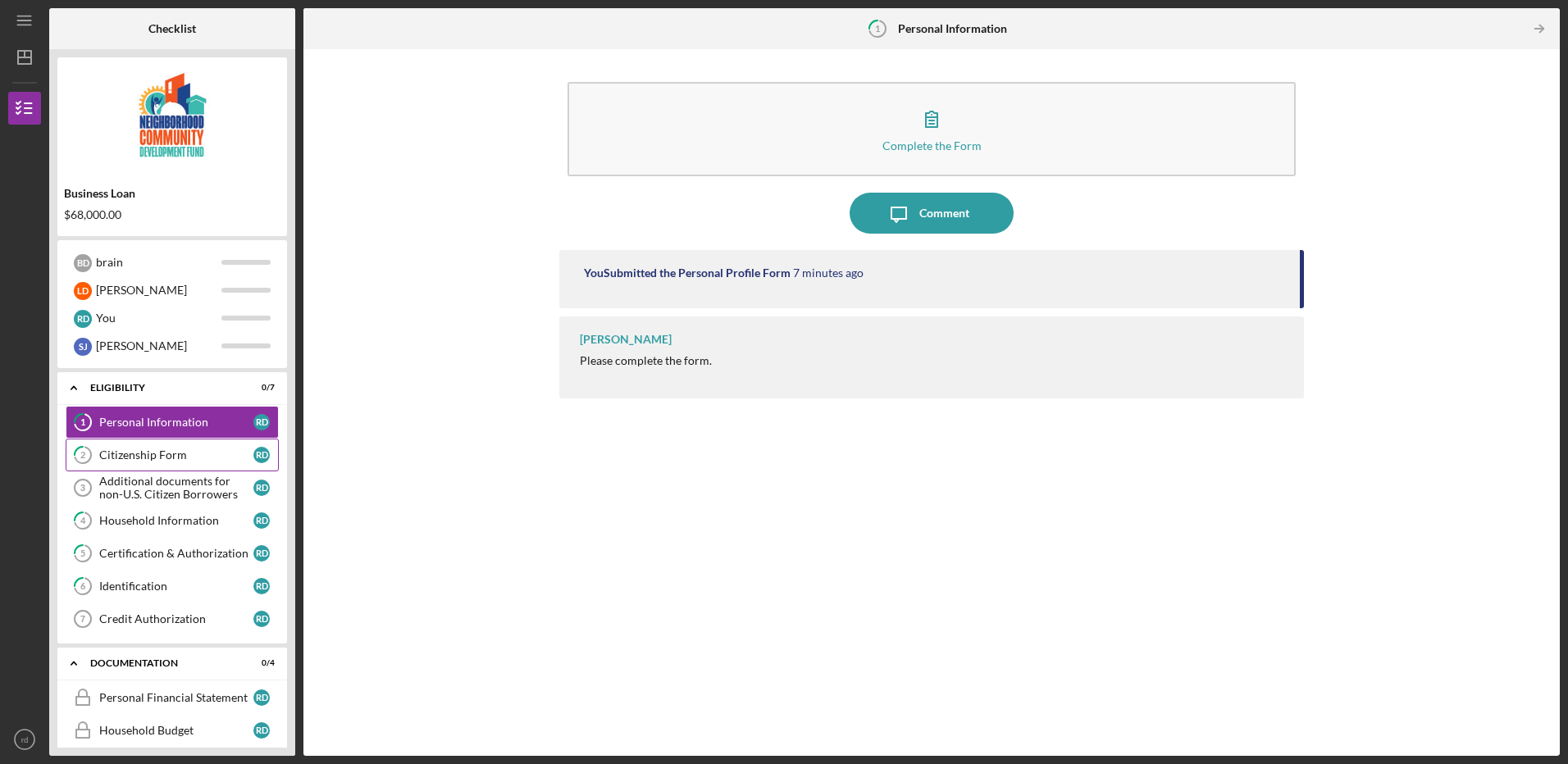
click at [171, 454] on div "Citizenship Form" at bounding box center [176, 455] width 154 height 13
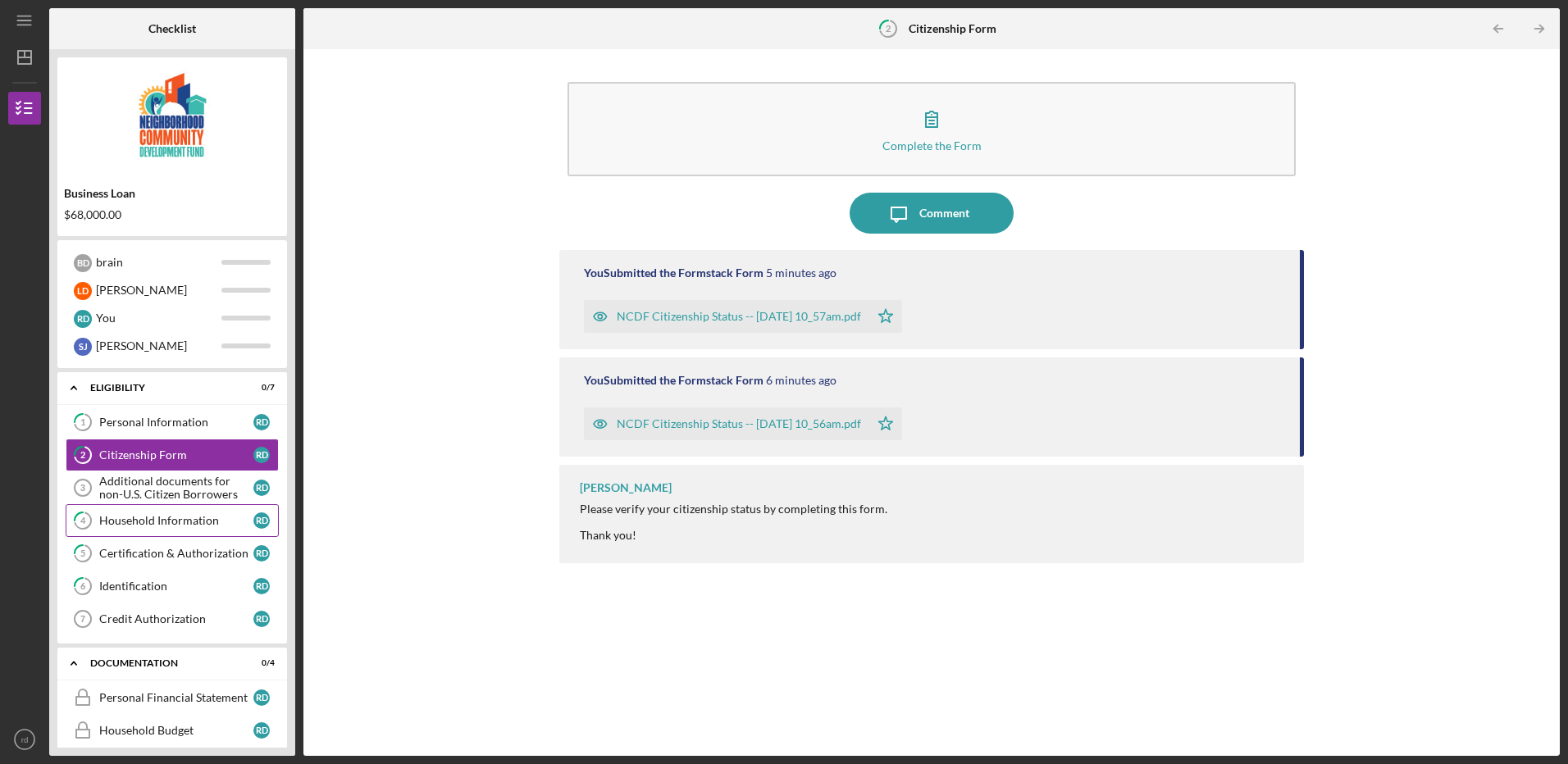
click at [177, 518] on div "Household Information" at bounding box center [176, 520] width 154 height 13
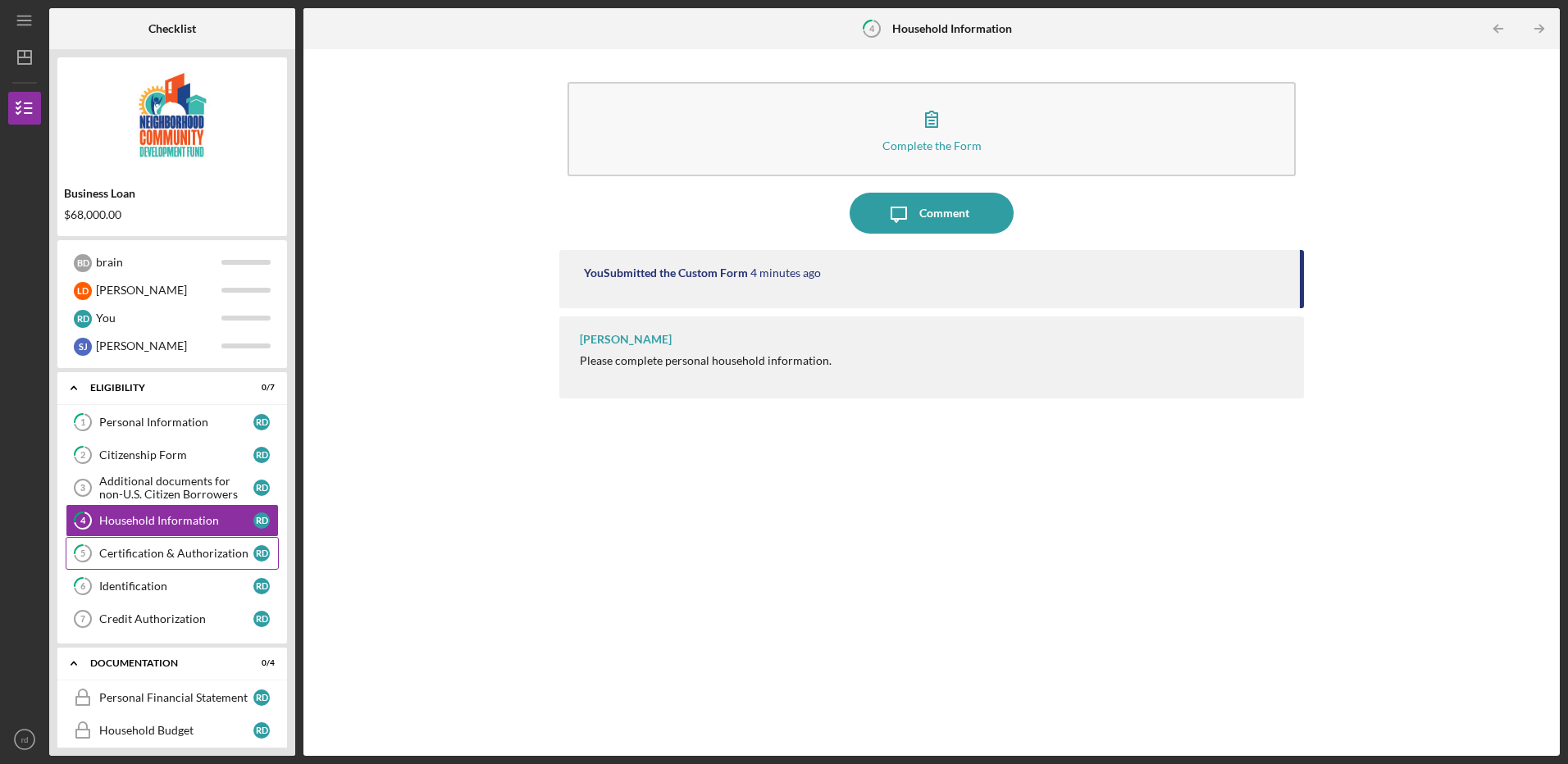
click at [184, 554] on div "Certification & Authorization" at bounding box center [176, 553] width 154 height 13
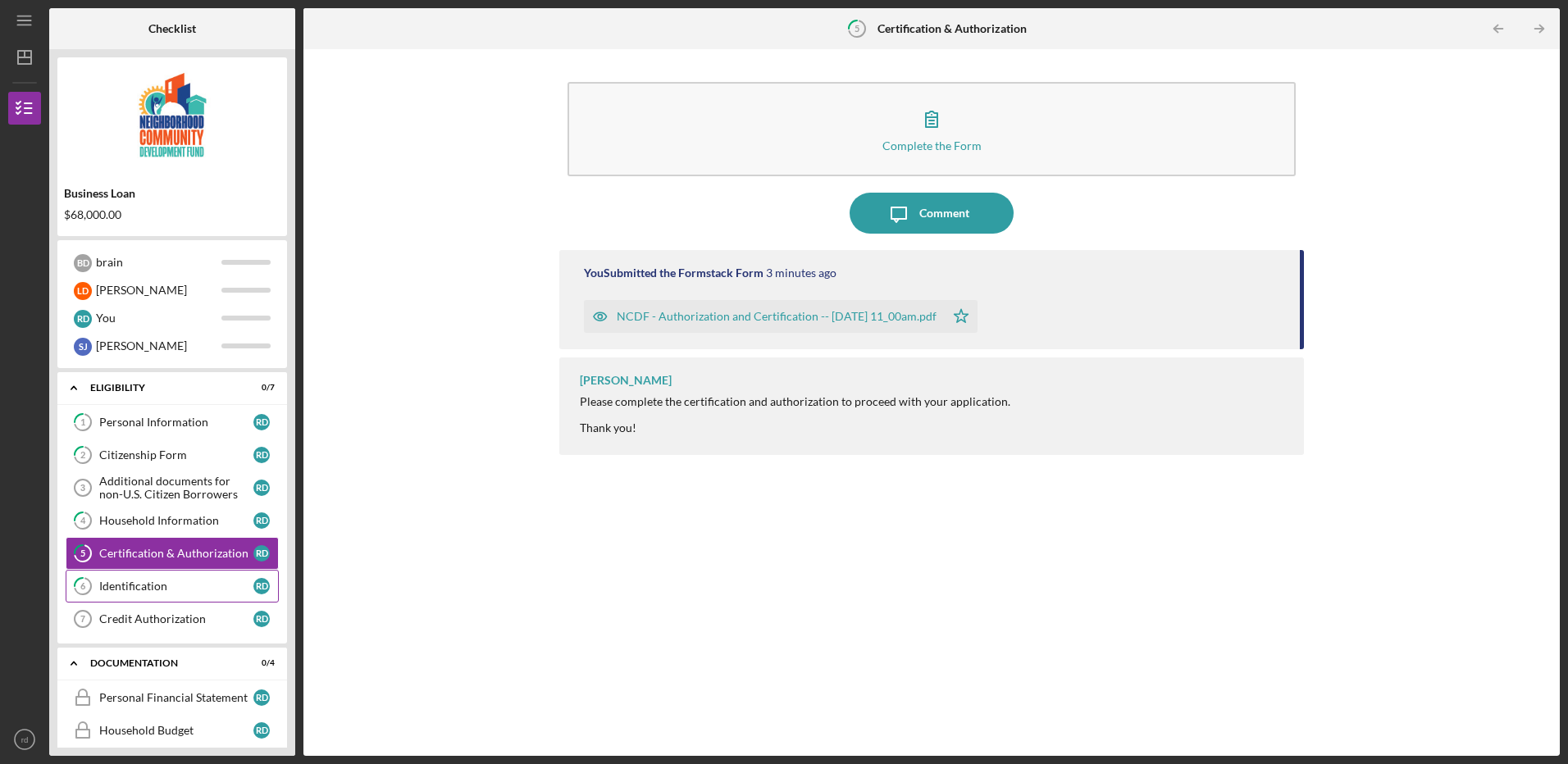
click at [192, 591] on div "Identification" at bounding box center [176, 586] width 154 height 13
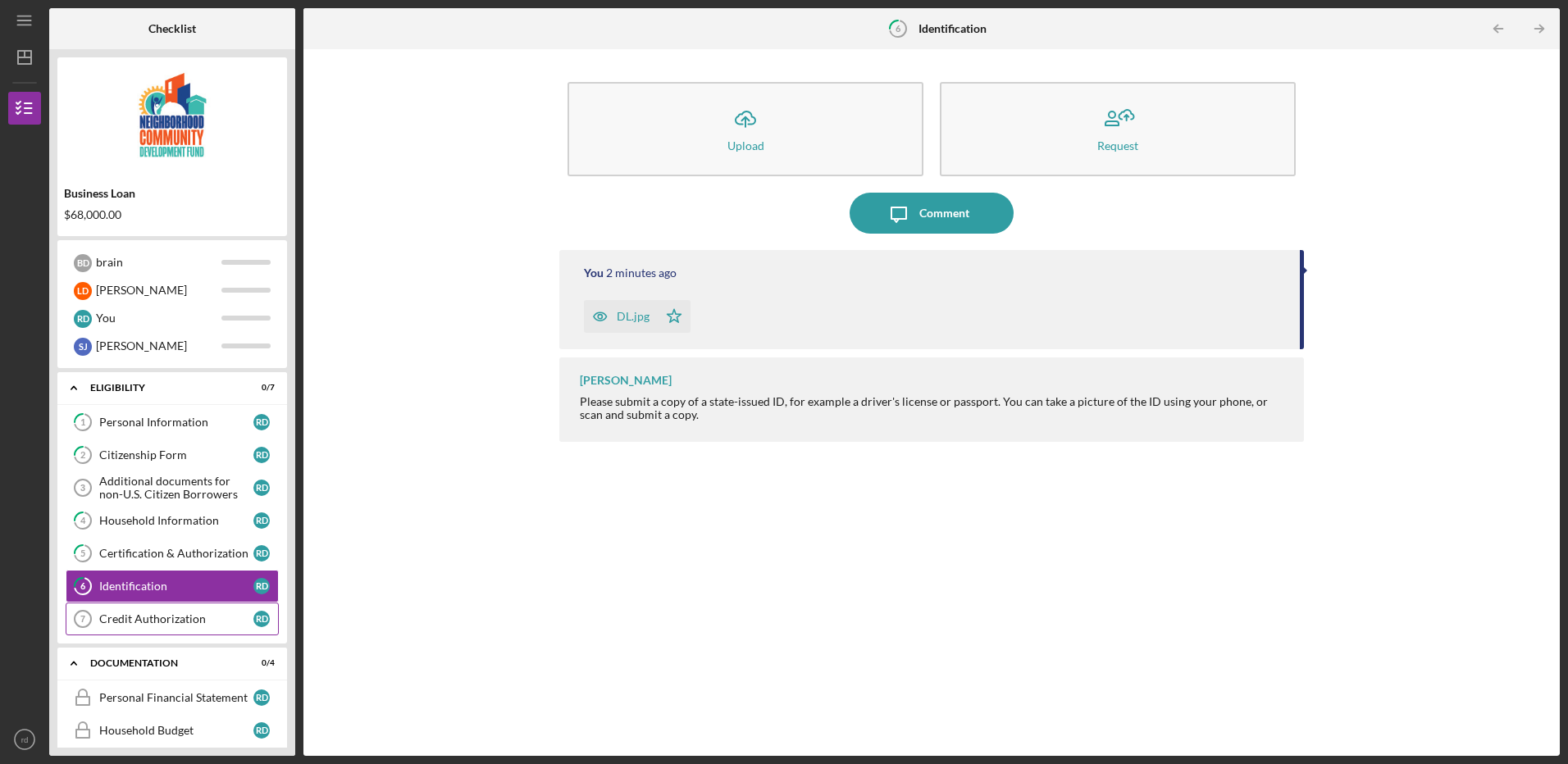
click at [195, 624] on div "Credit Authorization" at bounding box center [176, 618] width 154 height 13
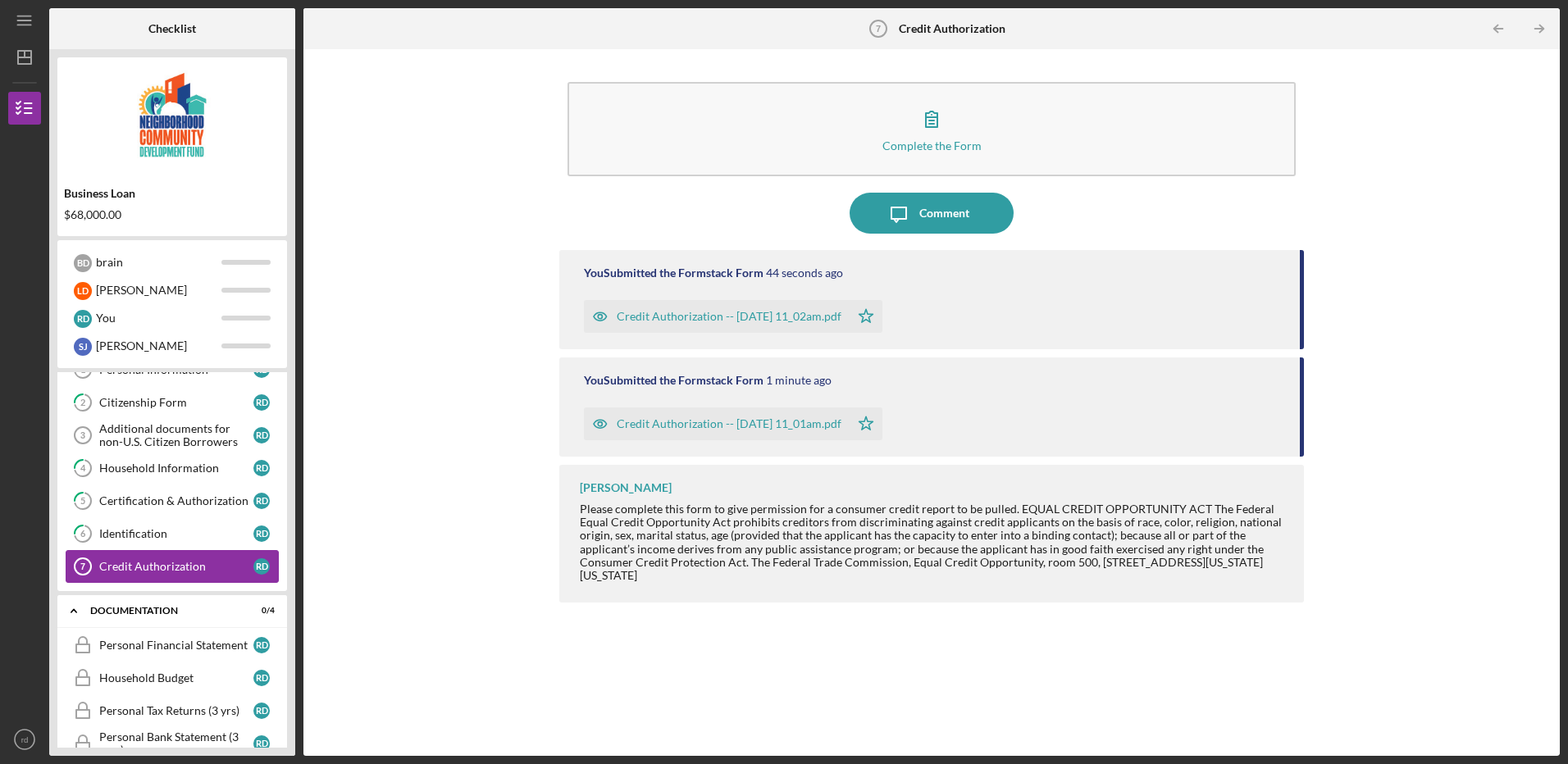
scroll to position [81, 0]
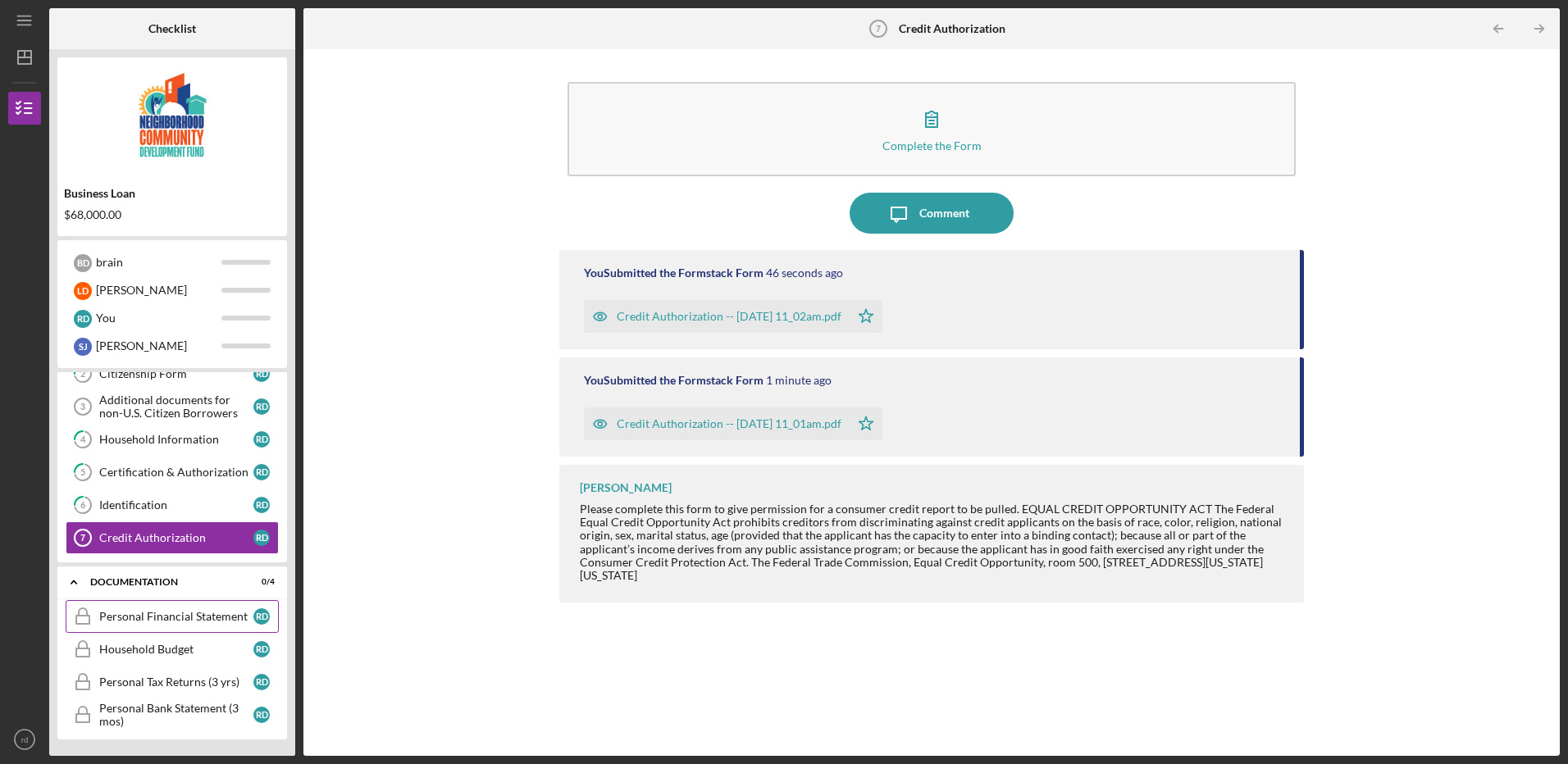
click at [190, 621] on div "Personal Financial Statement" at bounding box center [176, 616] width 154 height 13
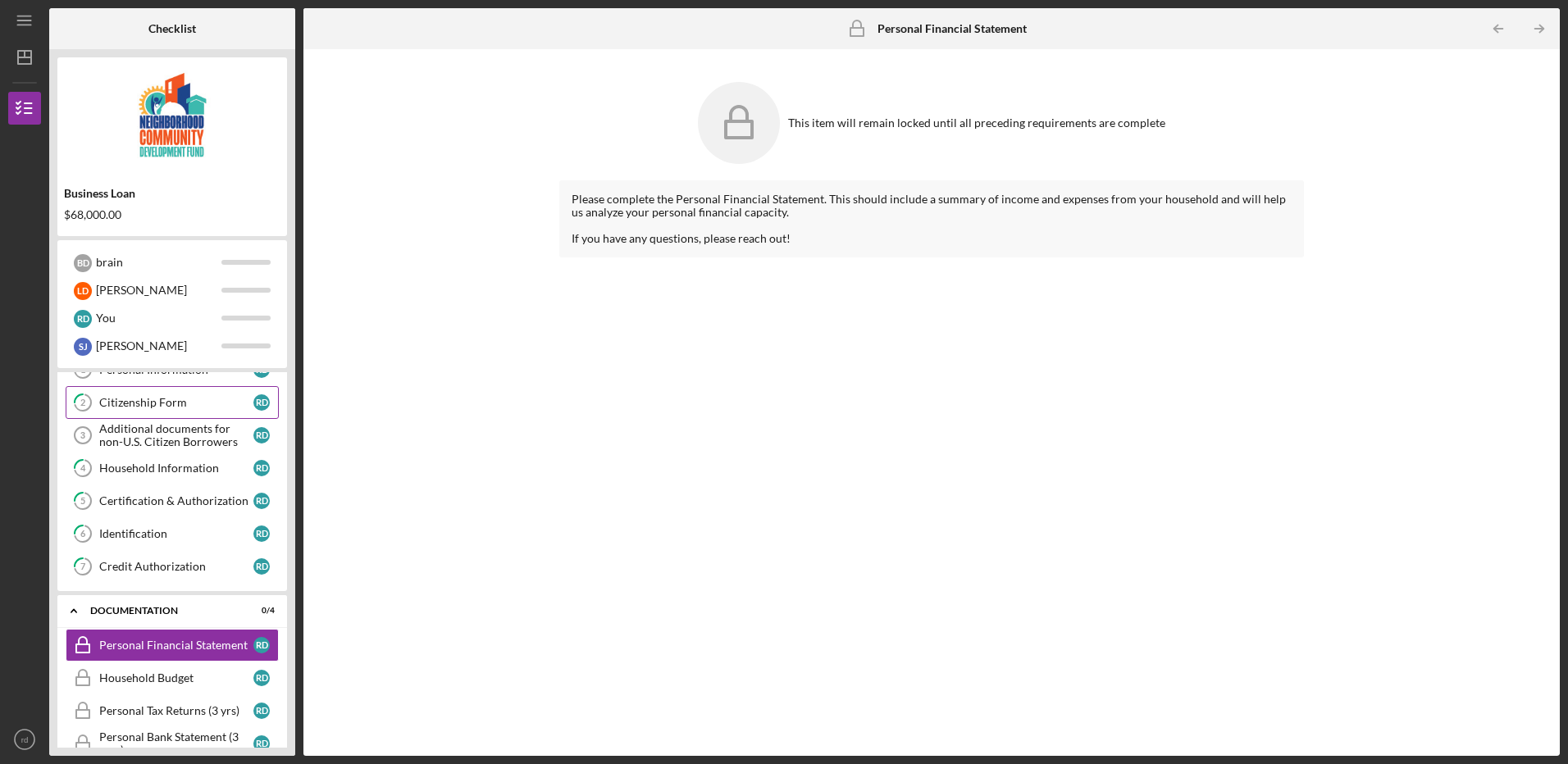
scroll to position [81, 0]
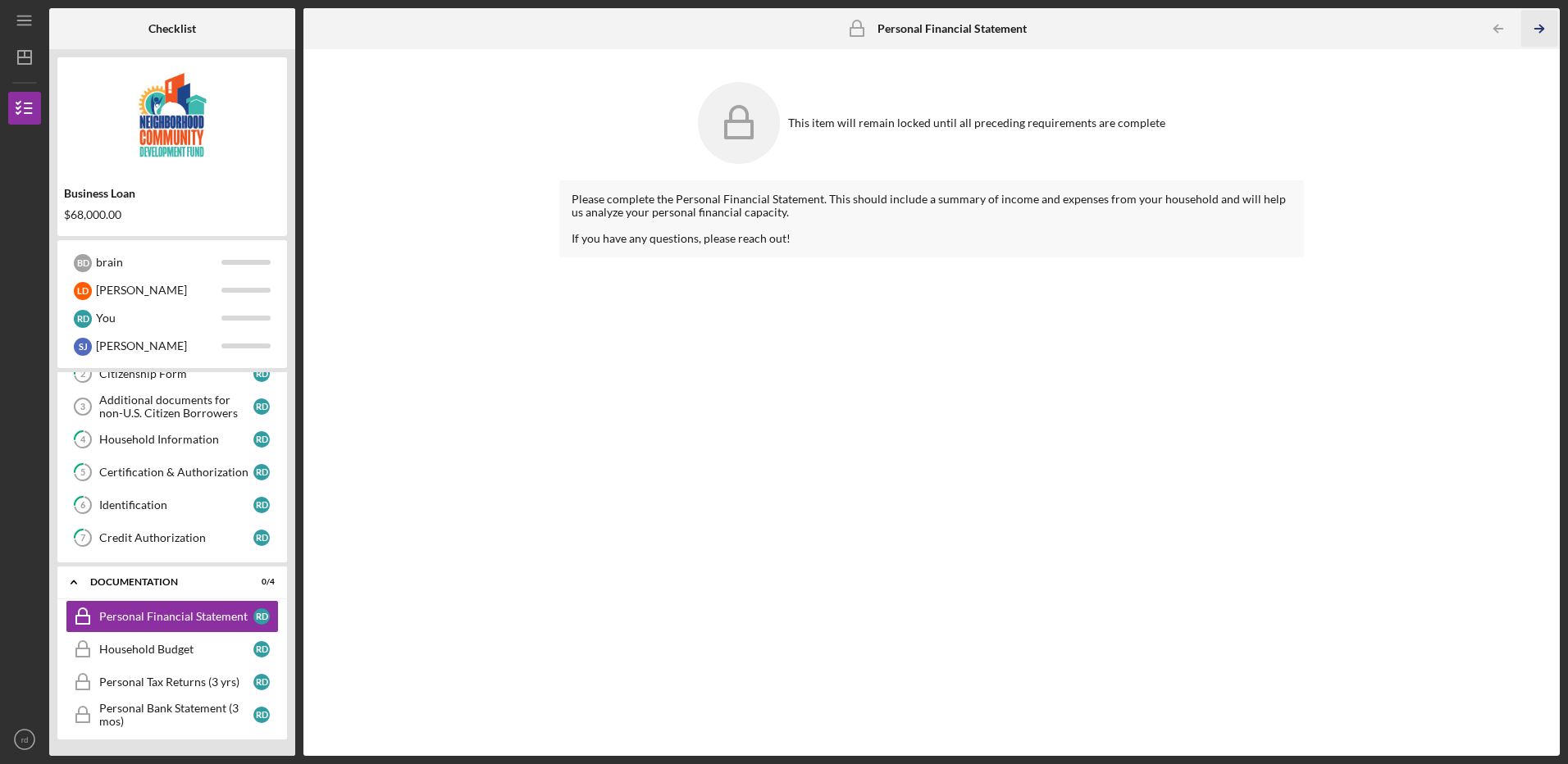
click at [1537, 28] on icon "Icon/Table Pagination Arrow" at bounding box center [1540, 28] width 37 height 37
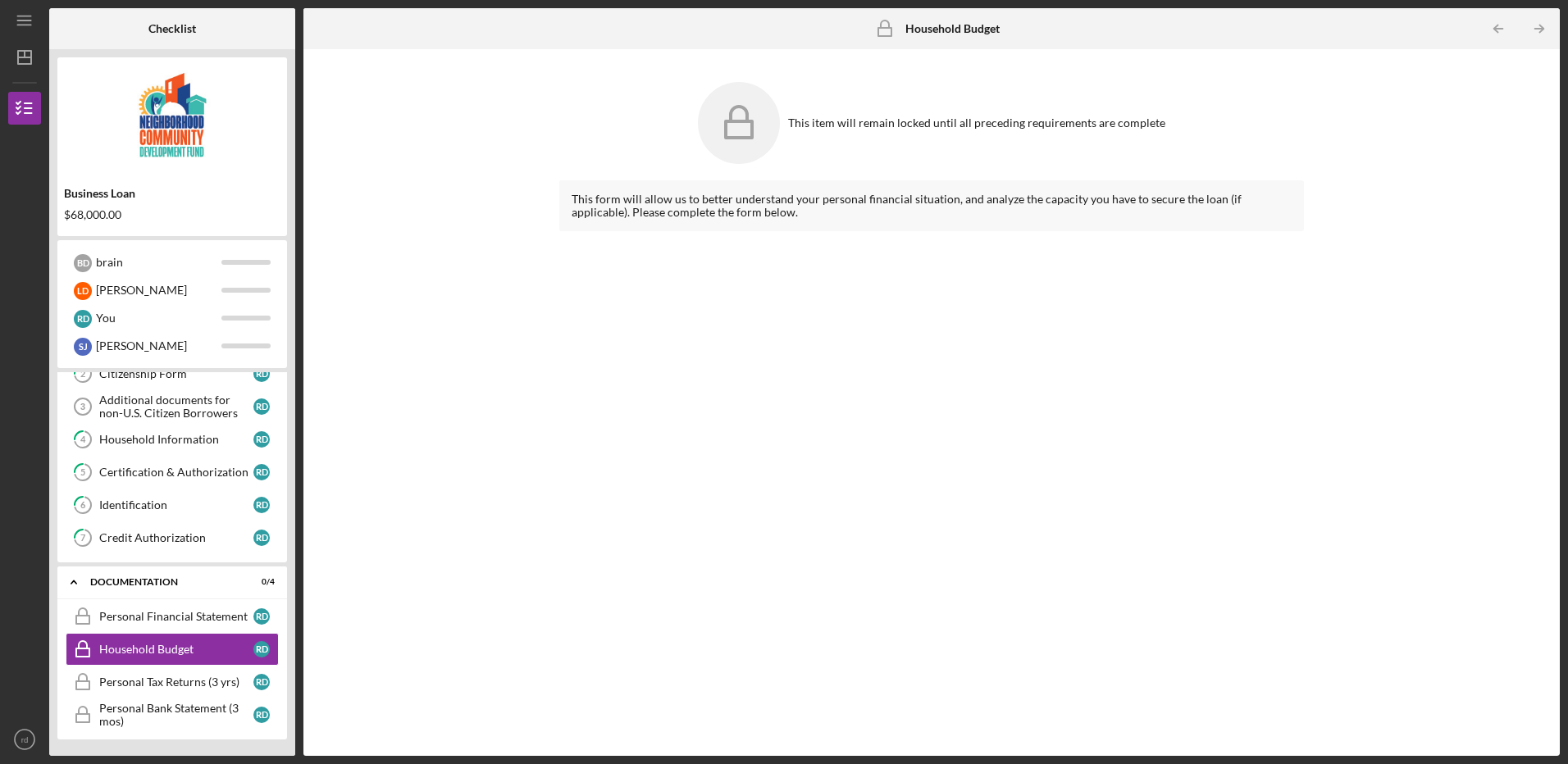
click at [1537, 28] on icon "Icon/Table Pagination Arrow" at bounding box center [1540, 28] width 37 height 37
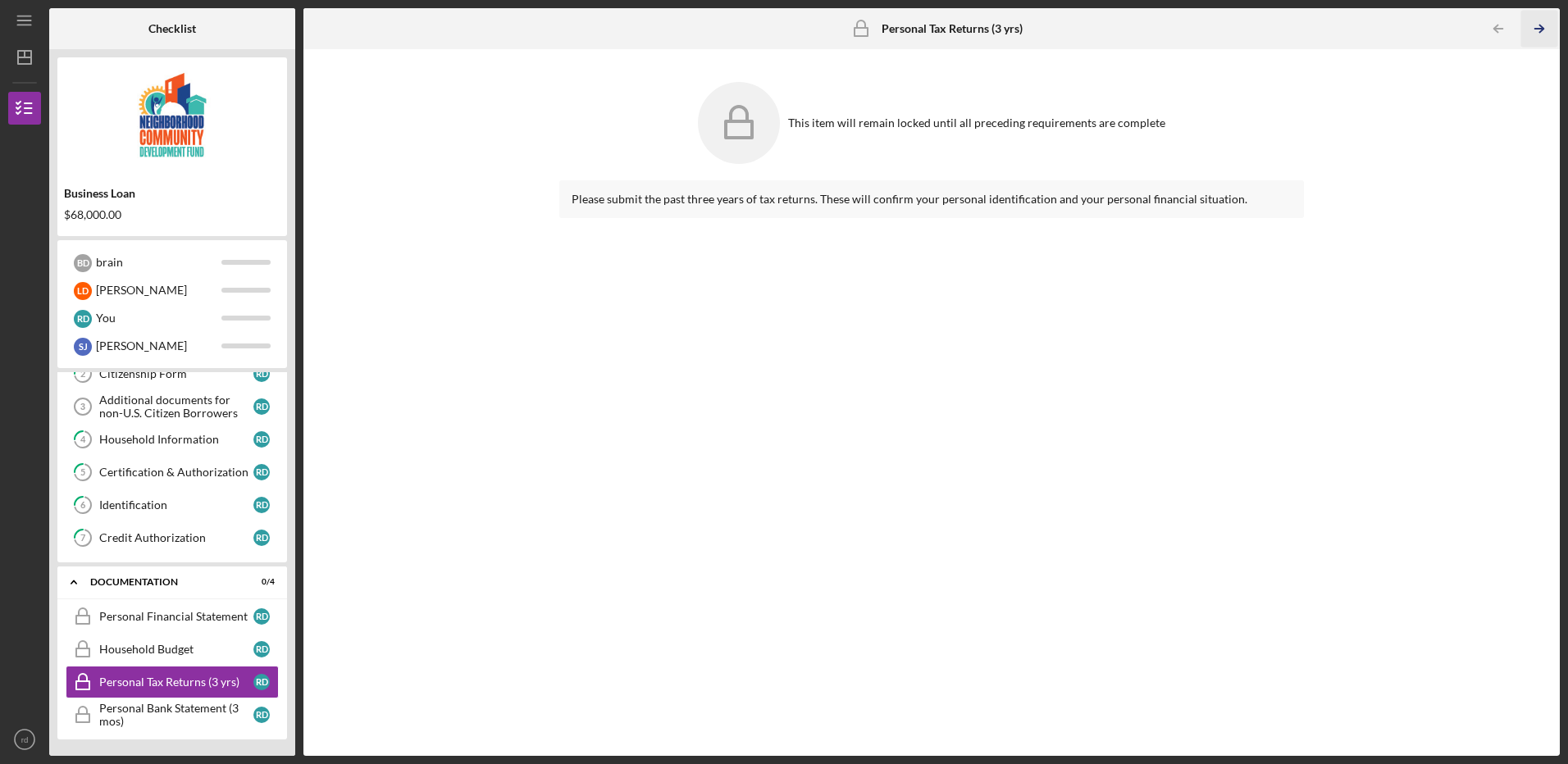
click at [1540, 28] on line "button" at bounding box center [1540, 28] width 9 height 0
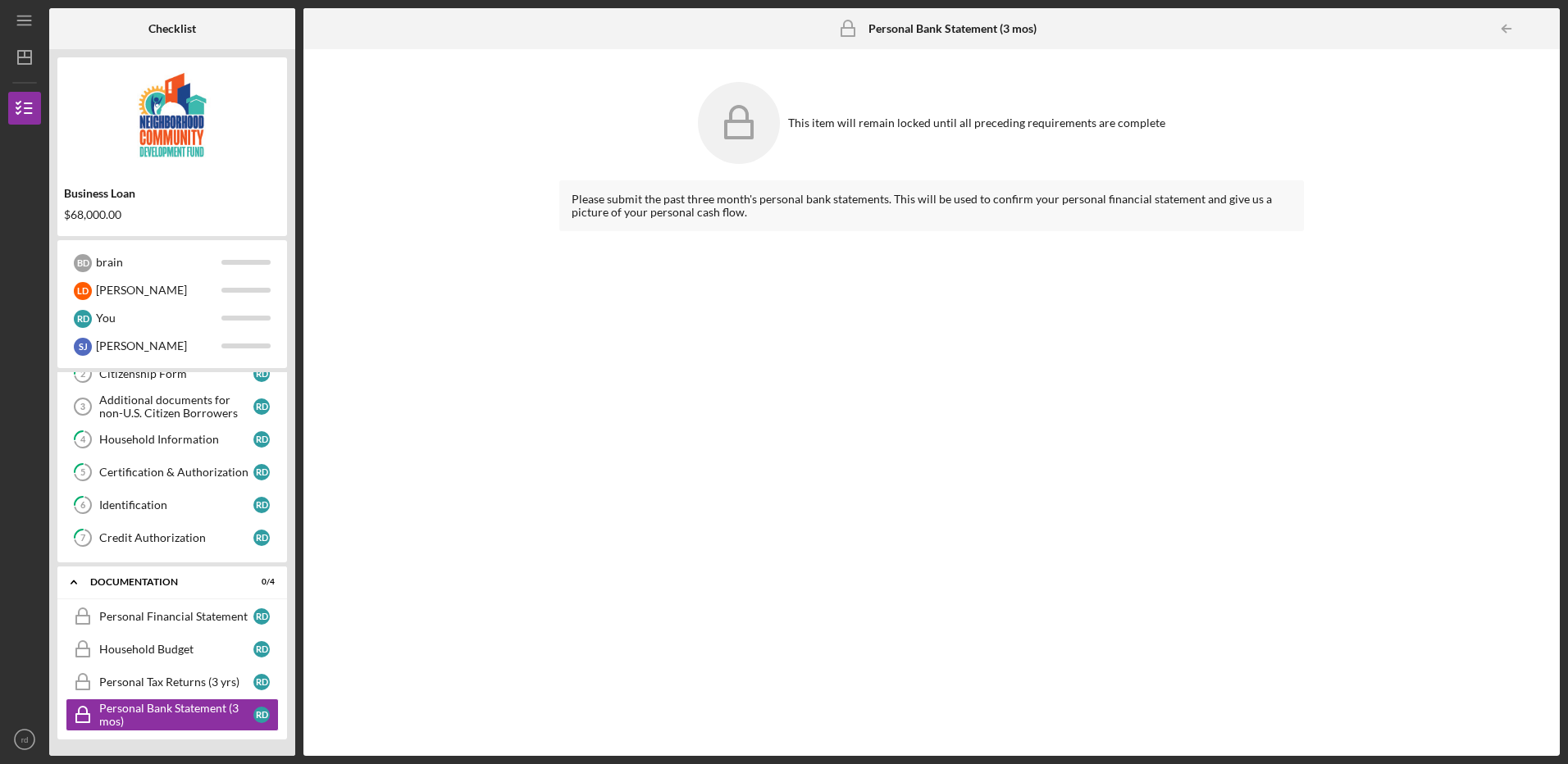
click at [1540, 28] on div at bounding box center [1544, 28] width 33 height 33
click at [108, 311] on div "You" at bounding box center [159, 318] width 126 height 28
